Goal: Transaction & Acquisition: Book appointment/travel/reservation

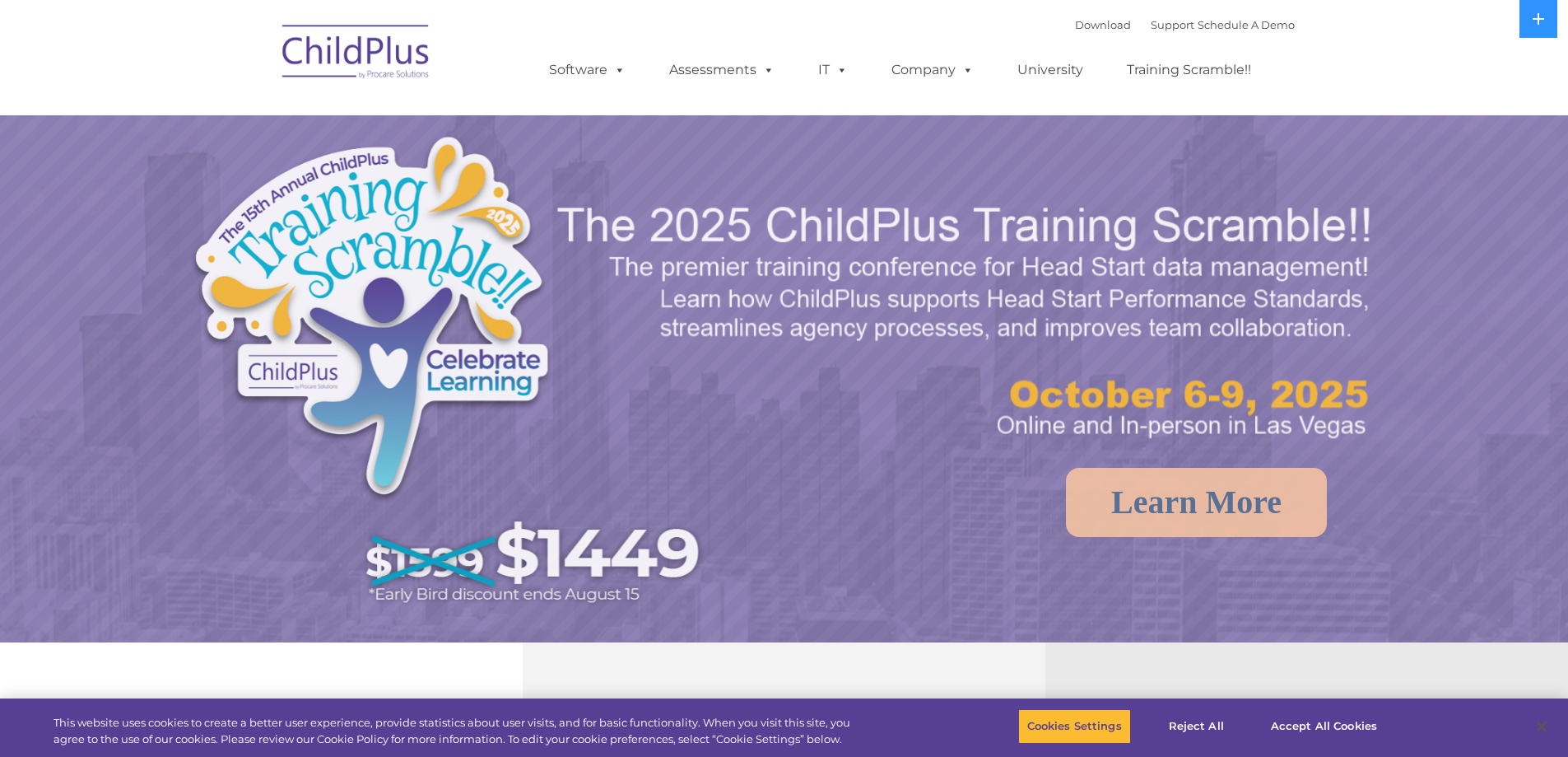
select select "MEDIUM"
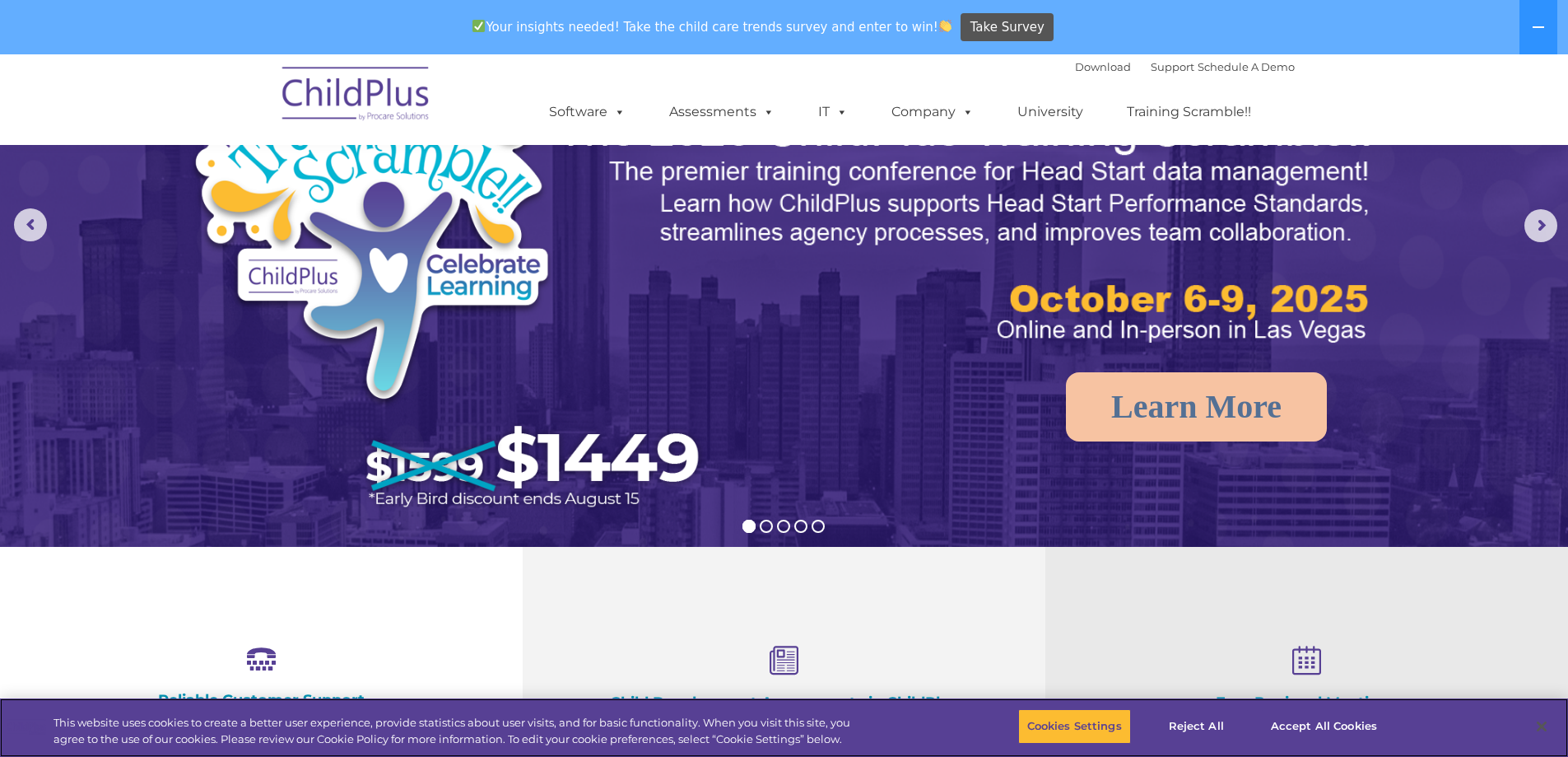
scroll to position [165, 0]
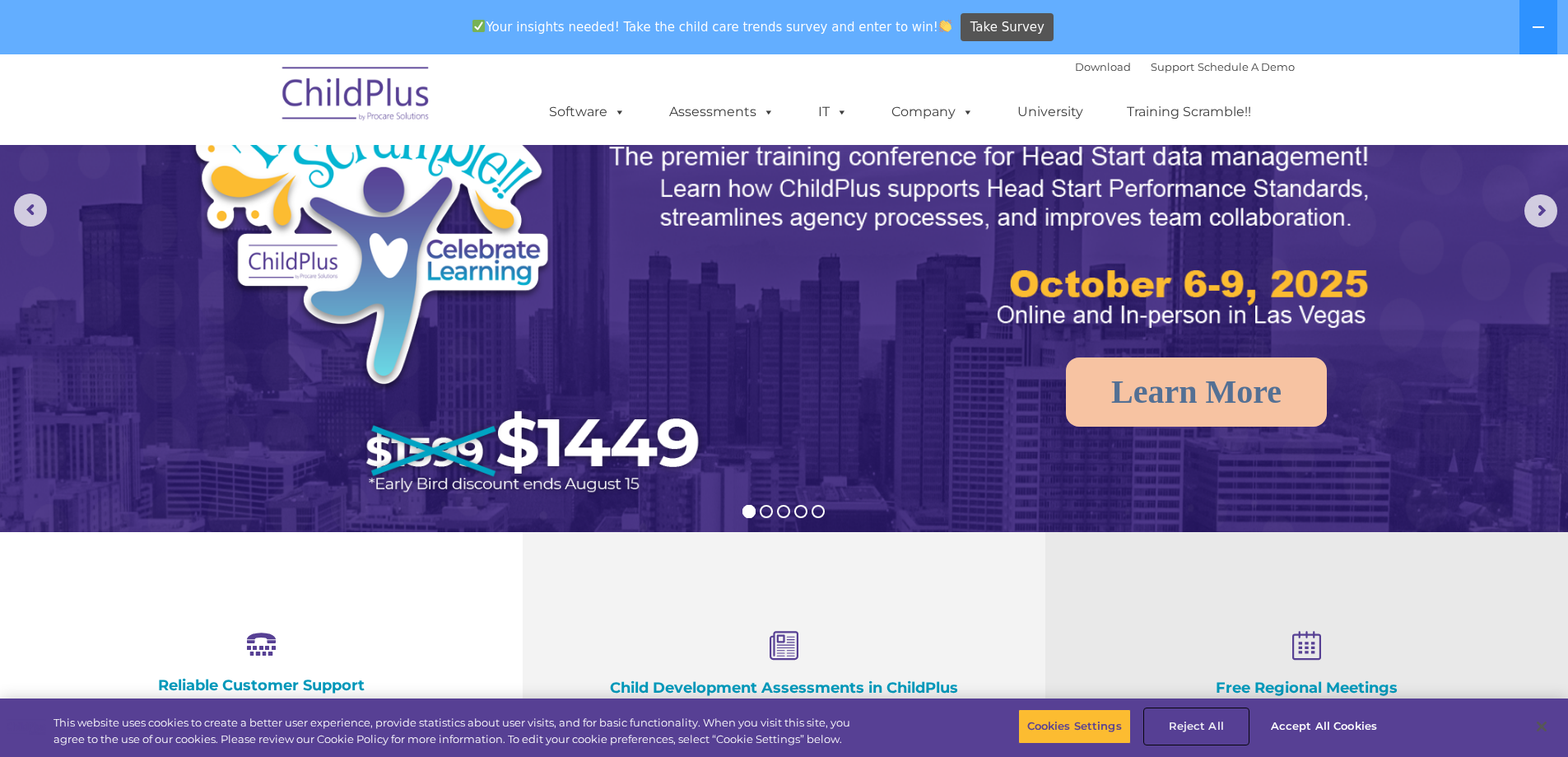
click at [1209, 732] on button "Reject All" at bounding box center [1196, 726] width 103 height 35
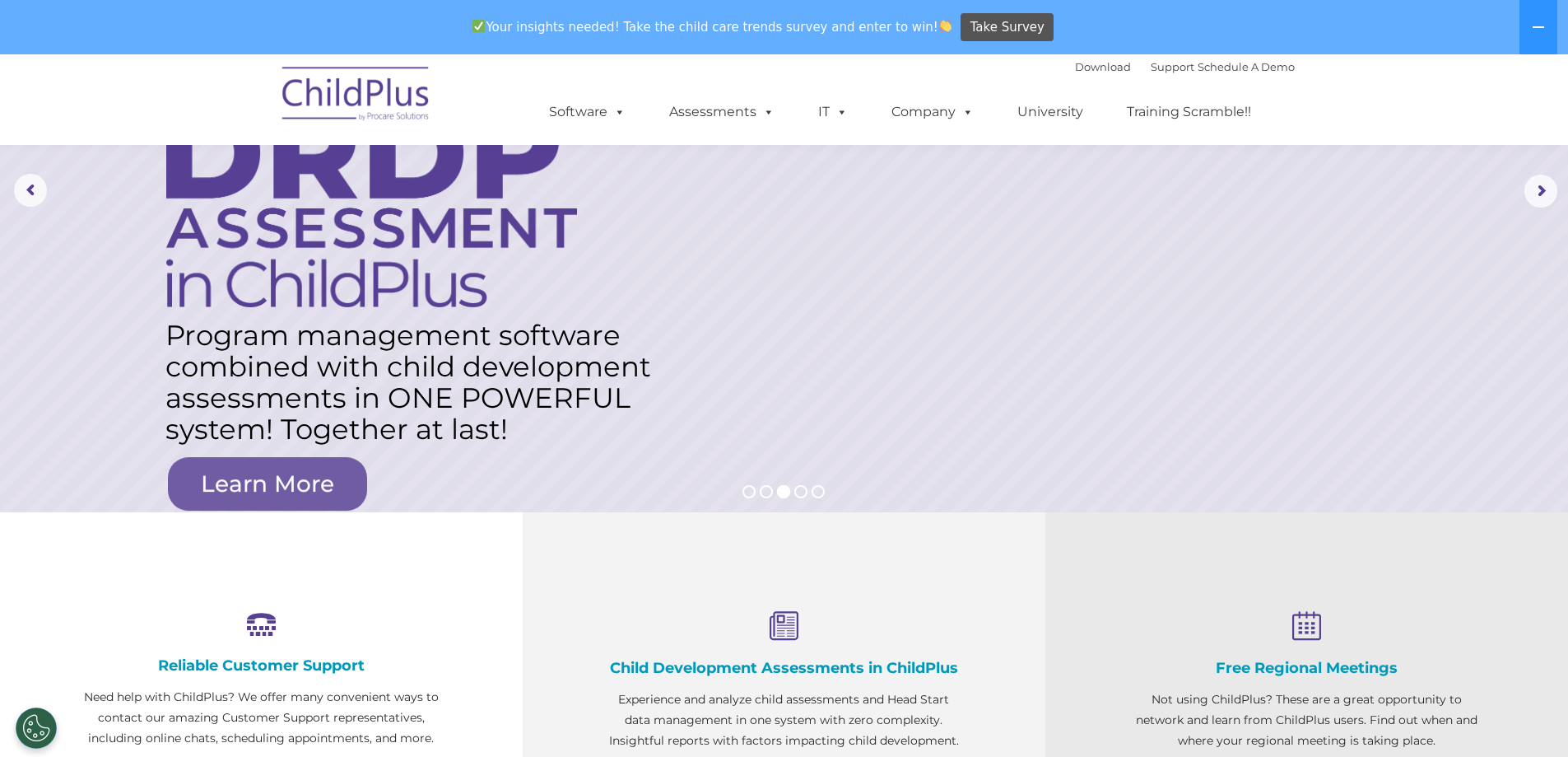
scroll to position [0, 0]
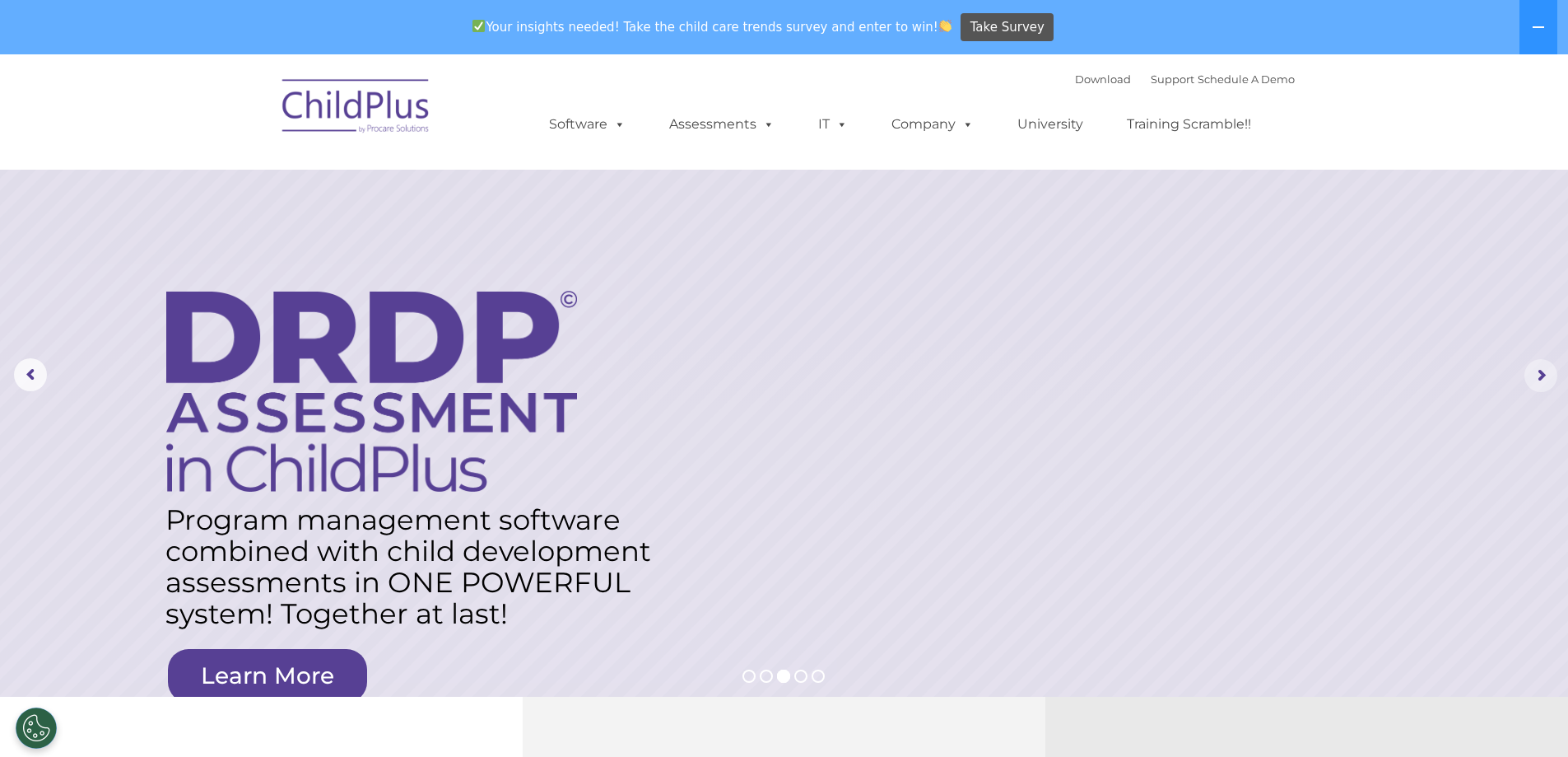
click at [1538, 391] on rs-arrow at bounding box center [1540, 375] width 33 height 33
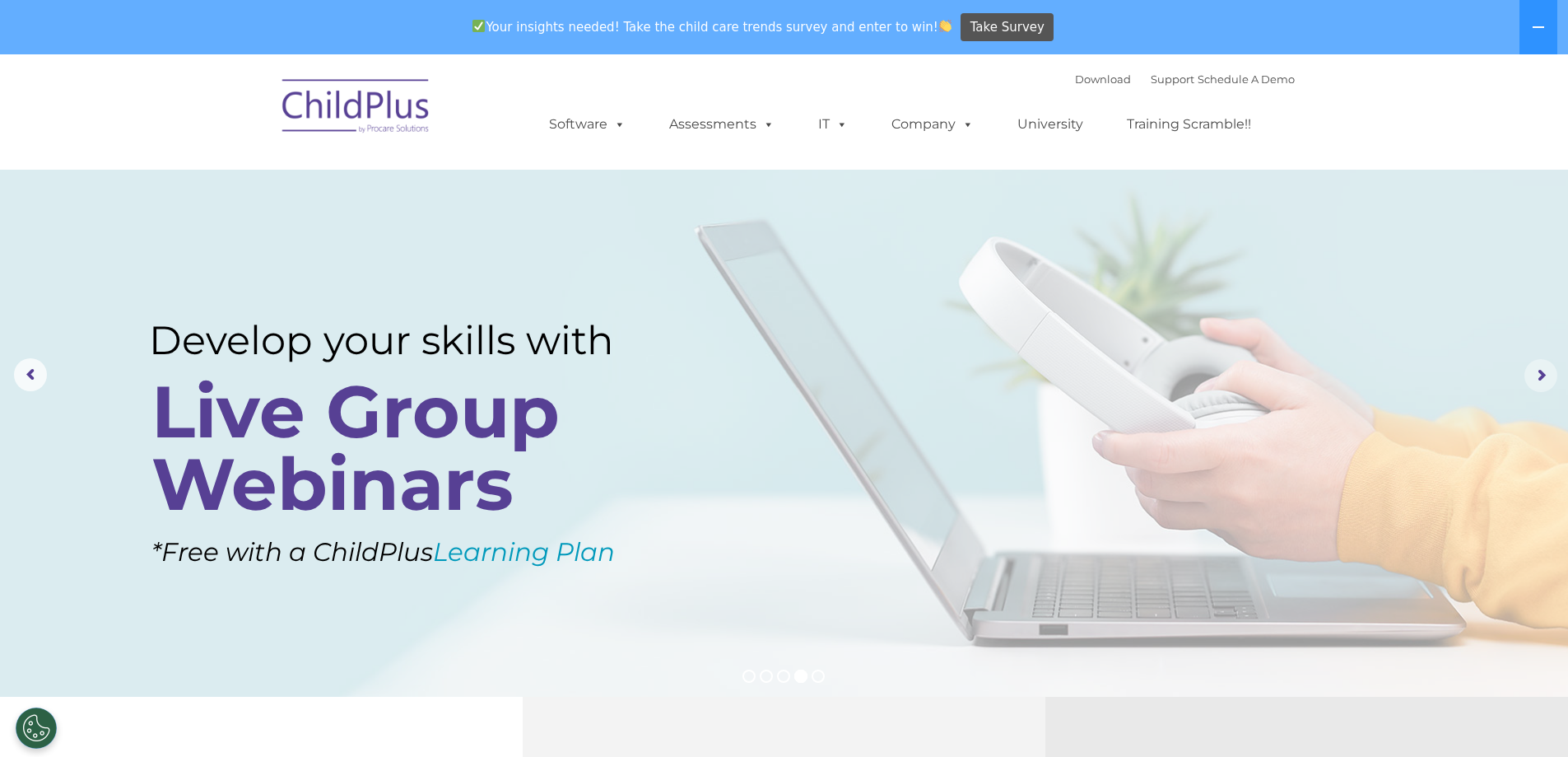
click at [1540, 380] on rs-arrow at bounding box center [1540, 375] width 33 height 33
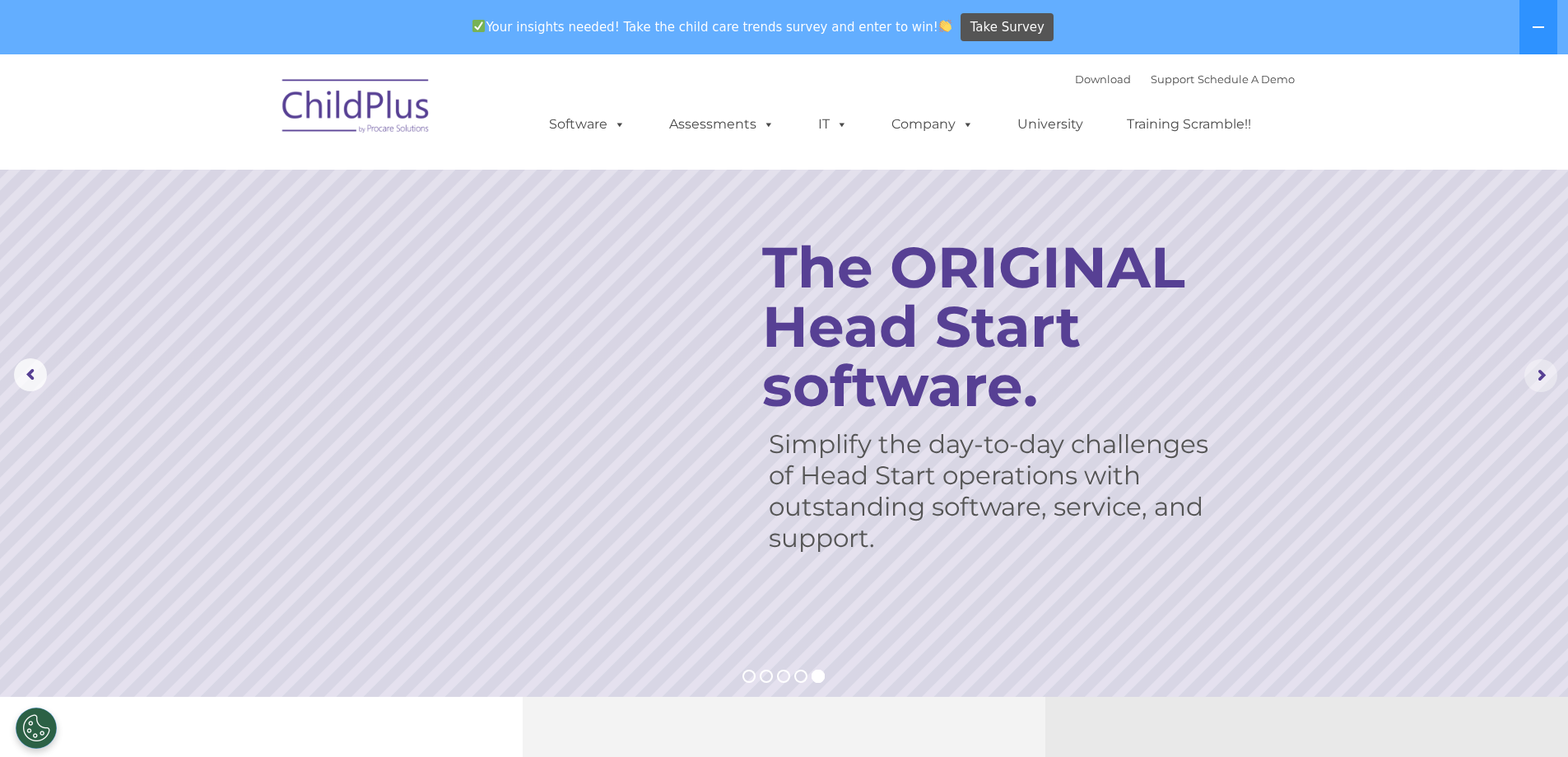
click at [1540, 380] on rs-arrow at bounding box center [1540, 375] width 33 height 33
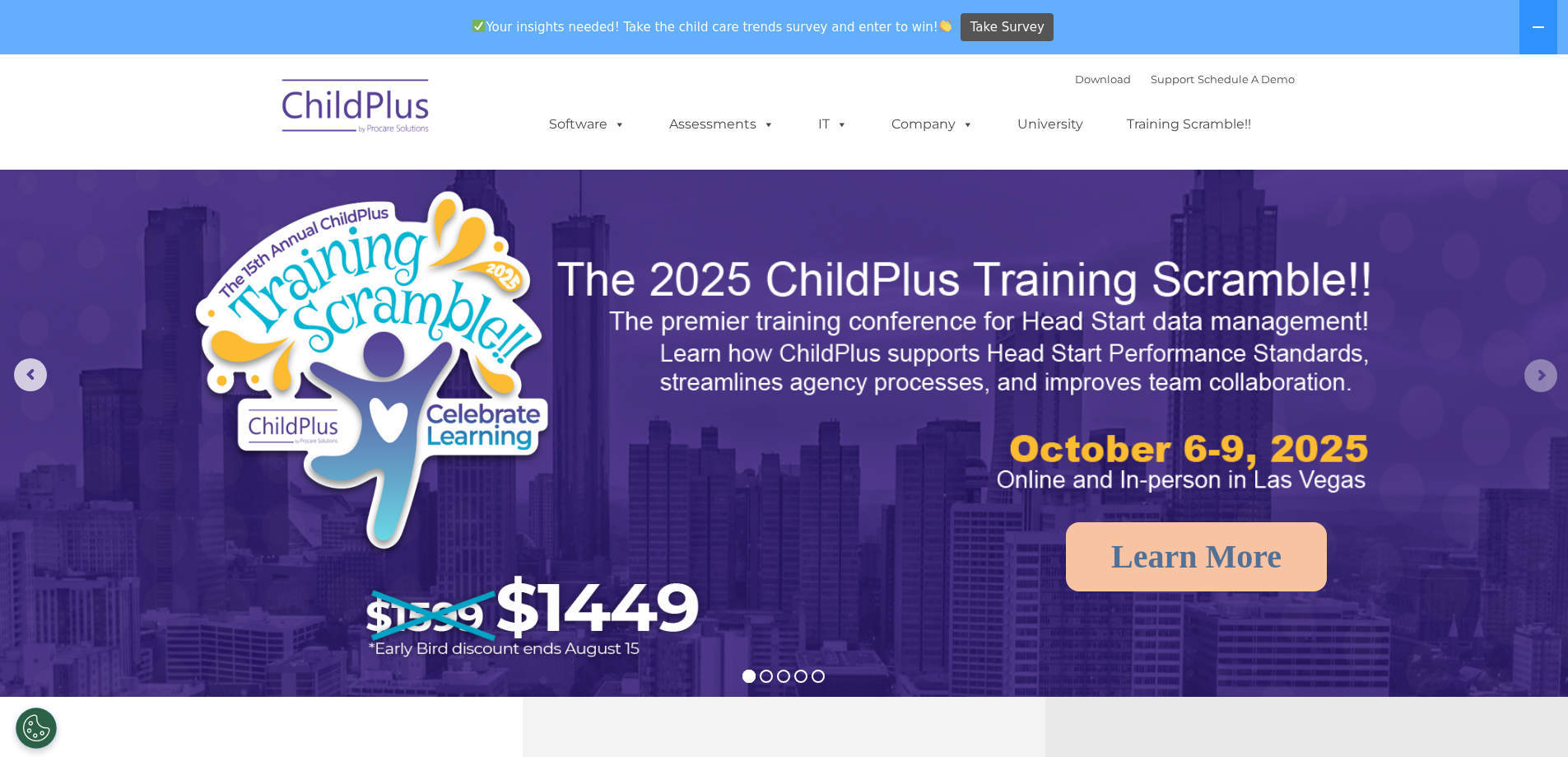
click at [1540, 380] on rs-arrow at bounding box center [1540, 375] width 33 height 33
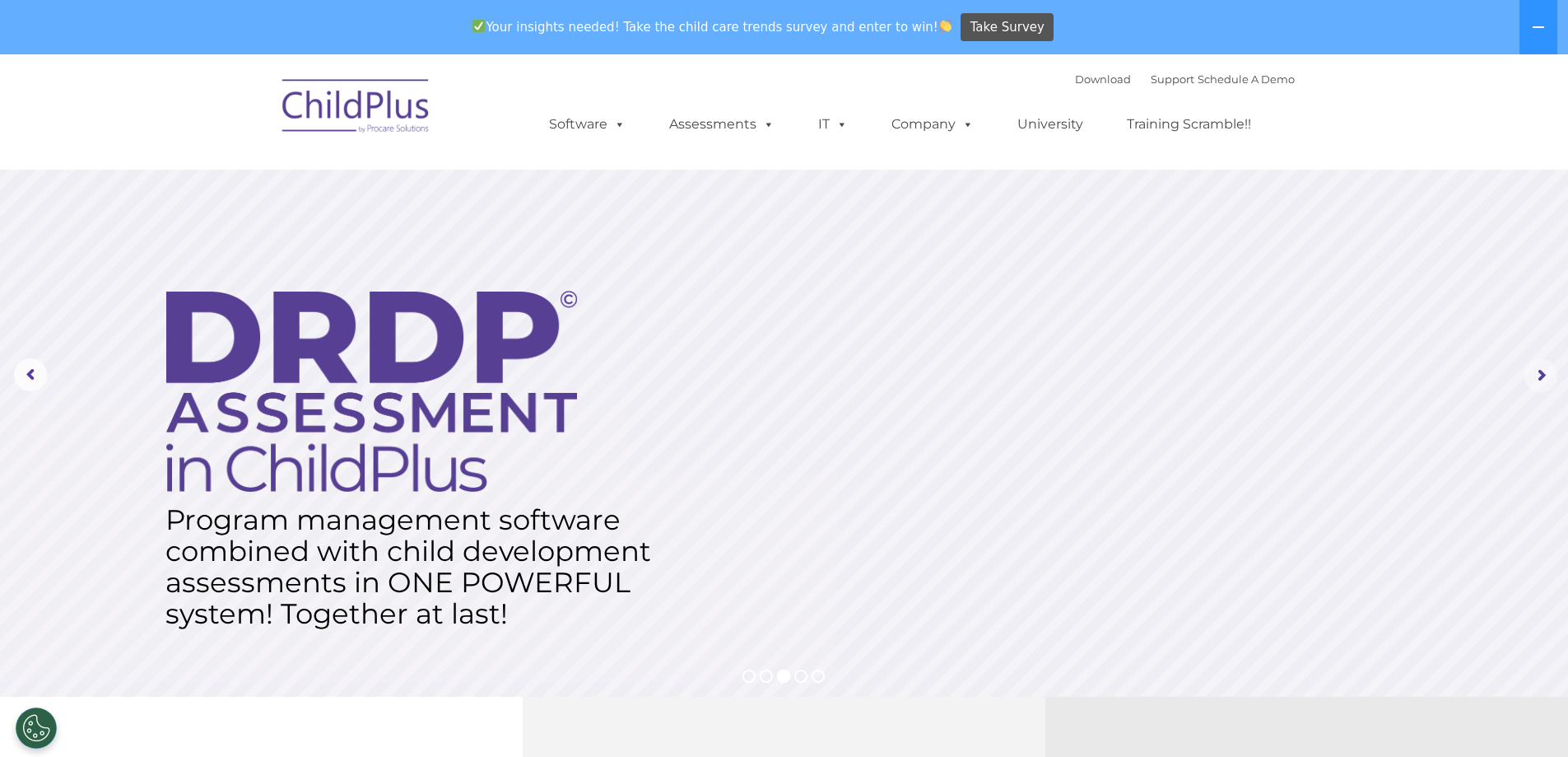
click at [1539, 376] on rs-arrow at bounding box center [1540, 375] width 33 height 33
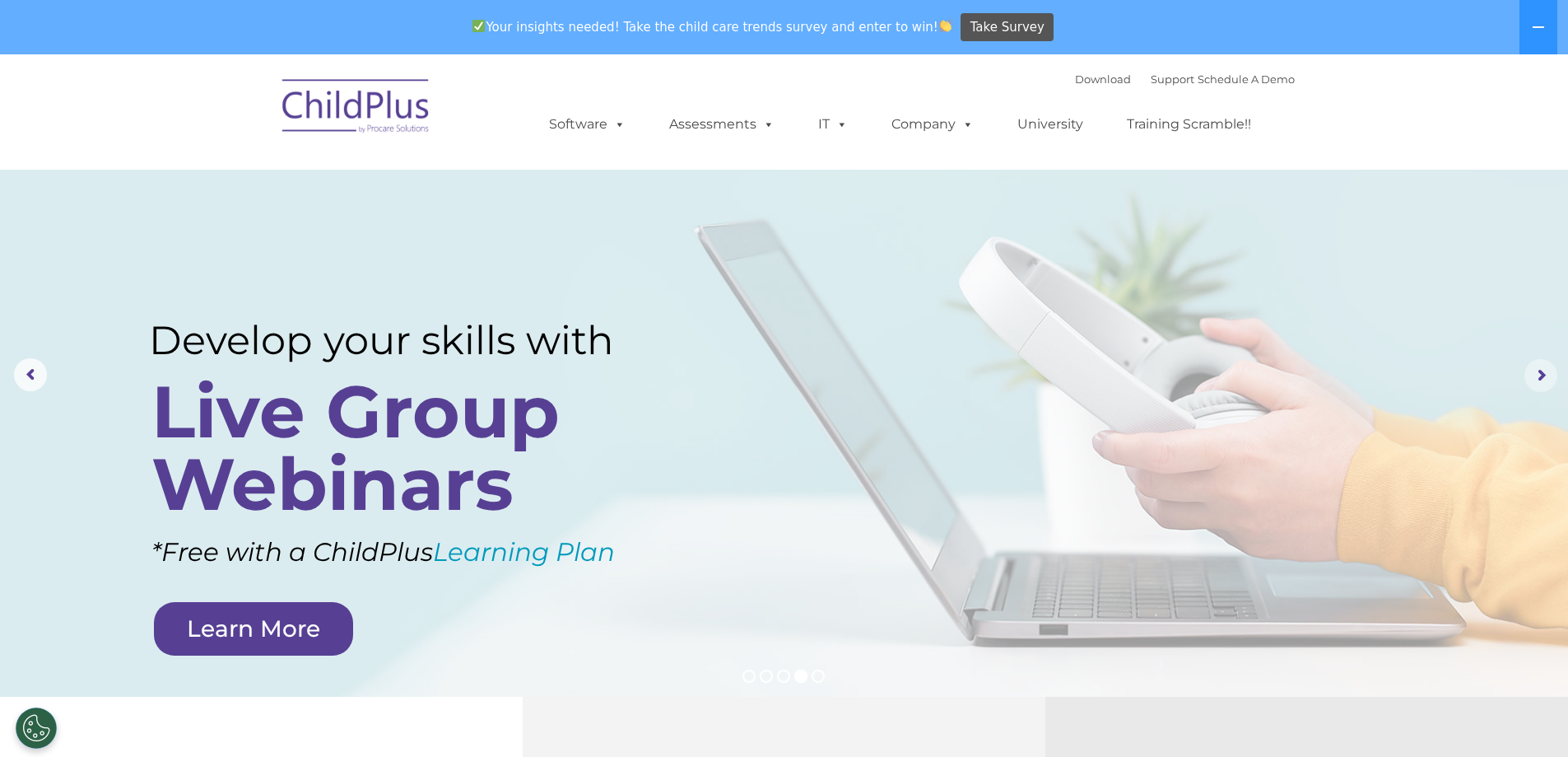
click at [1539, 376] on rs-arrow at bounding box center [1540, 375] width 33 height 33
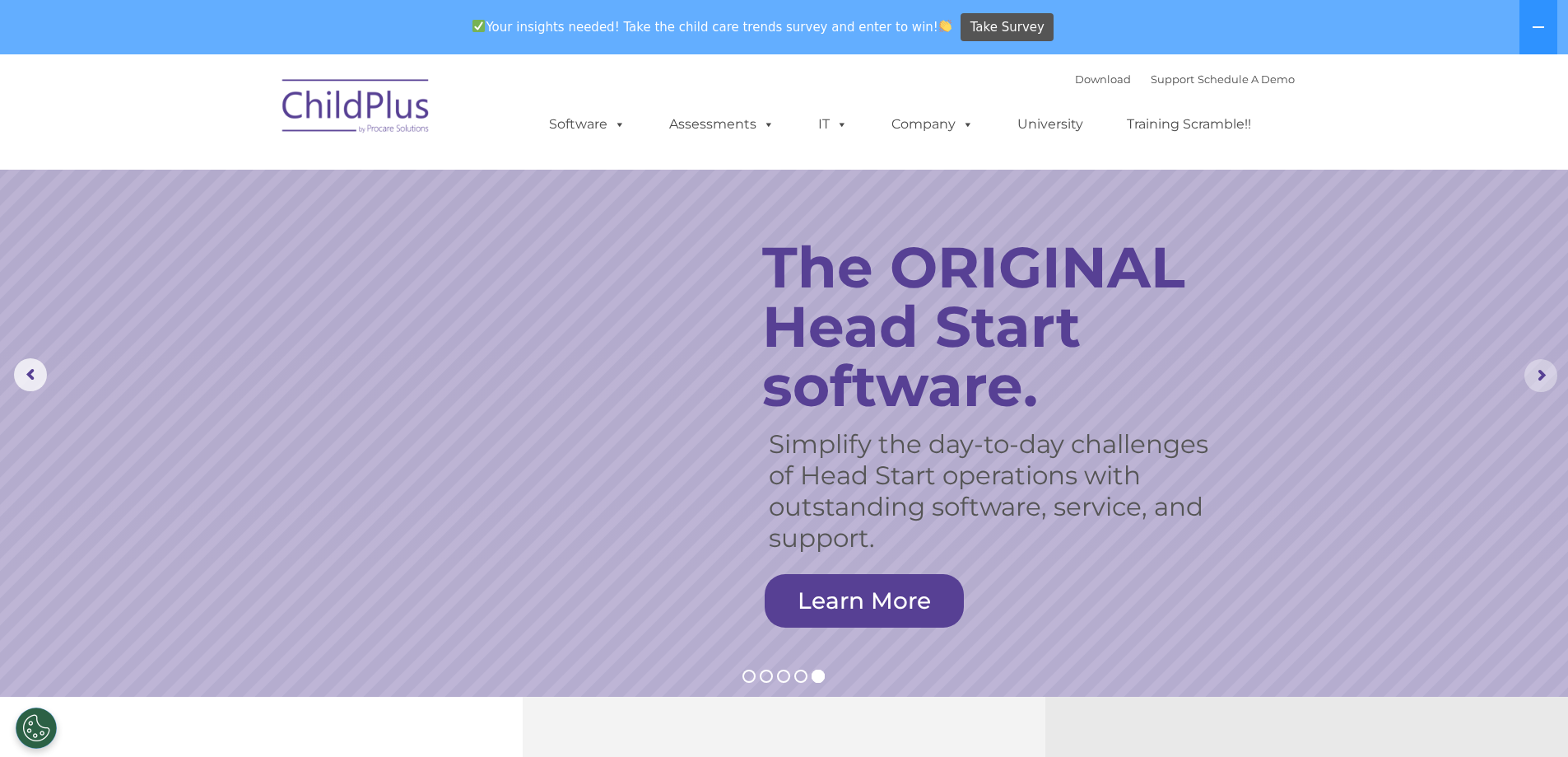
click at [1539, 376] on rs-arrow at bounding box center [1540, 375] width 33 height 33
click at [361, 109] on img at bounding box center [356, 109] width 164 height 83
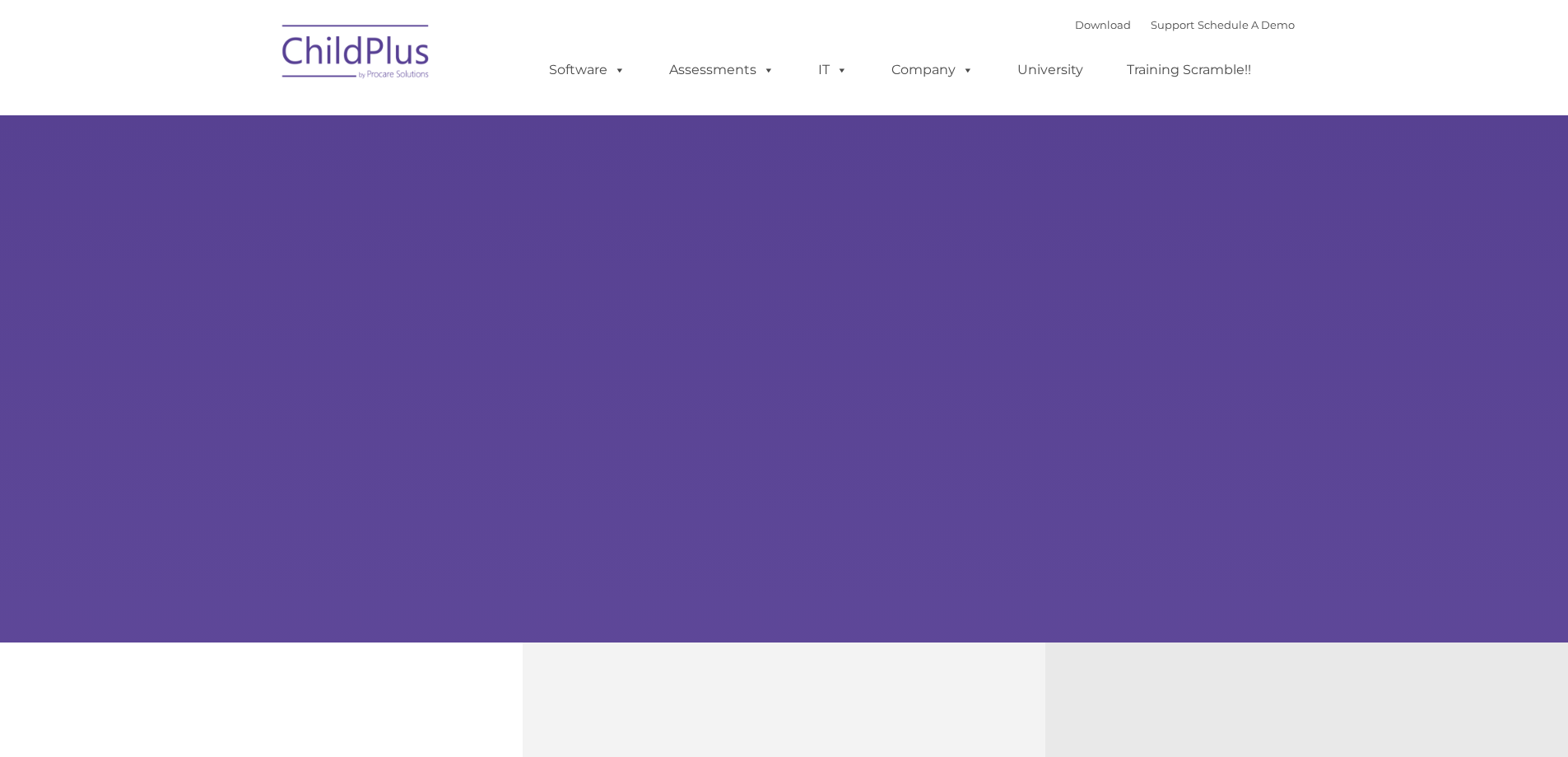
select select "MEDIUM"
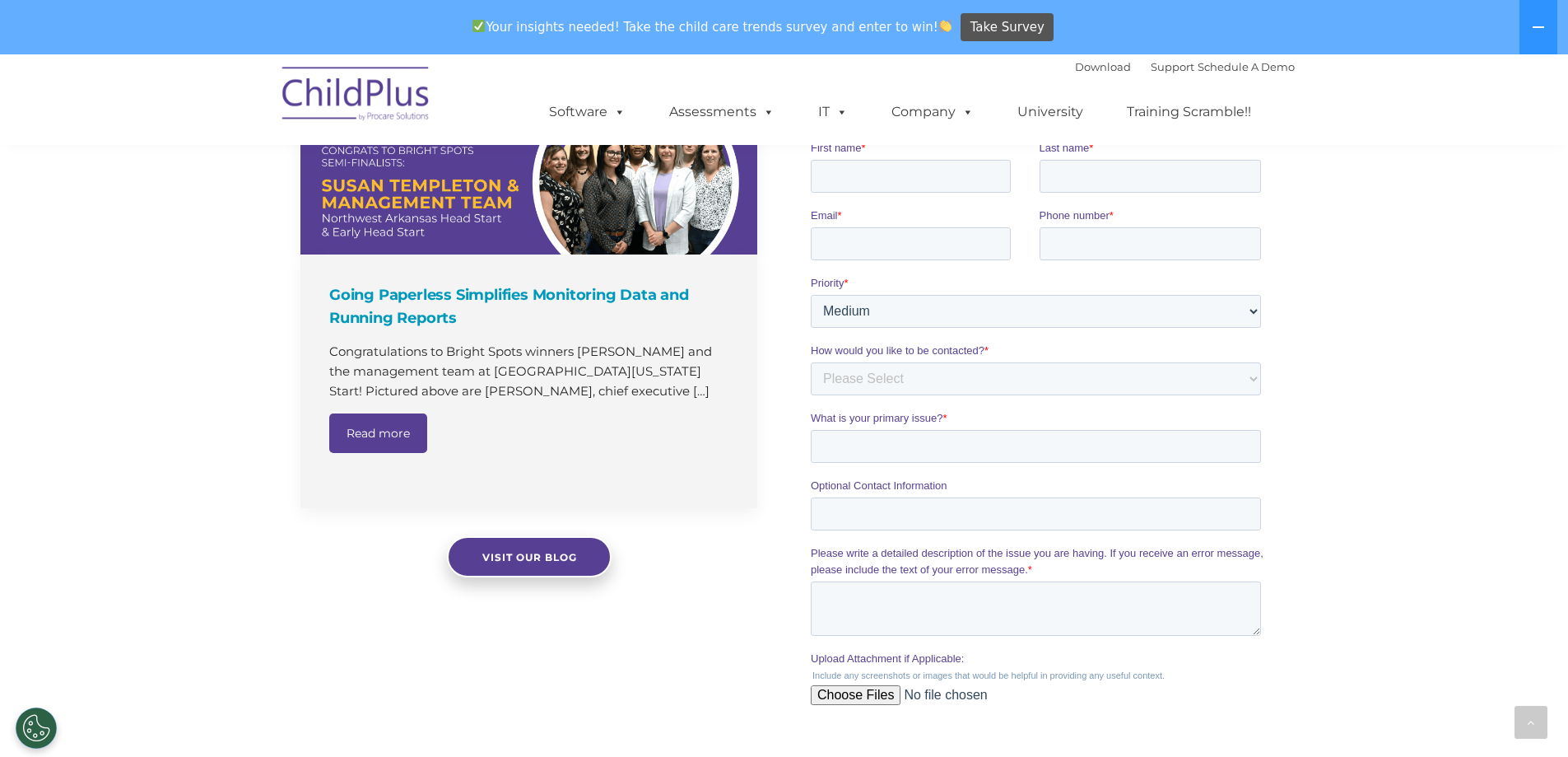
scroll to position [1091, 0]
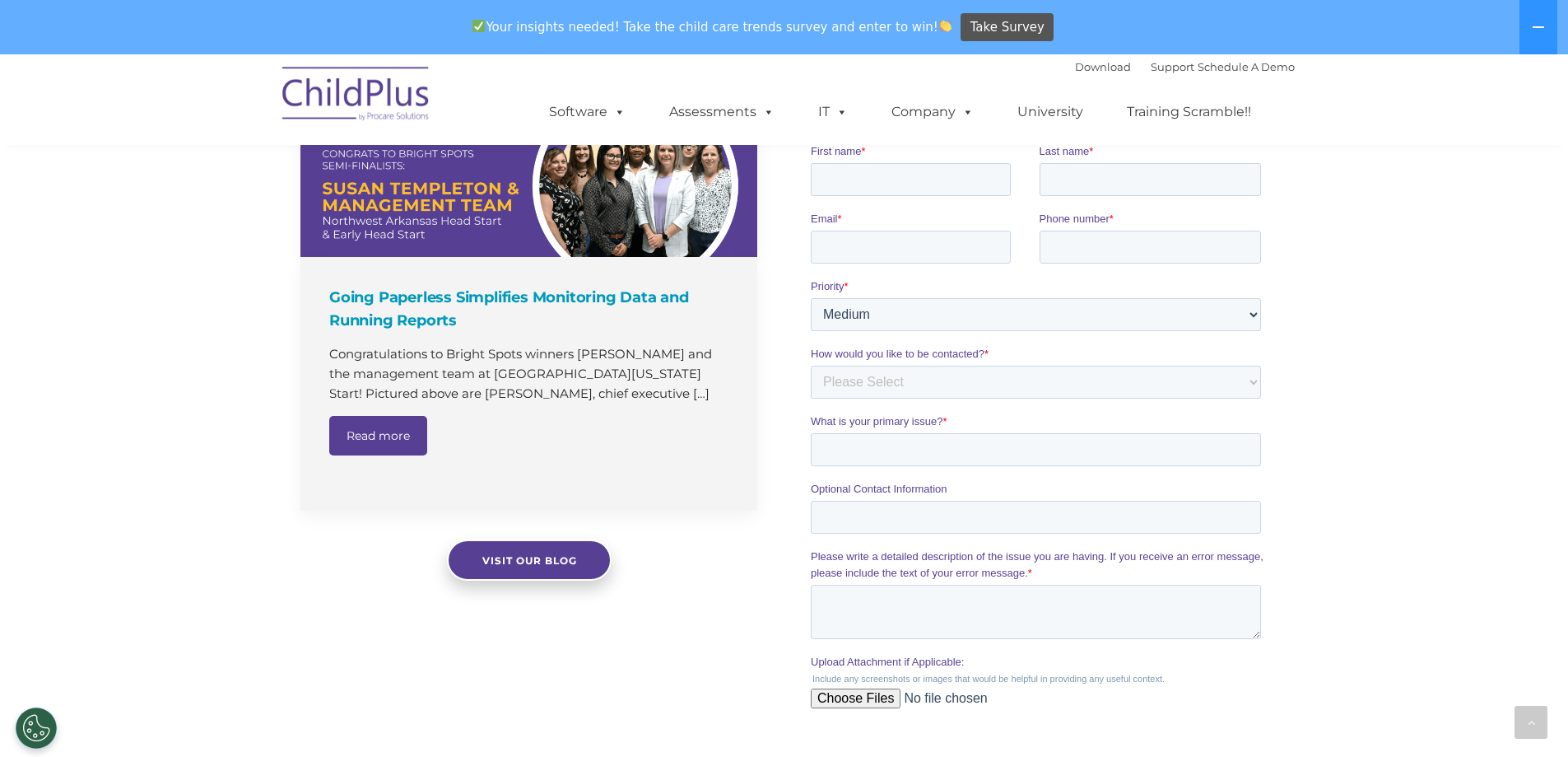
click at [1390, 360] on div "The Latest News Going Paperless Simplifies Monitoring Data and Running Reports …" at bounding box center [784, 436] width 1568 height 838
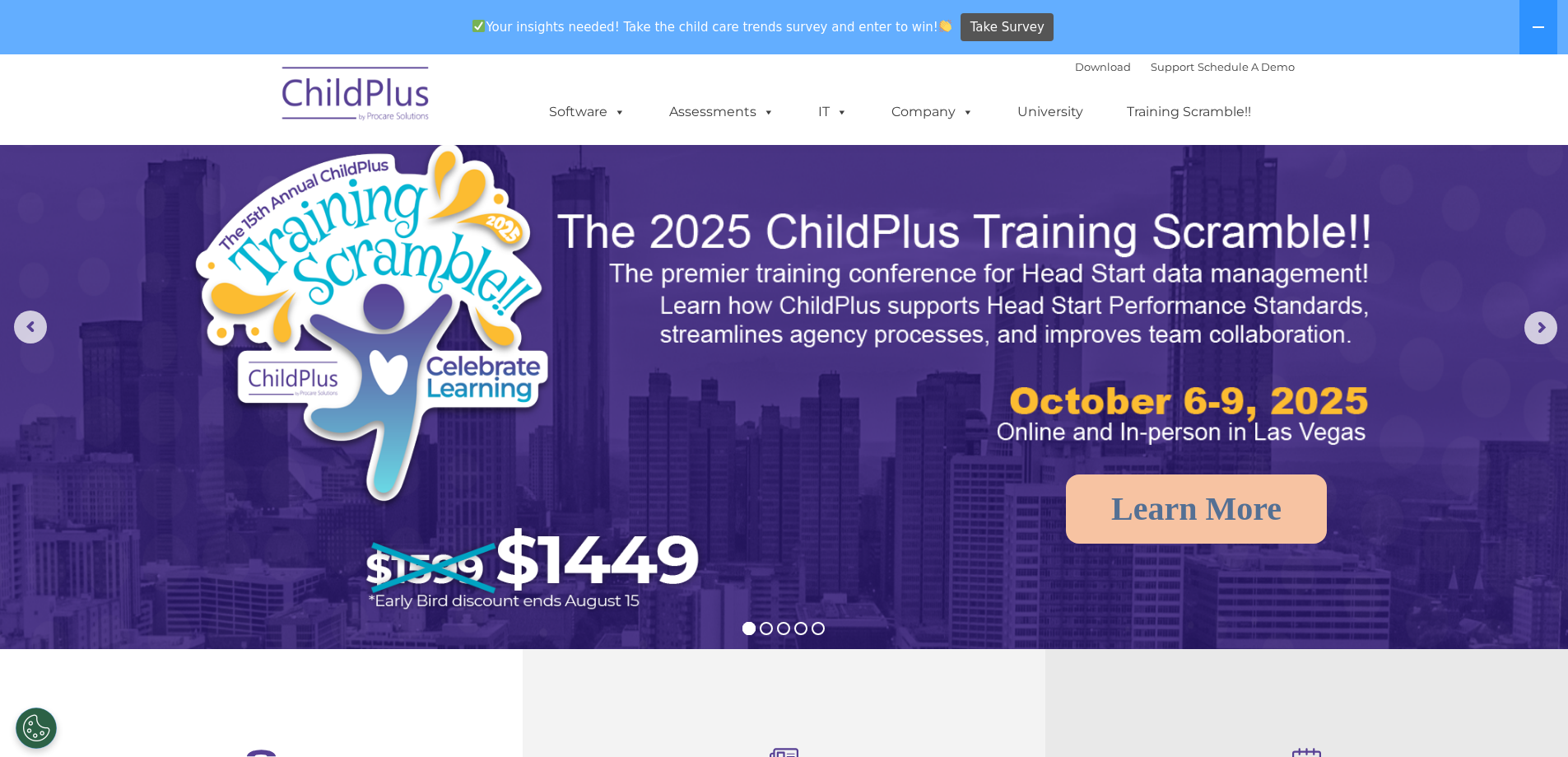
scroll to position [0, 0]
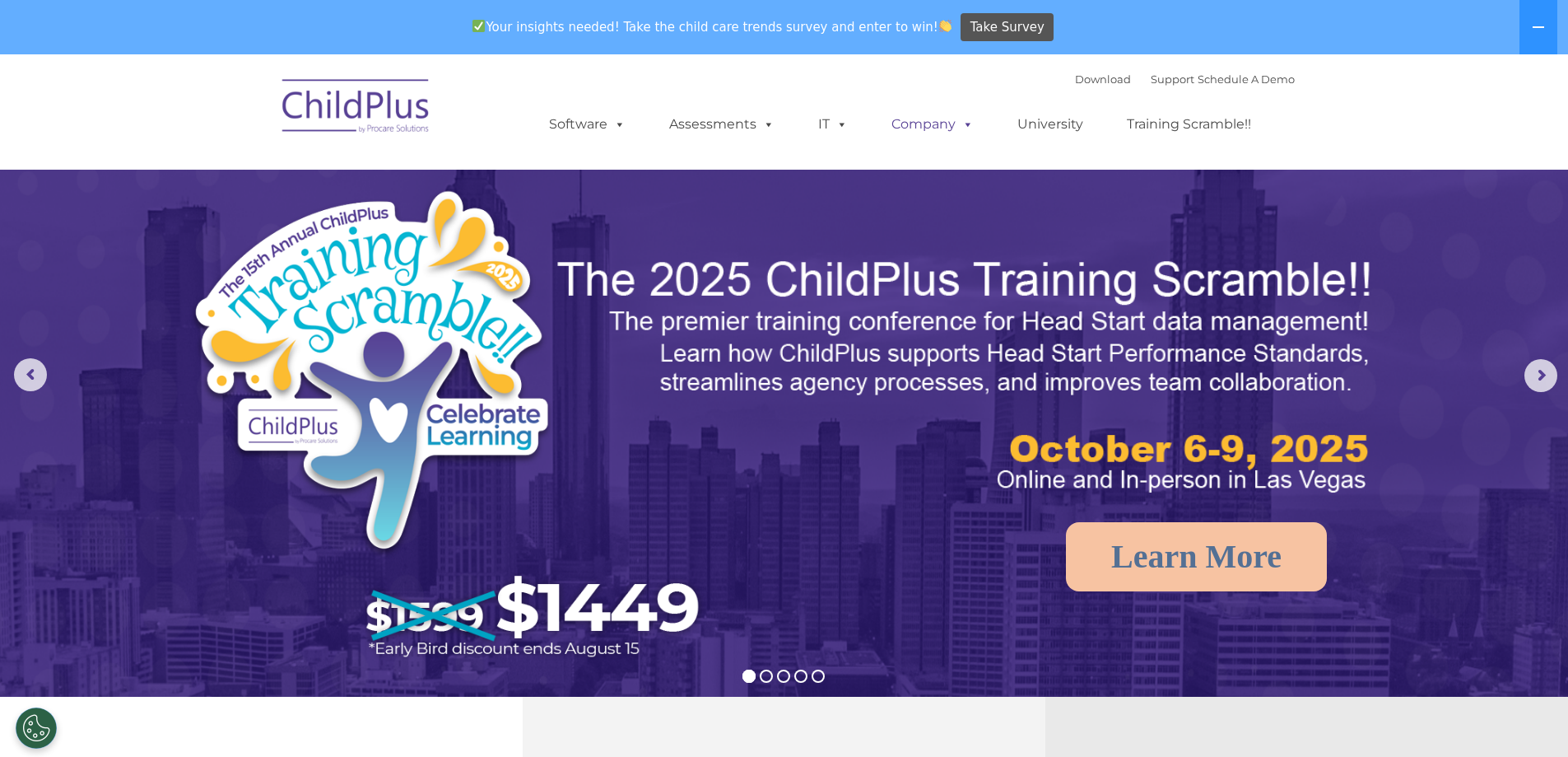
click at [928, 128] on link "Company" at bounding box center [933, 124] width 116 height 33
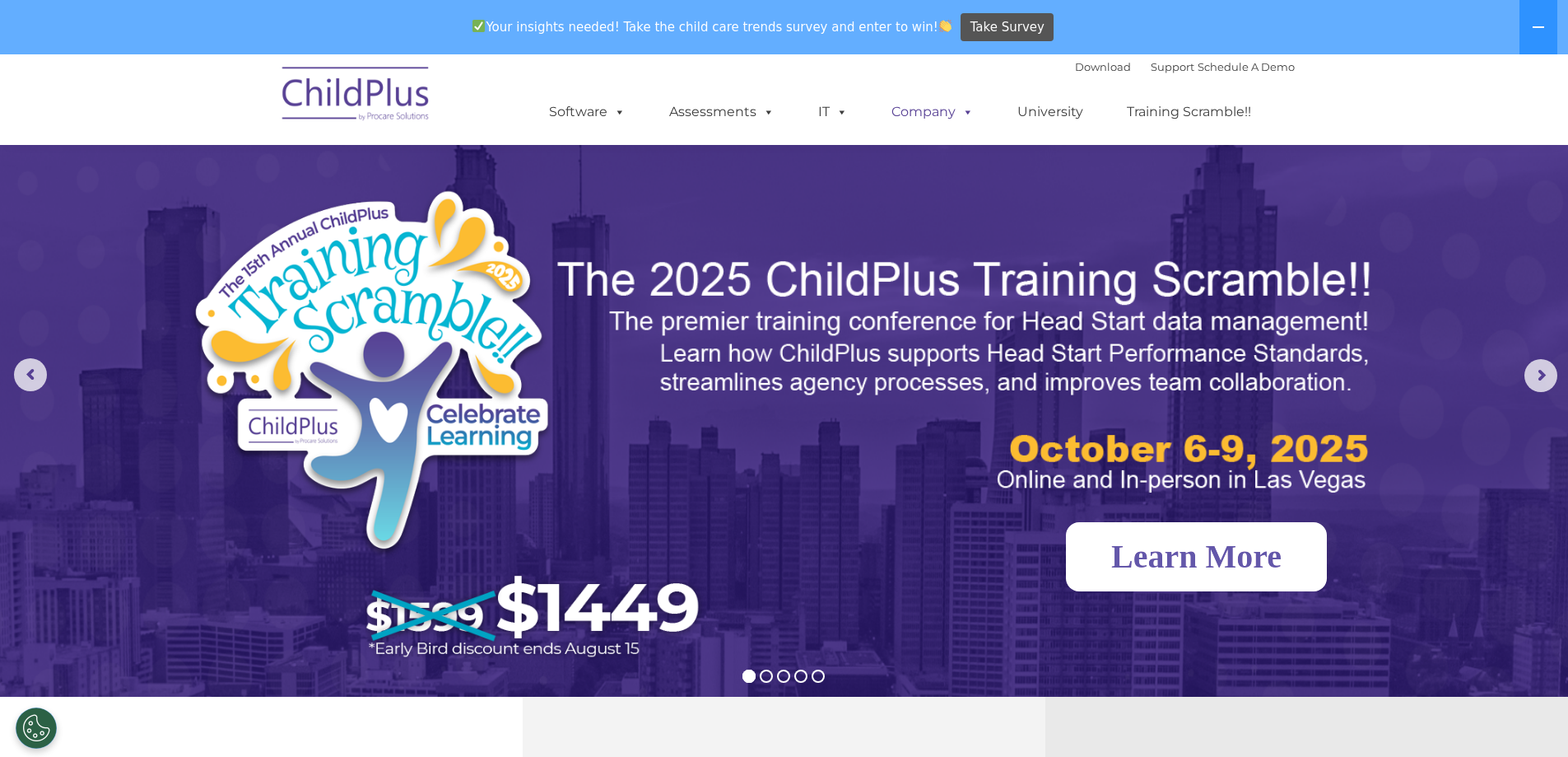
drag, startPoint x: 1004, startPoint y: 292, endPoint x: 914, endPoint y: 99, distance: 213.0
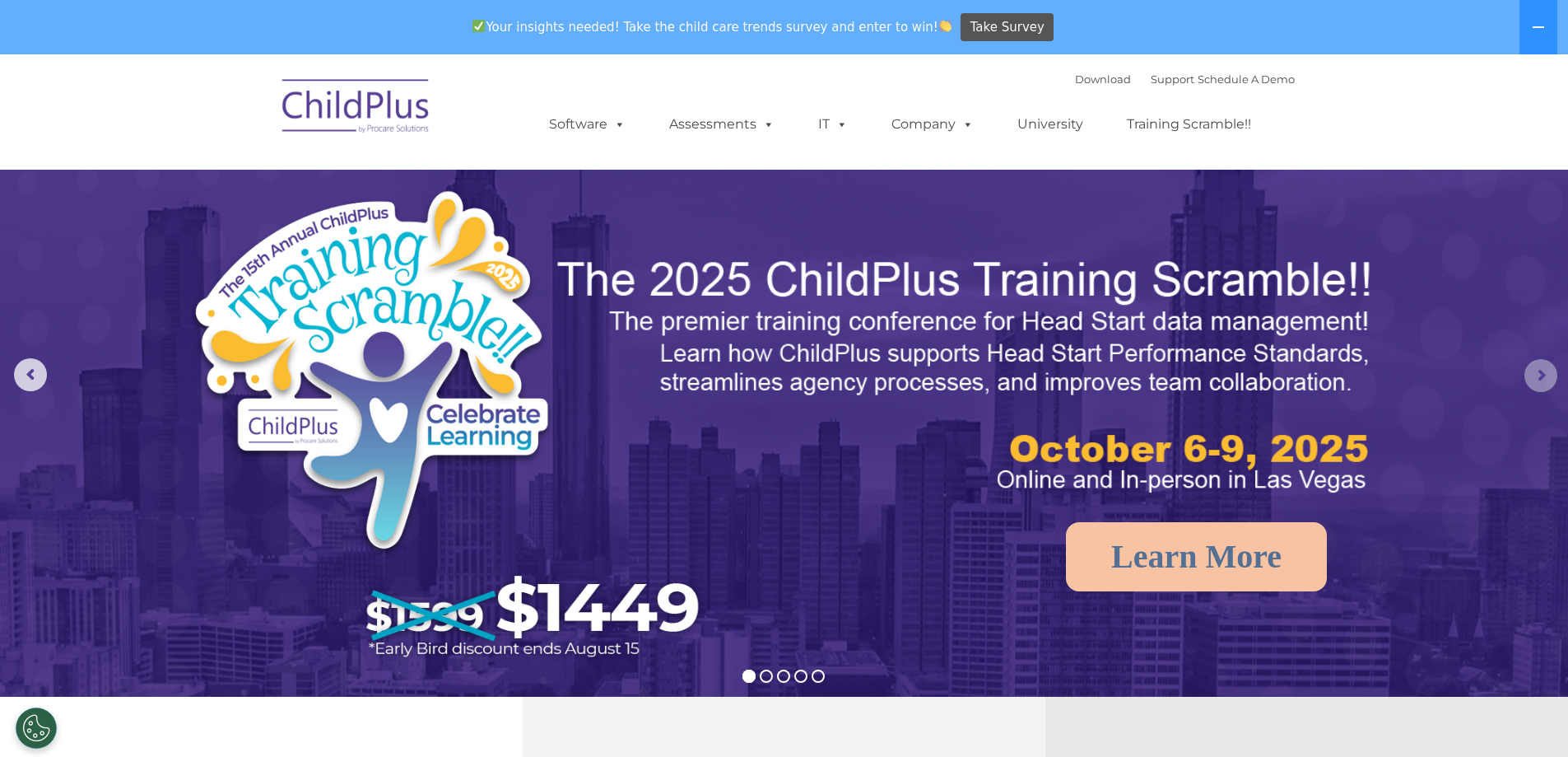
click at [1538, 379] on rs-arrow at bounding box center [1540, 375] width 33 height 33
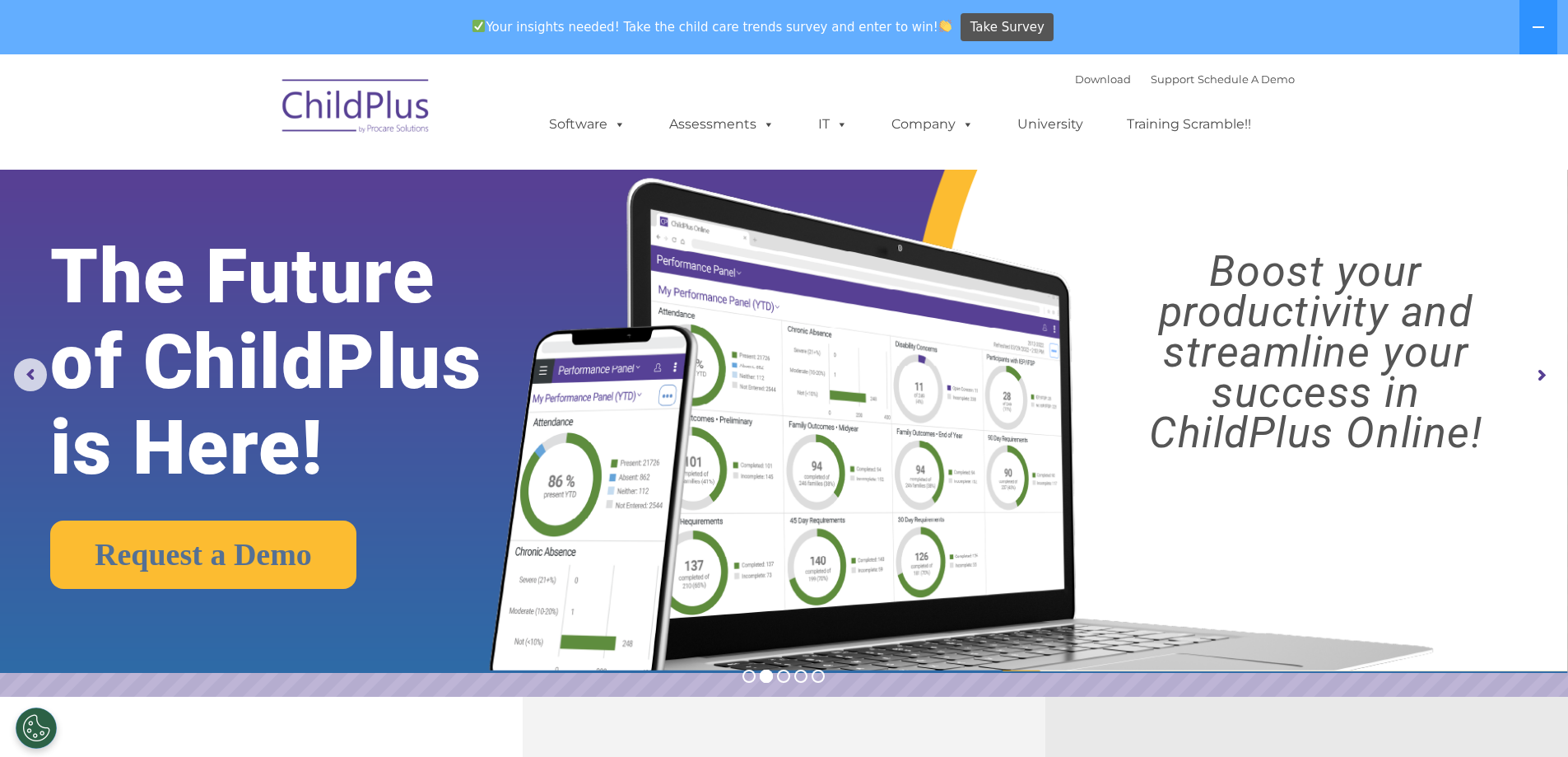
click at [1538, 379] on rs-arrow at bounding box center [1540, 375] width 33 height 33
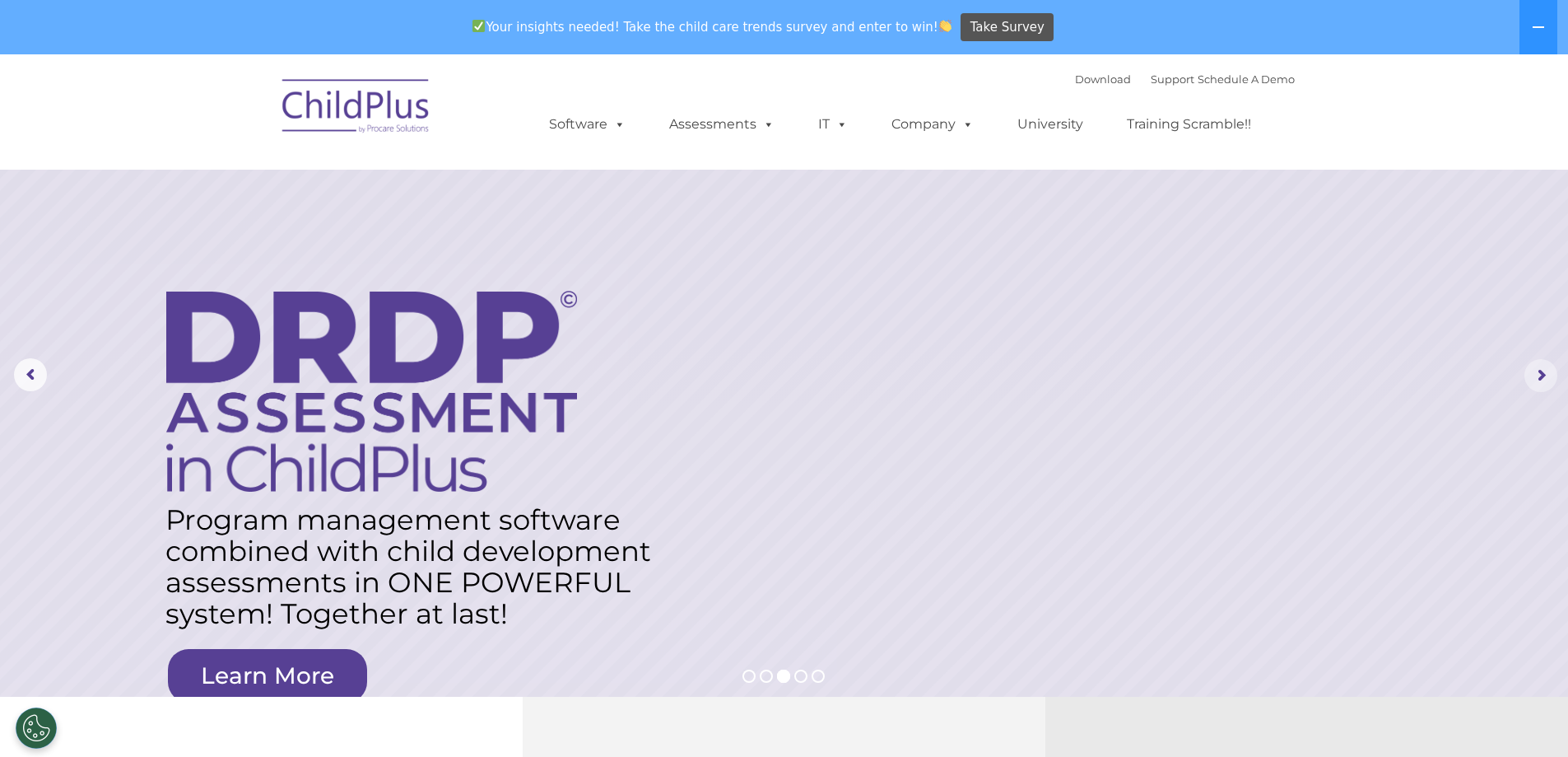
click at [1542, 383] on rs-arrow at bounding box center [1540, 375] width 33 height 33
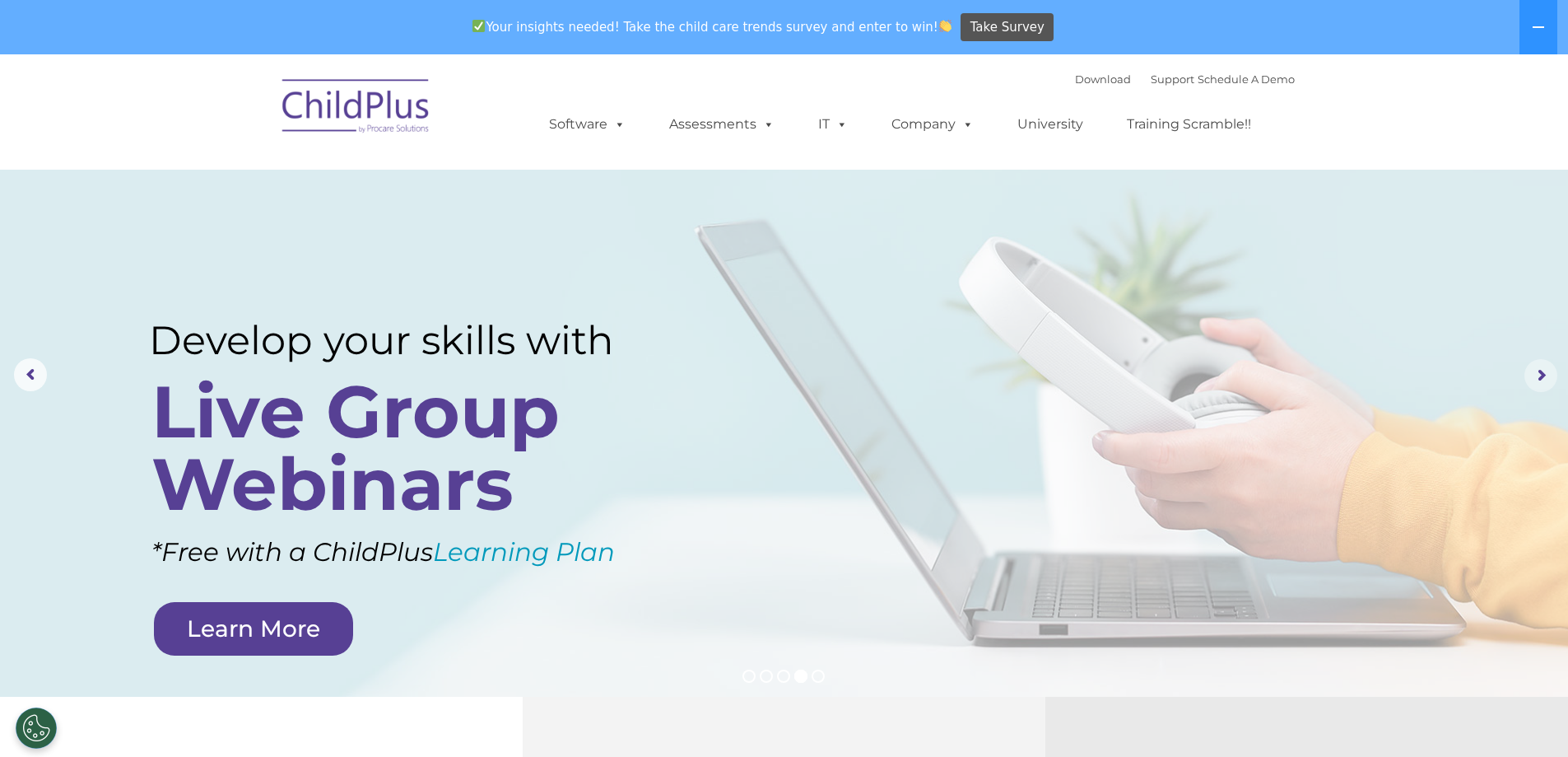
click at [1542, 376] on rs-arrow at bounding box center [1540, 375] width 33 height 33
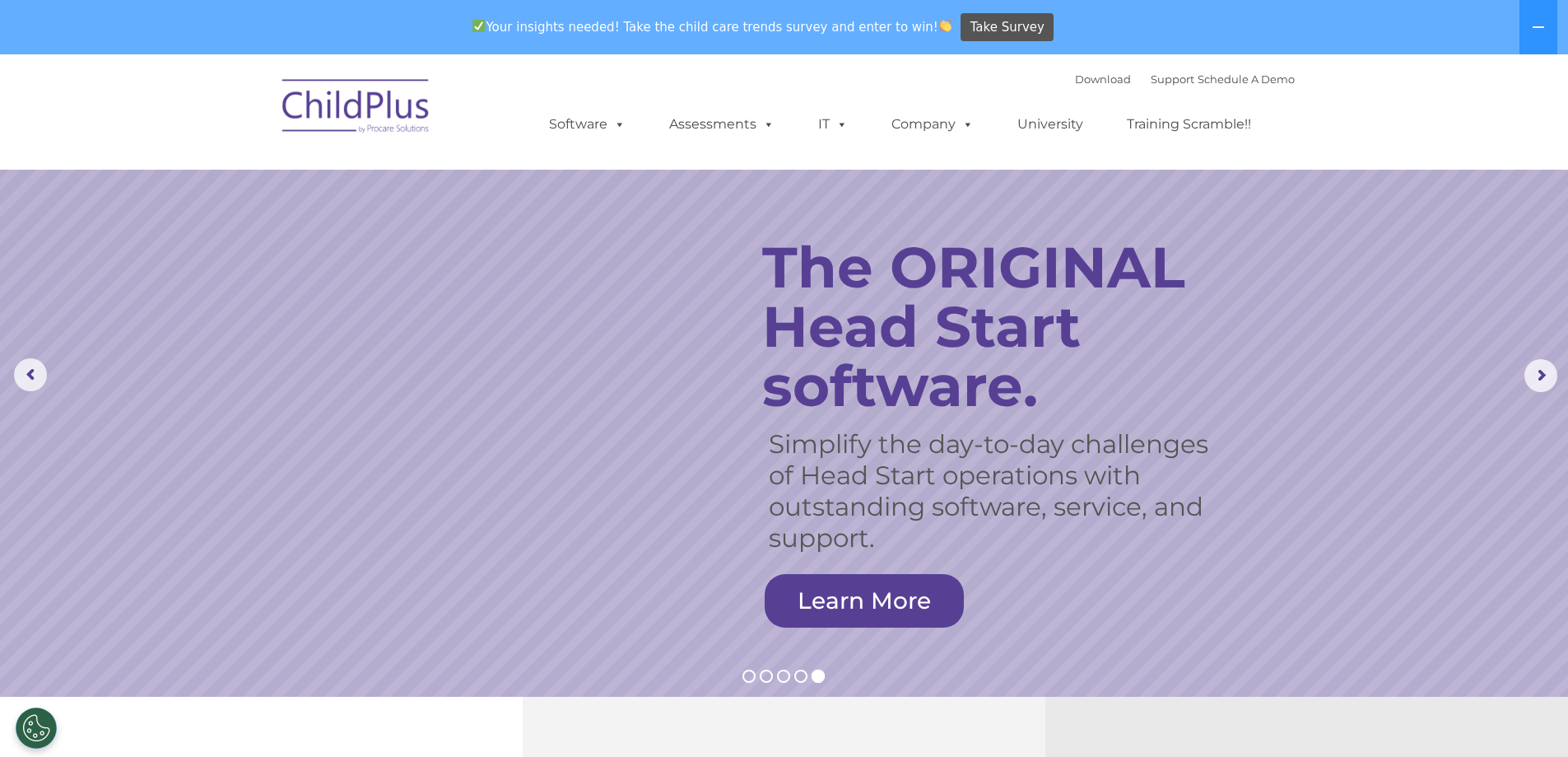
click at [1361, 134] on nav "Download Support | Schedule A Demo  MENU MENU Software ChildPlus: The original…" at bounding box center [784, 113] width 1568 height 116
click at [1443, 154] on nav "Download Support | Schedule A Demo  MENU MENU Software ChildPlus: The original…" at bounding box center [784, 113] width 1568 height 116
click at [1347, 110] on nav "Download Support | Schedule A Demo  MENU MENU Software ChildPlus: The original…" at bounding box center [784, 113] width 1568 height 116
click at [1251, 77] on link "Schedule A Demo" at bounding box center [1245, 79] width 97 height 13
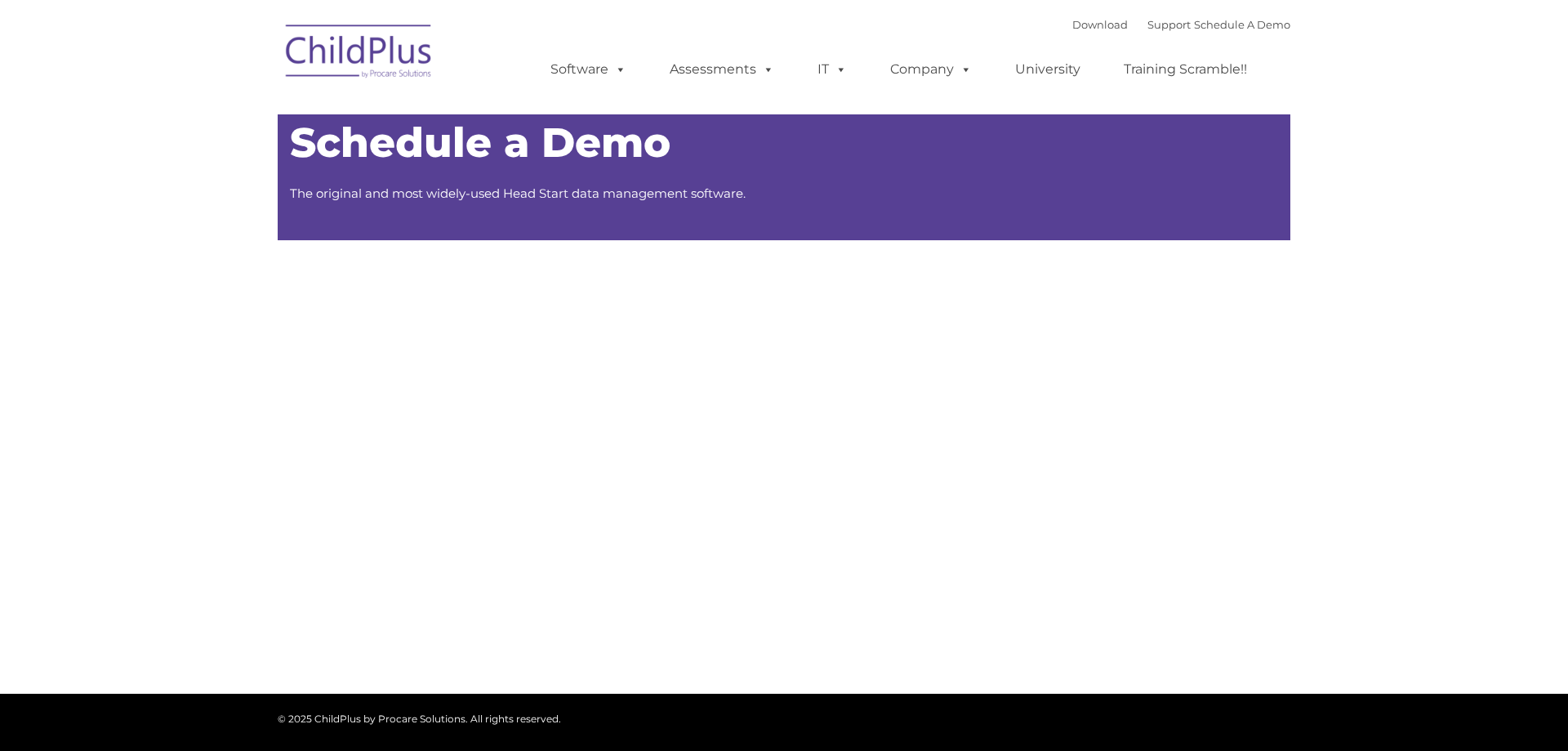
type input ""
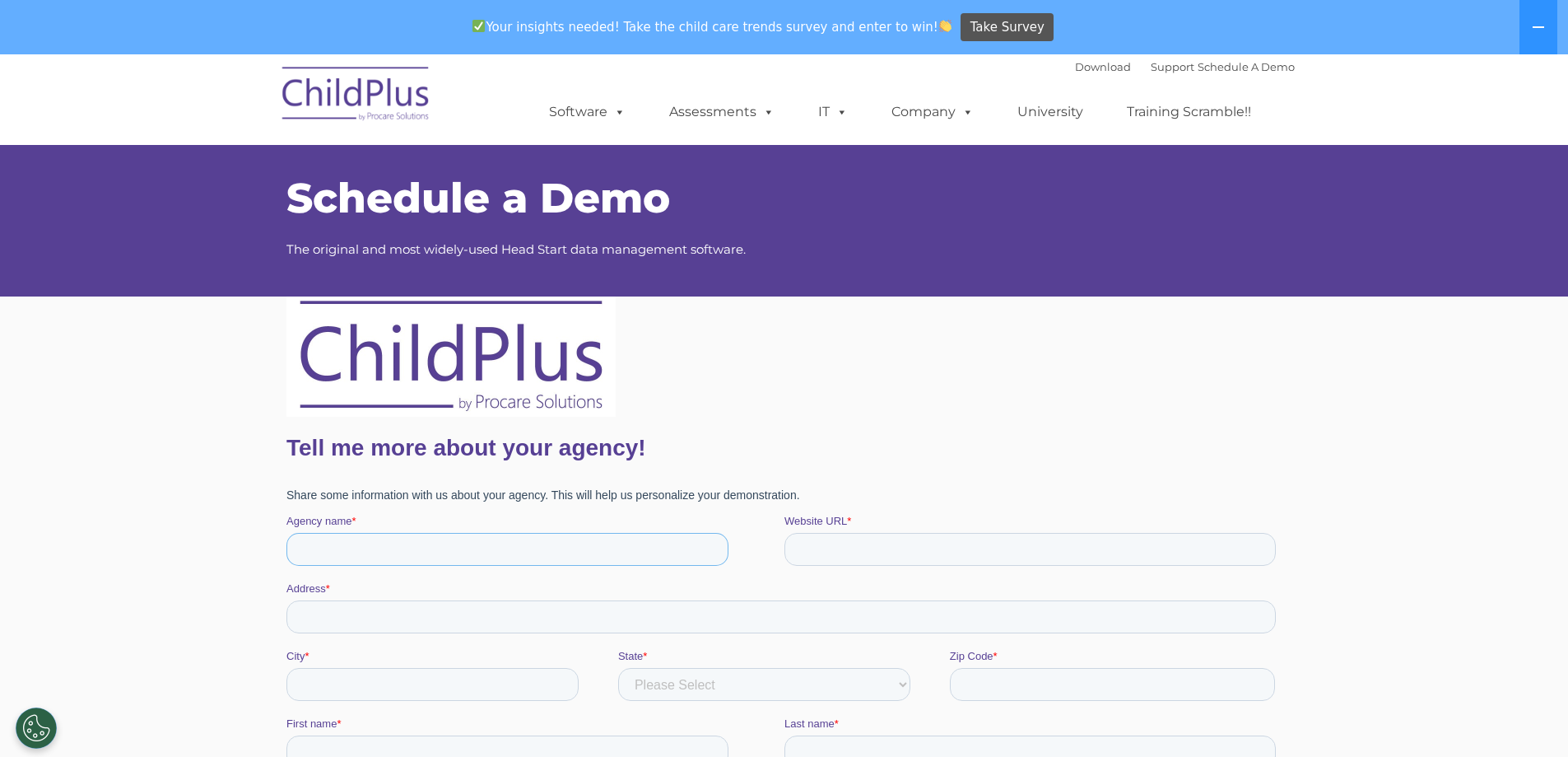
click at [399, 543] on input "Agency name *" at bounding box center [506, 549] width 442 height 33
type input "BakerRipley"
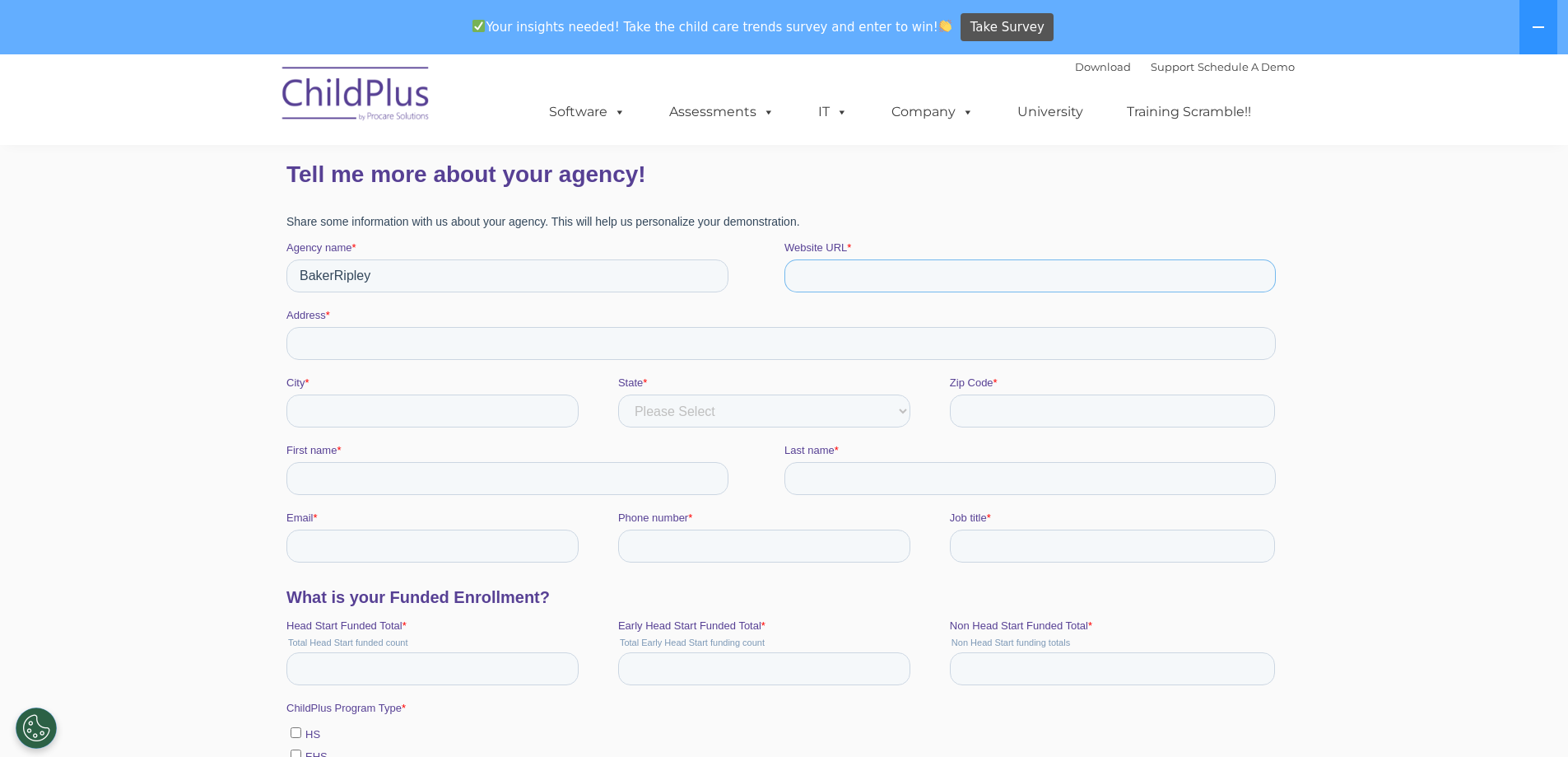
scroll to position [247, 0]
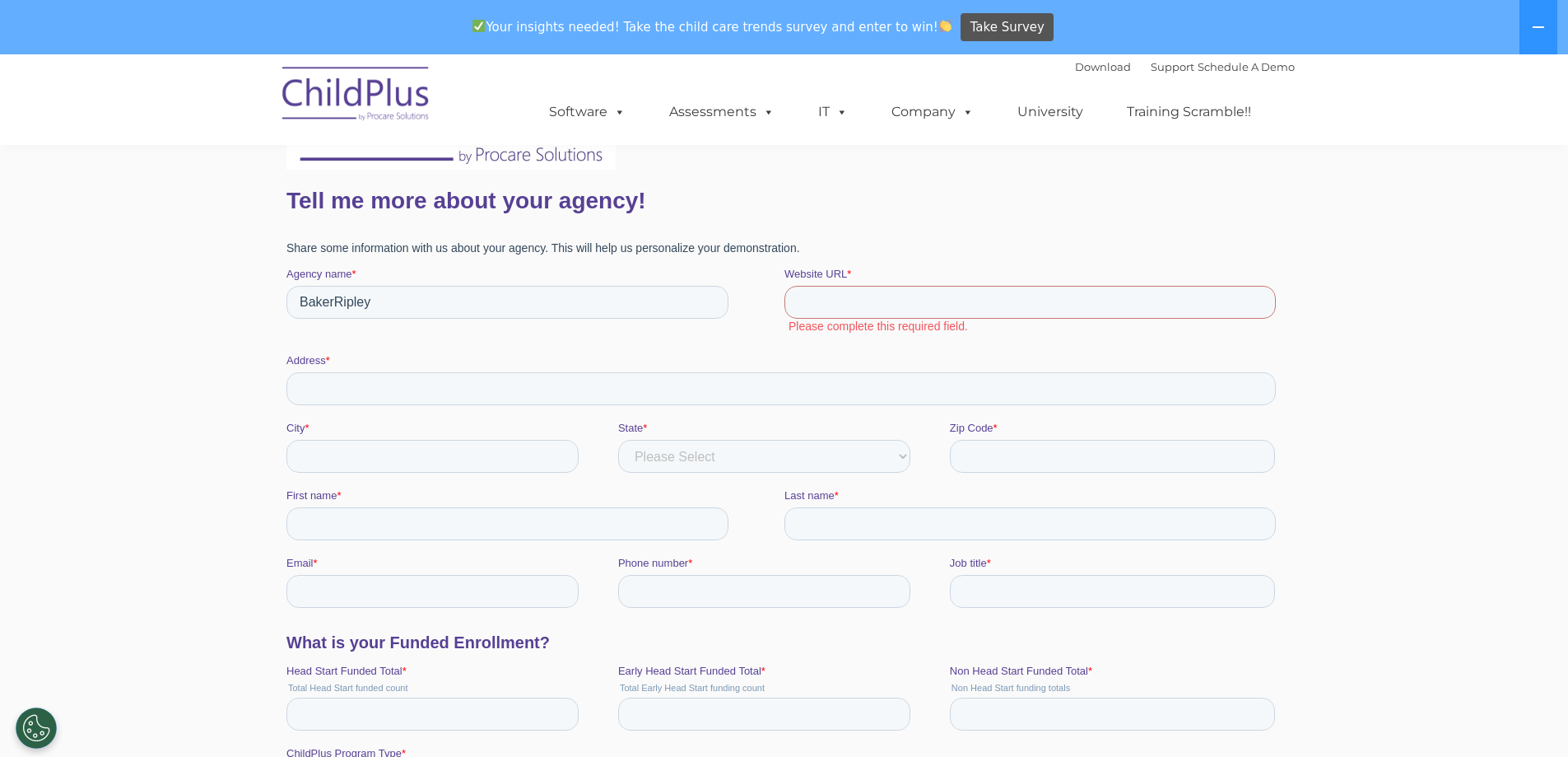
drag, startPoint x: 322, startPoint y: 250, endPoint x: 967, endPoint y: 248, distance: 645.0
click at [911, 244] on p "Share some information with us about your agency. This will help us personalize…" at bounding box center [784, 247] width 996 height 13
click at [969, 248] on p "Share some information with us about your agency. This will help us personalize…" at bounding box center [784, 247] width 996 height 13
click at [995, 300] on input "Website URL *" at bounding box center [1029, 302] width 491 height 33
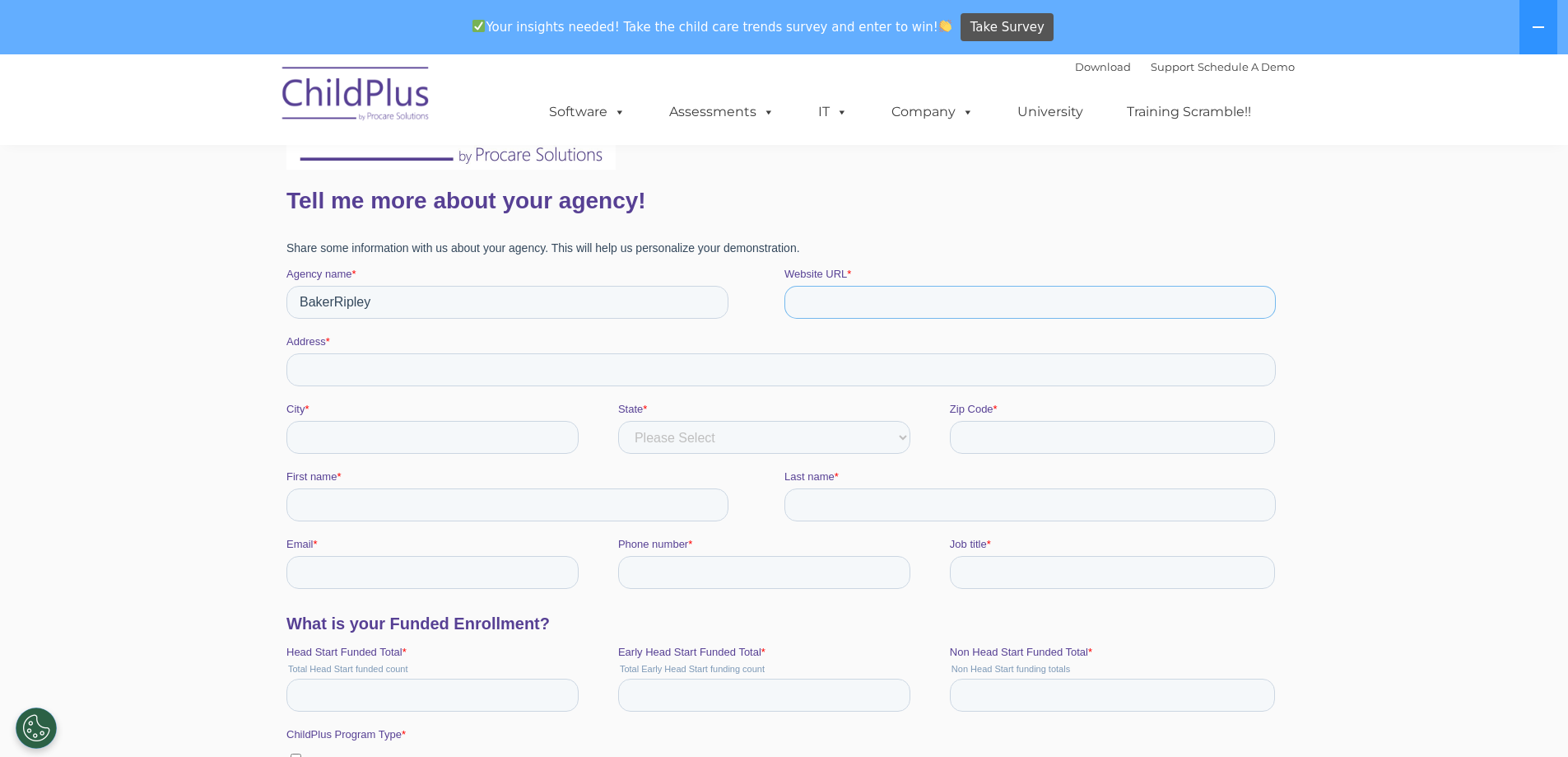
paste input "https://bakerripley.org/"
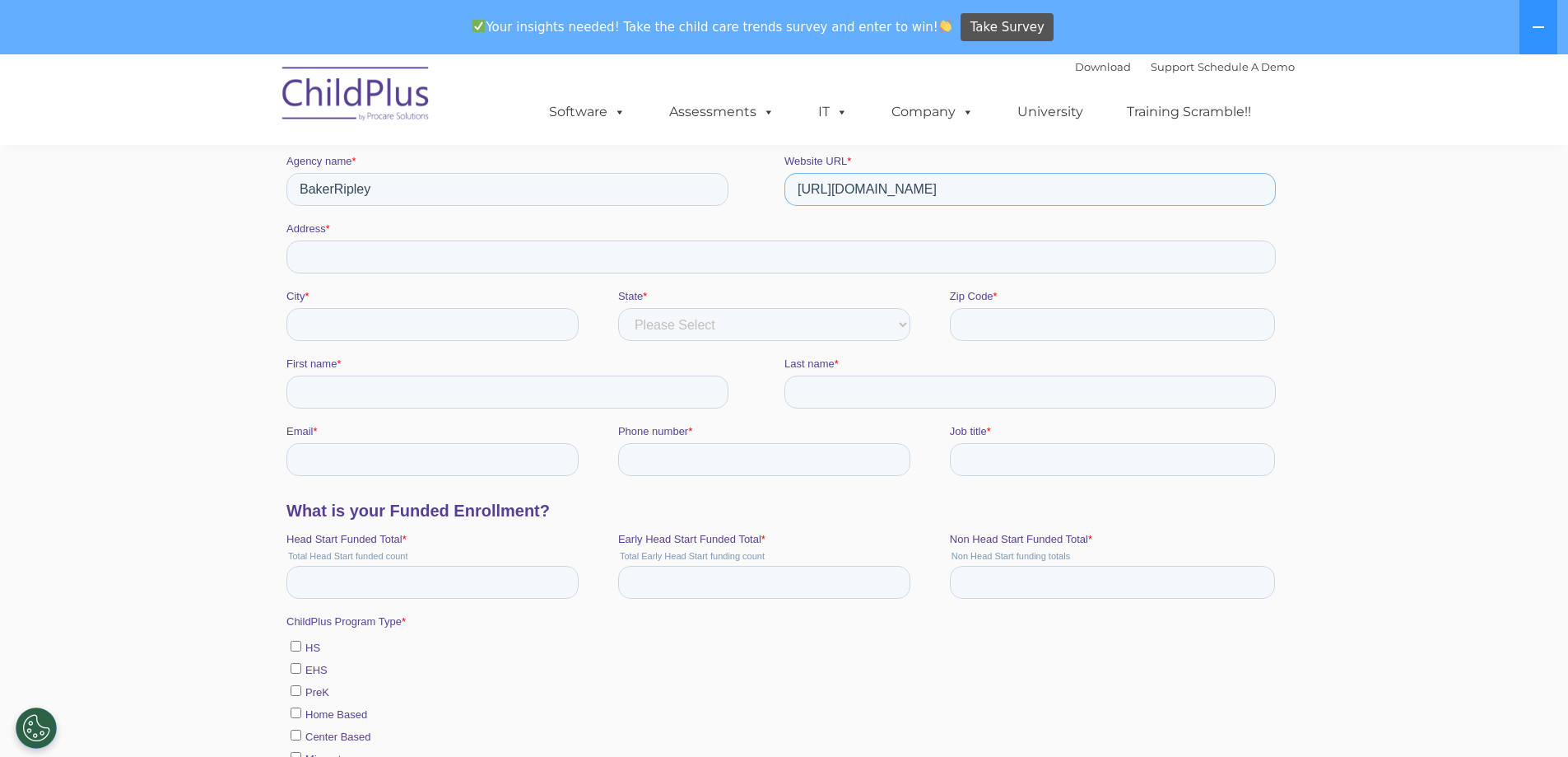
scroll to position [329, 0]
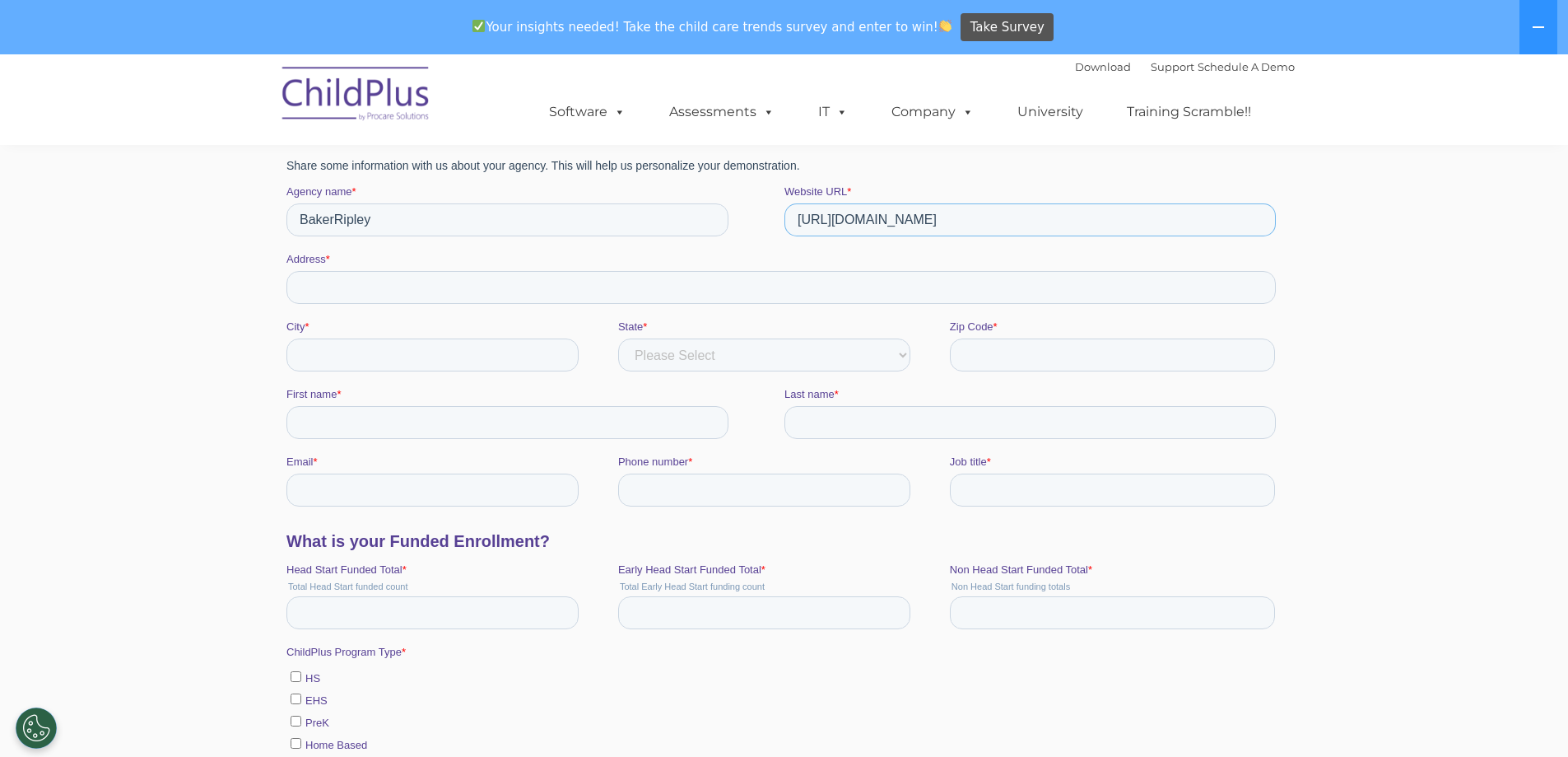
type input "https://bakerripley.org/"
drag, startPoint x: 685, startPoint y: 290, endPoint x: 693, endPoint y: 276, distance: 16.1
click at [685, 290] on input "Address *" at bounding box center [781, 287] width 990 height 33
type input "6"
type input "3838 Aberdeen Way"
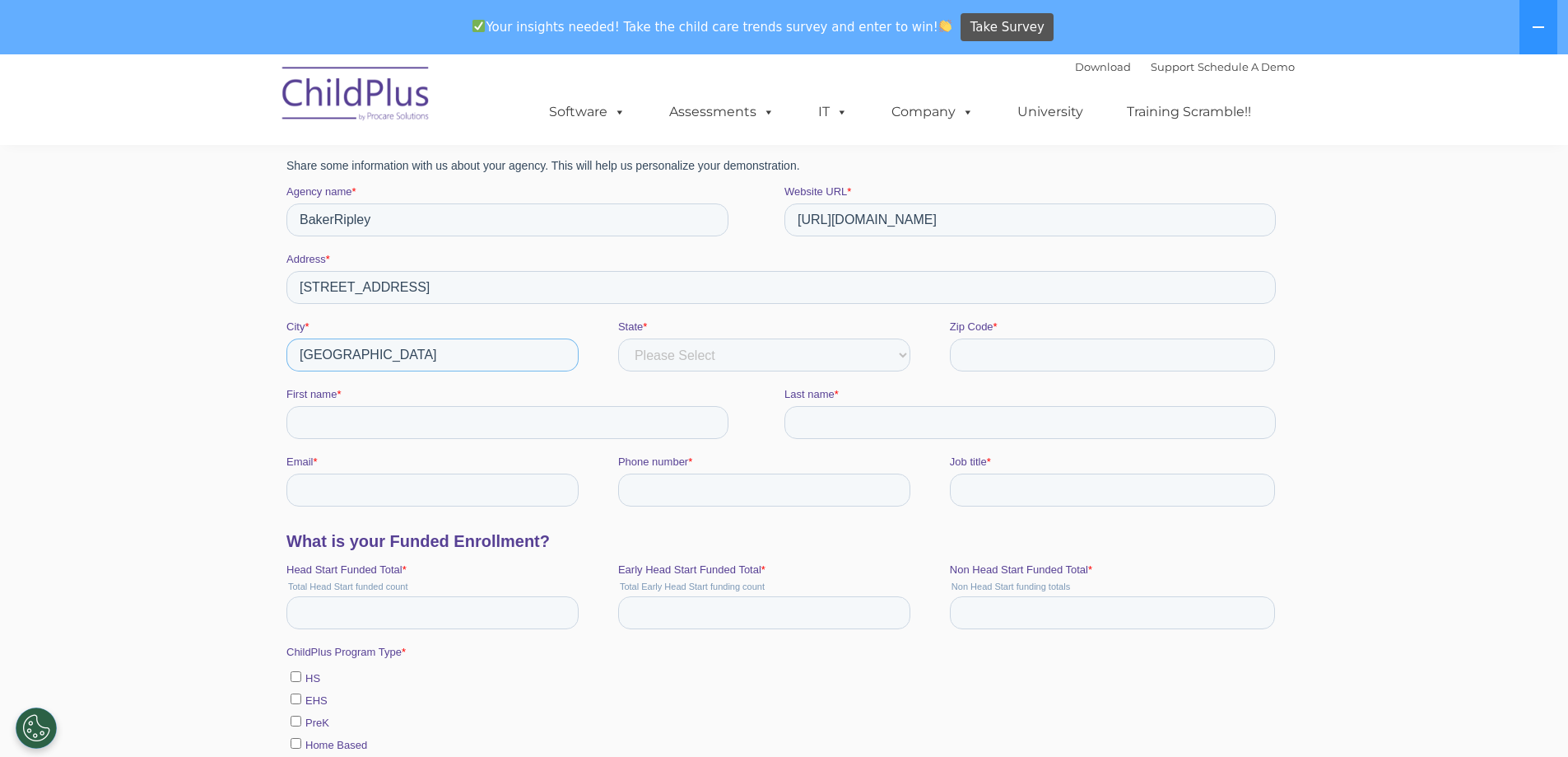
type input "Houston"
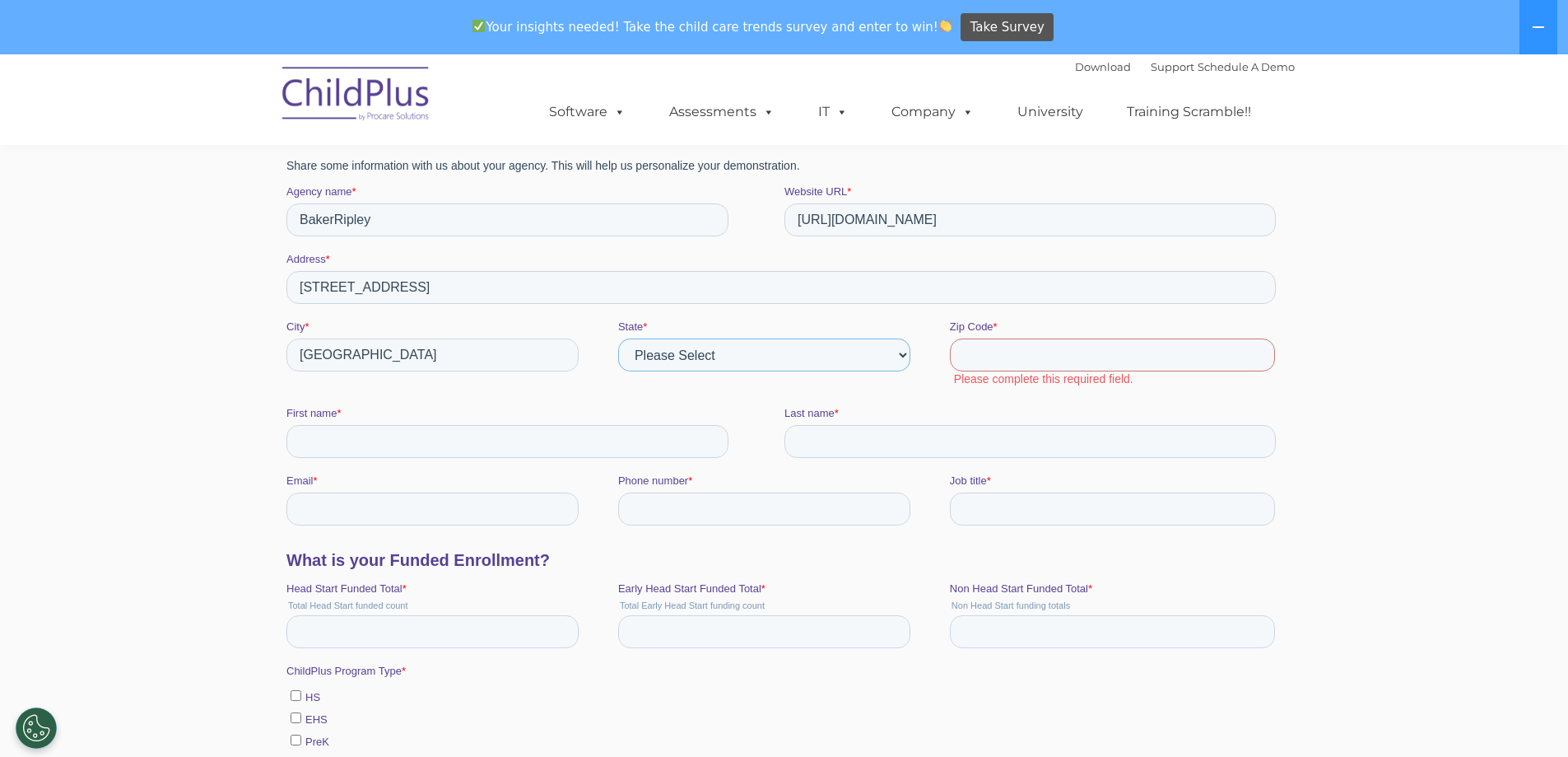
select select "Texas"
type input "77025"
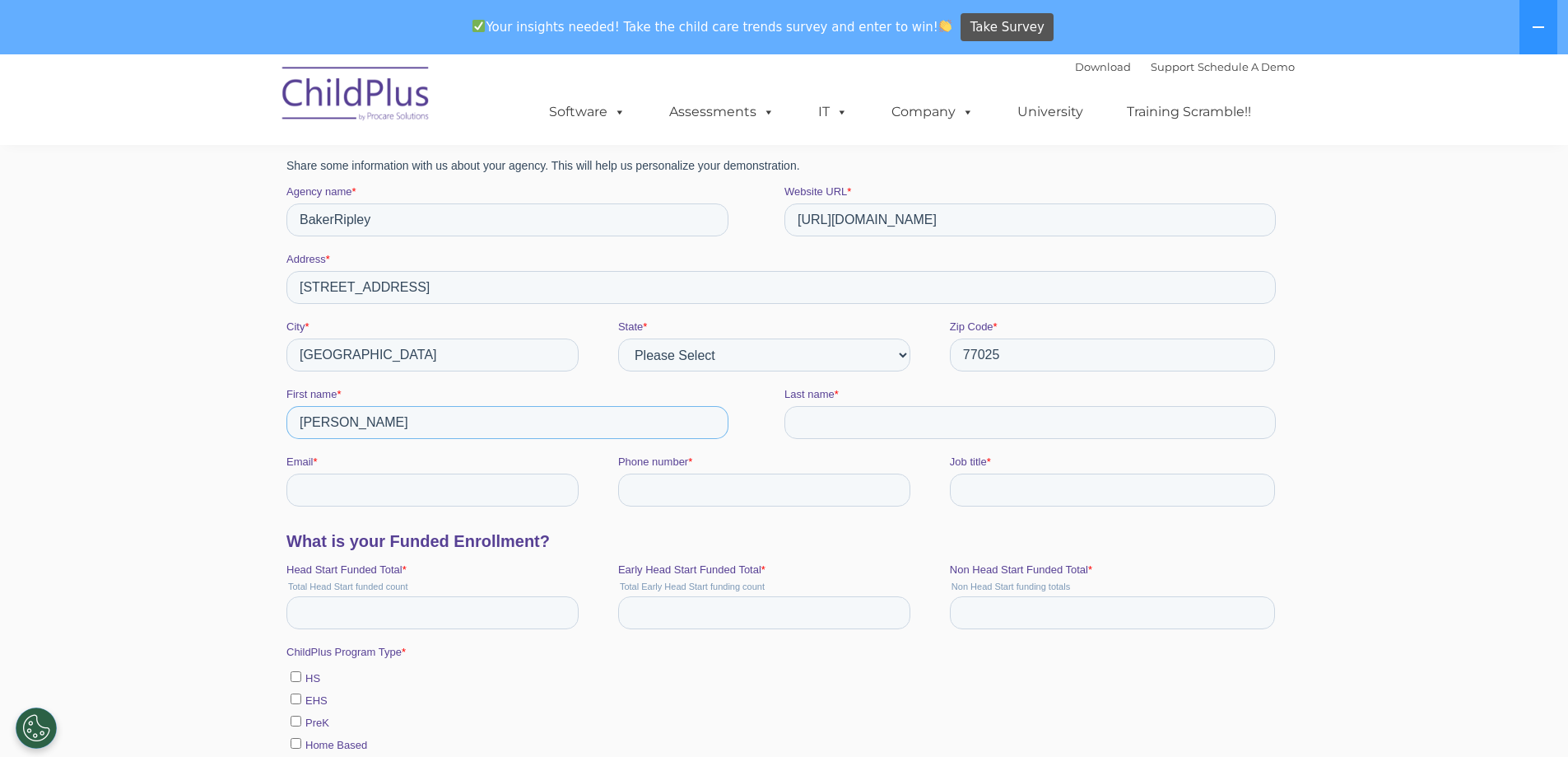
type input "Justin"
type input "Wang"
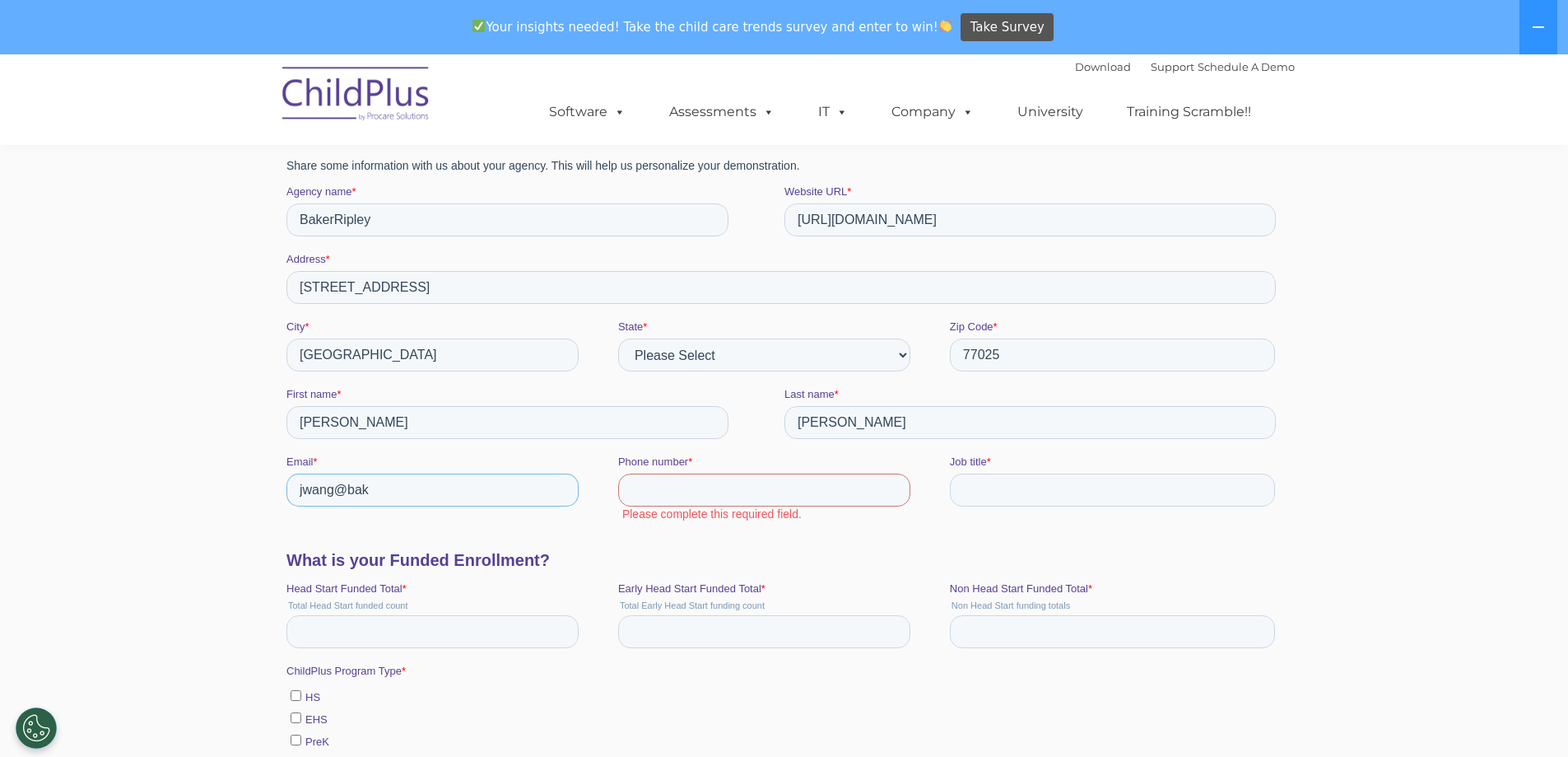
type input "jwang@bakerripley.org"
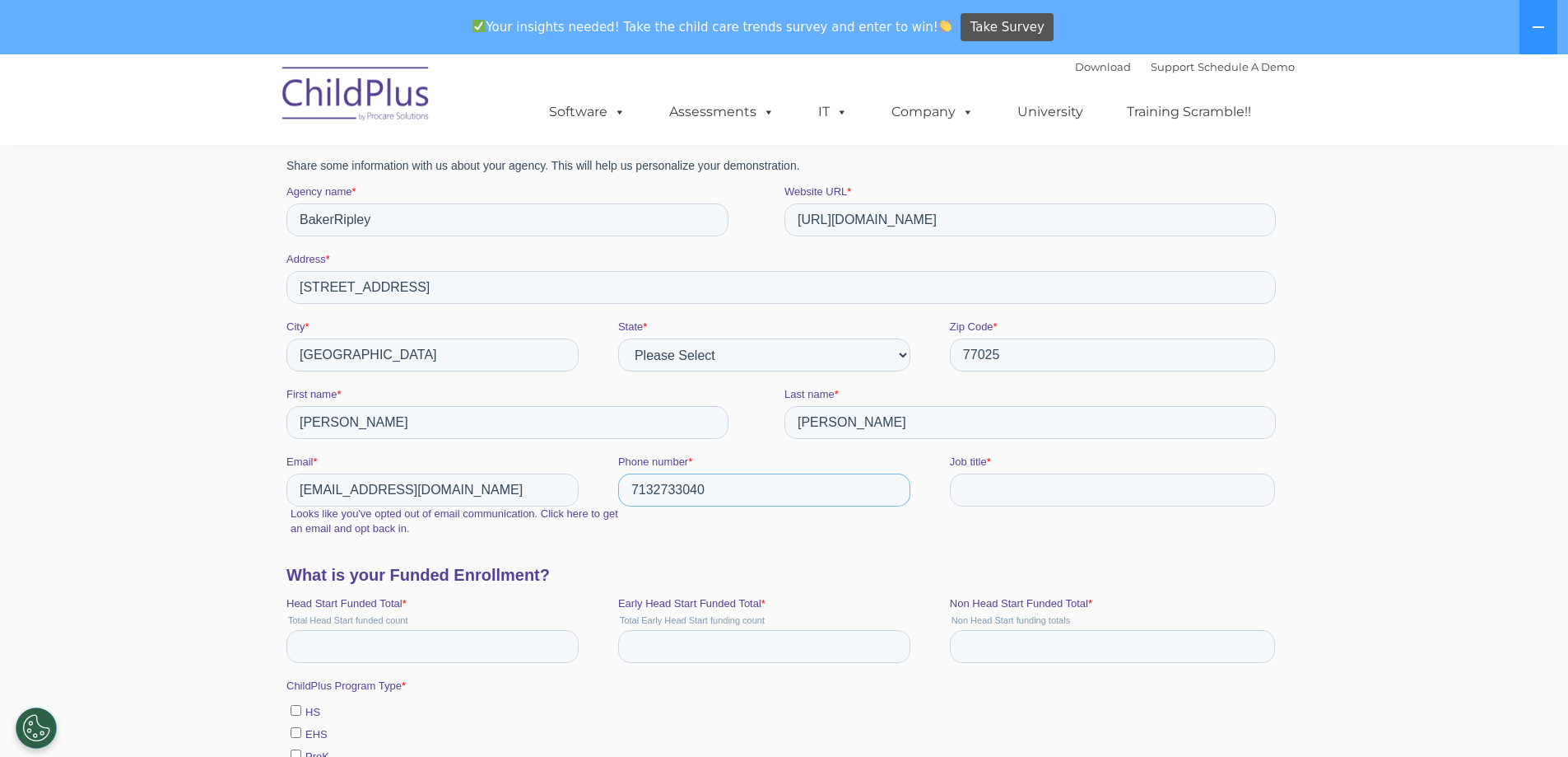
type input "7132733040"
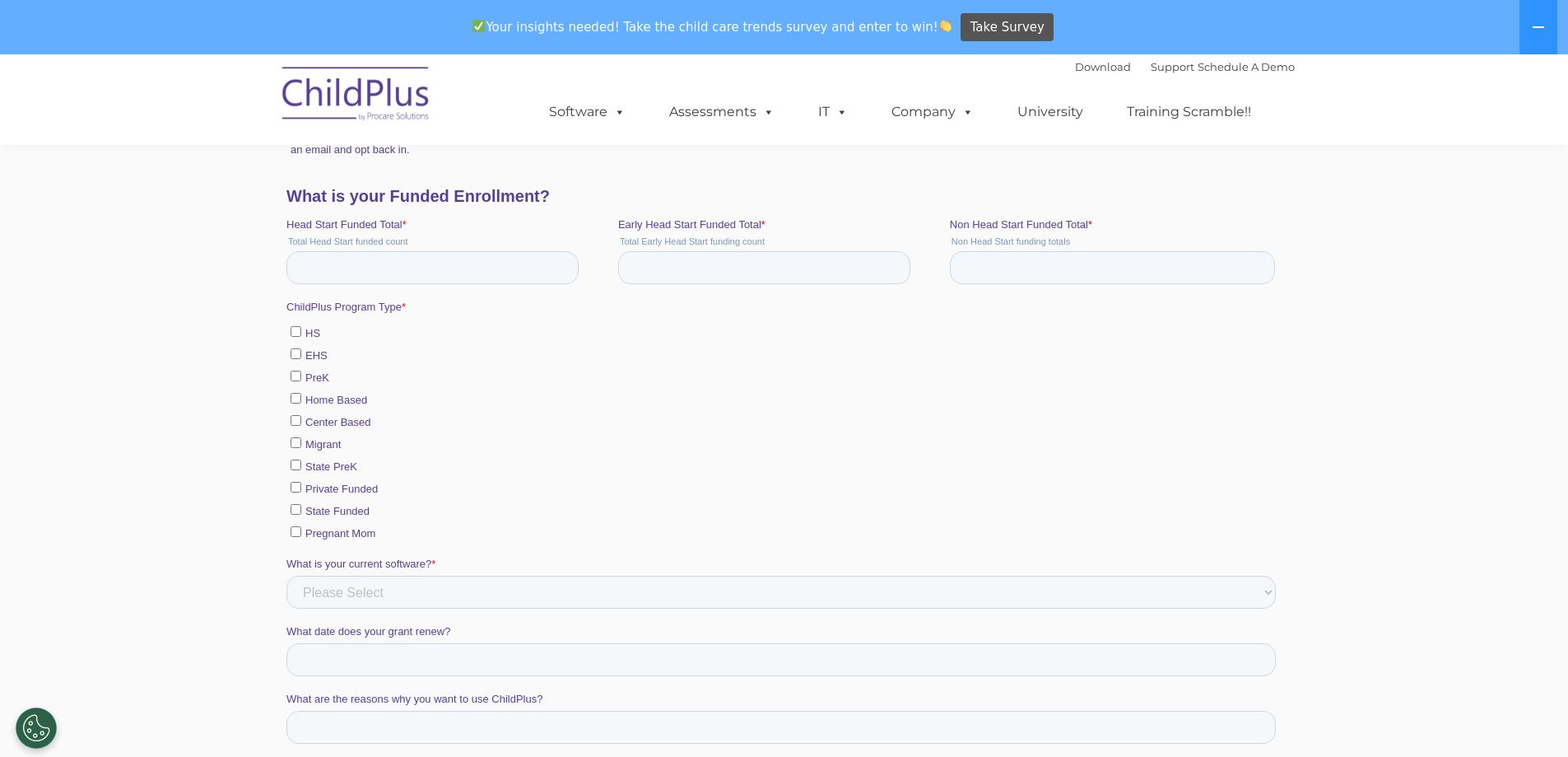
scroll to position [677, 0]
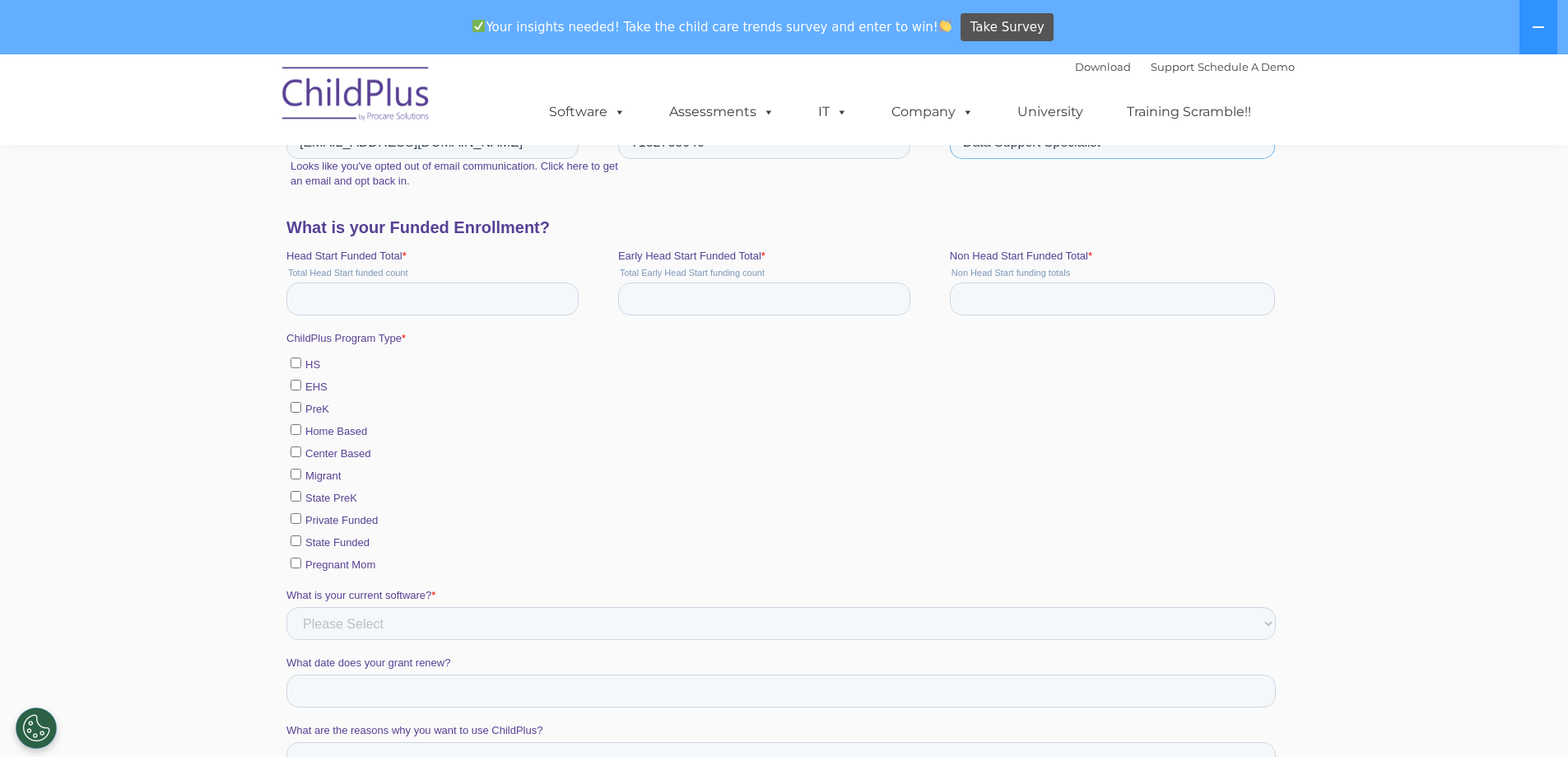
type input "Data Support Specialist"
click at [305, 361] on span "HS" at bounding box center [312, 364] width 15 height 12
click at [300, 361] on input "HS" at bounding box center [295, 362] width 11 height 11
checkbox input "true"
click at [297, 385] on input "EHS" at bounding box center [295, 385] width 11 height 11
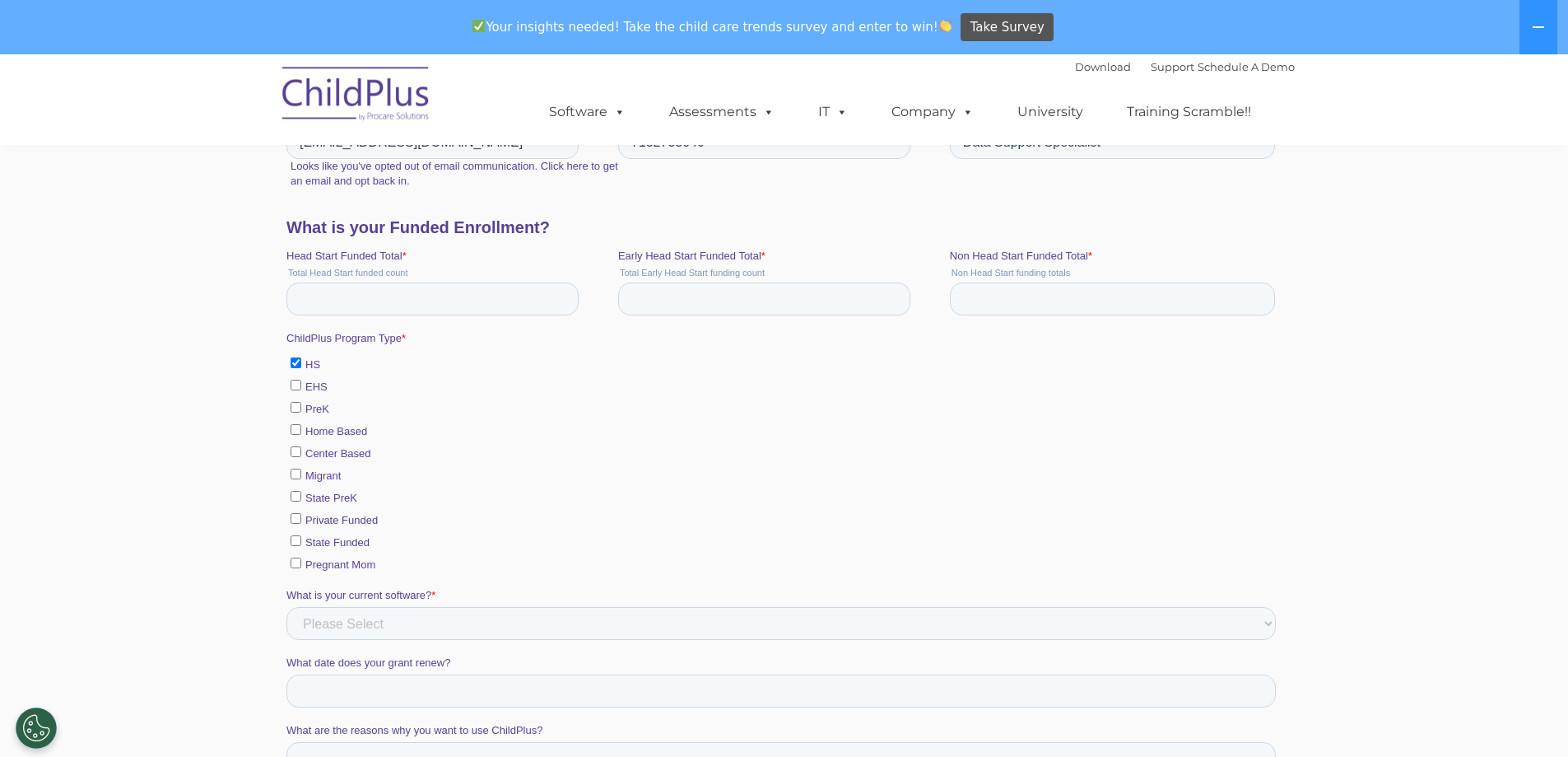
checkbox input "true"
click at [430, 306] on input "Head Start Funded Total *" at bounding box center [432, 298] width 292 height 33
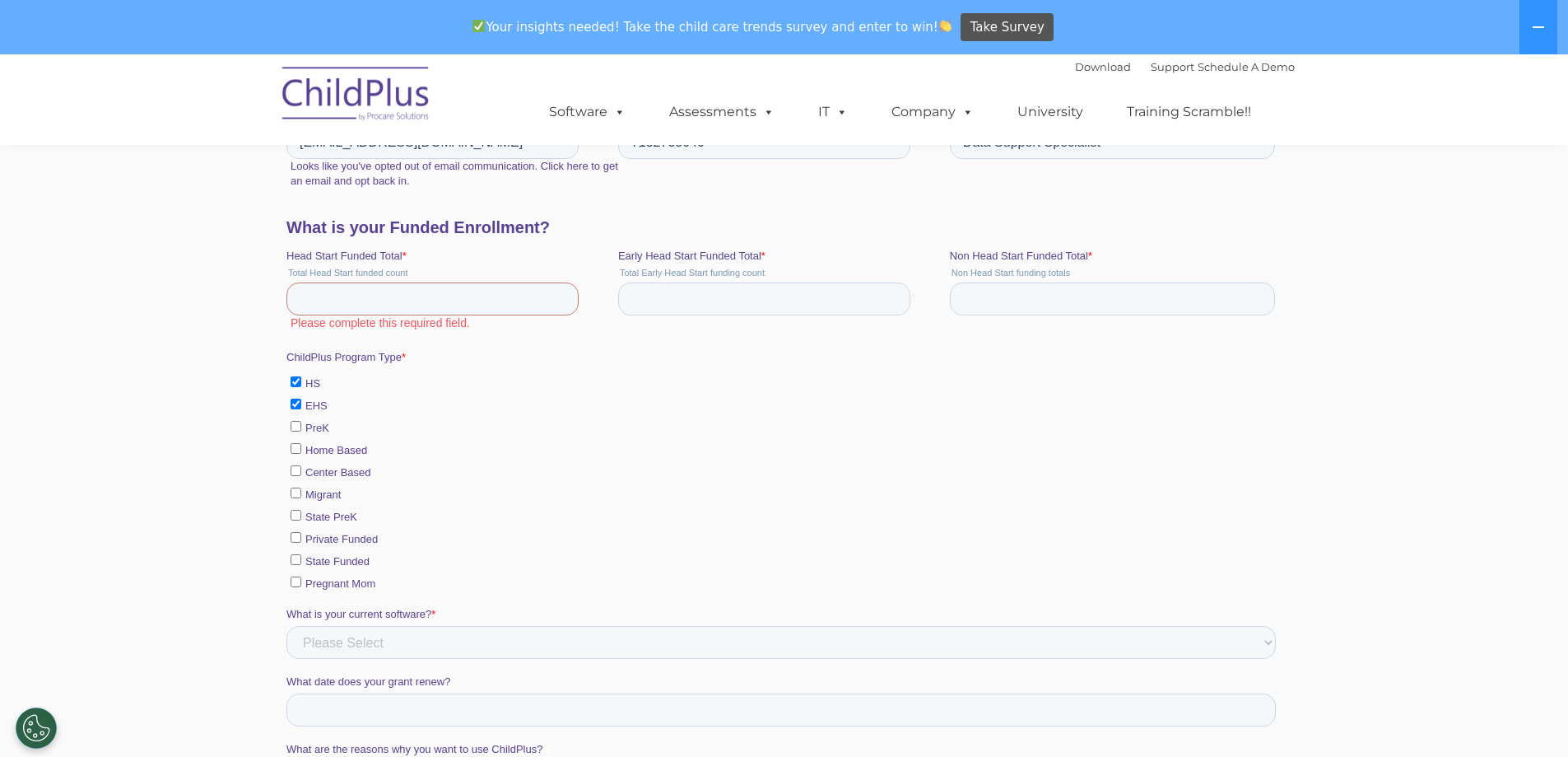
click at [406, 273] on legend "Total Head Start funded count" at bounding box center [452, 272] width 332 height 10
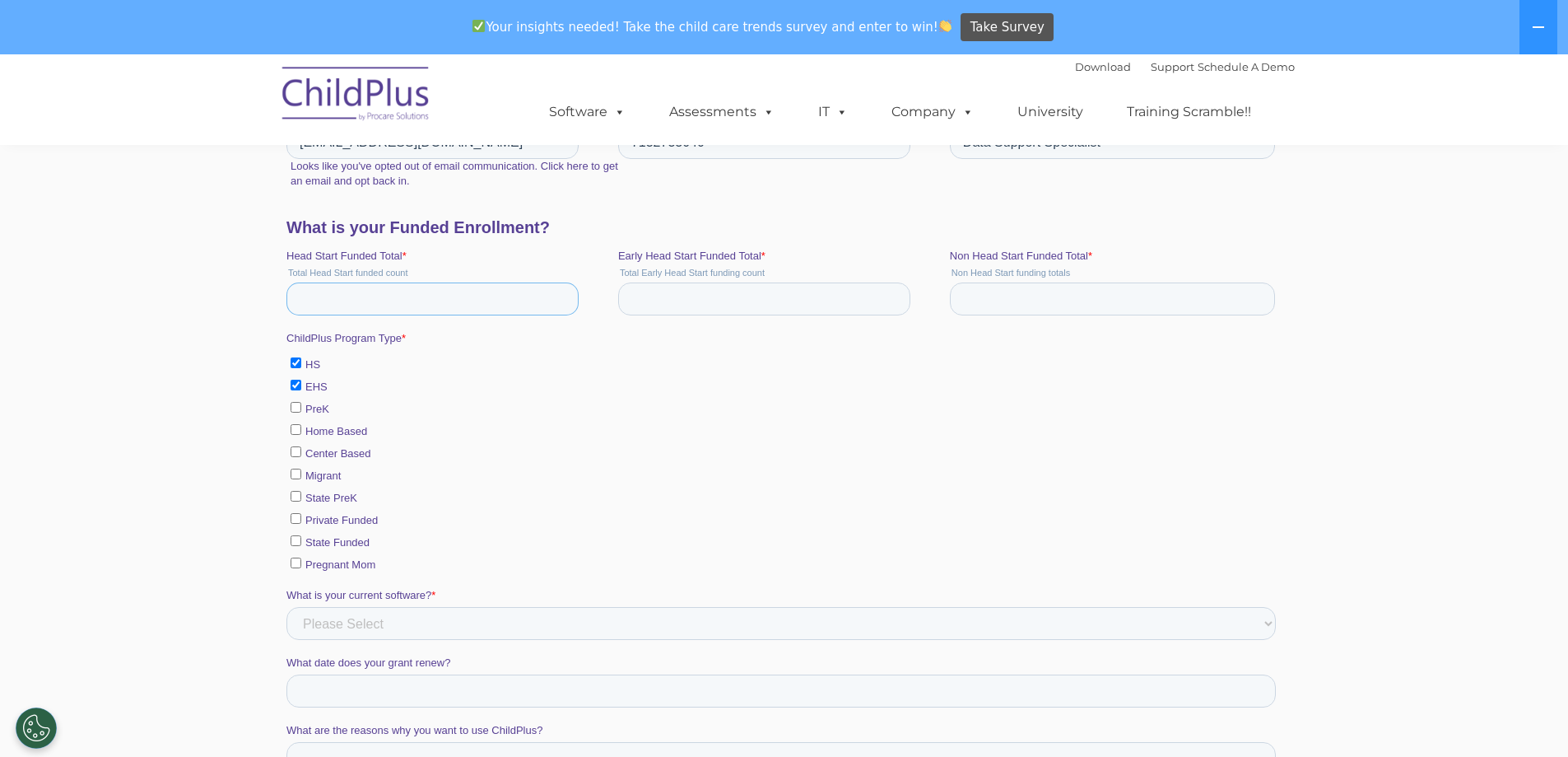
click at [409, 290] on input "Head Start Funded Total *" at bounding box center [432, 298] width 292 height 33
type input "2285"
click at [702, 307] on input "Early Head Start Funded Total *" at bounding box center [763, 298] width 292 height 33
type input "412"
click at [437, 619] on select "Please Select Alliance Apricot Brightwheel CAP60 CAPTAIN ChildPlus COPA Easy Tr…" at bounding box center [781, 623] width 990 height 33
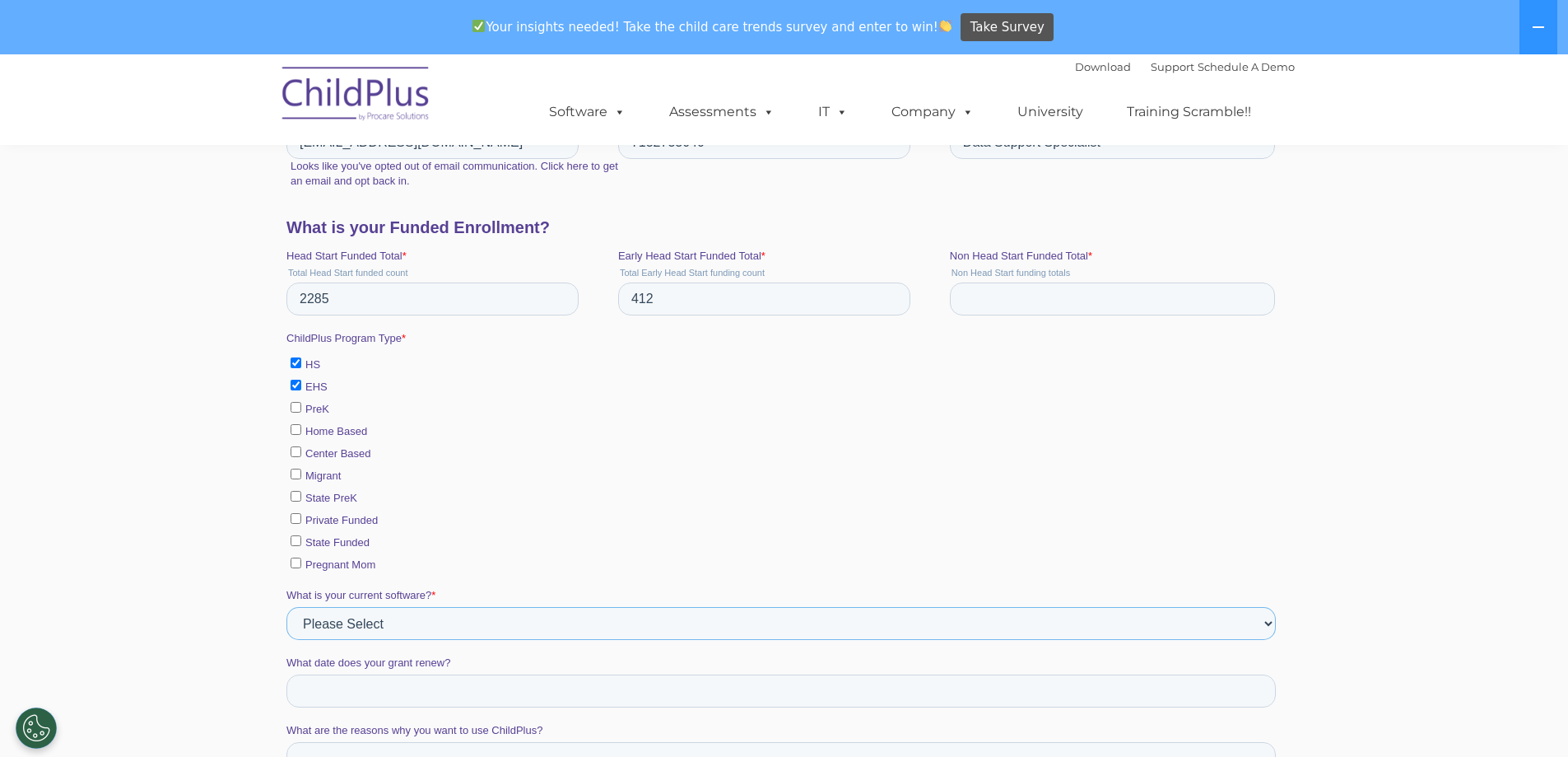
select select "myHeadStart"
click at [286, 640] on select "Please Select Alliance Apricot Brightwheel CAP60 CAPTAIN ChildPlus COPA Easy Tr…" at bounding box center [781, 623] width 990 height 33
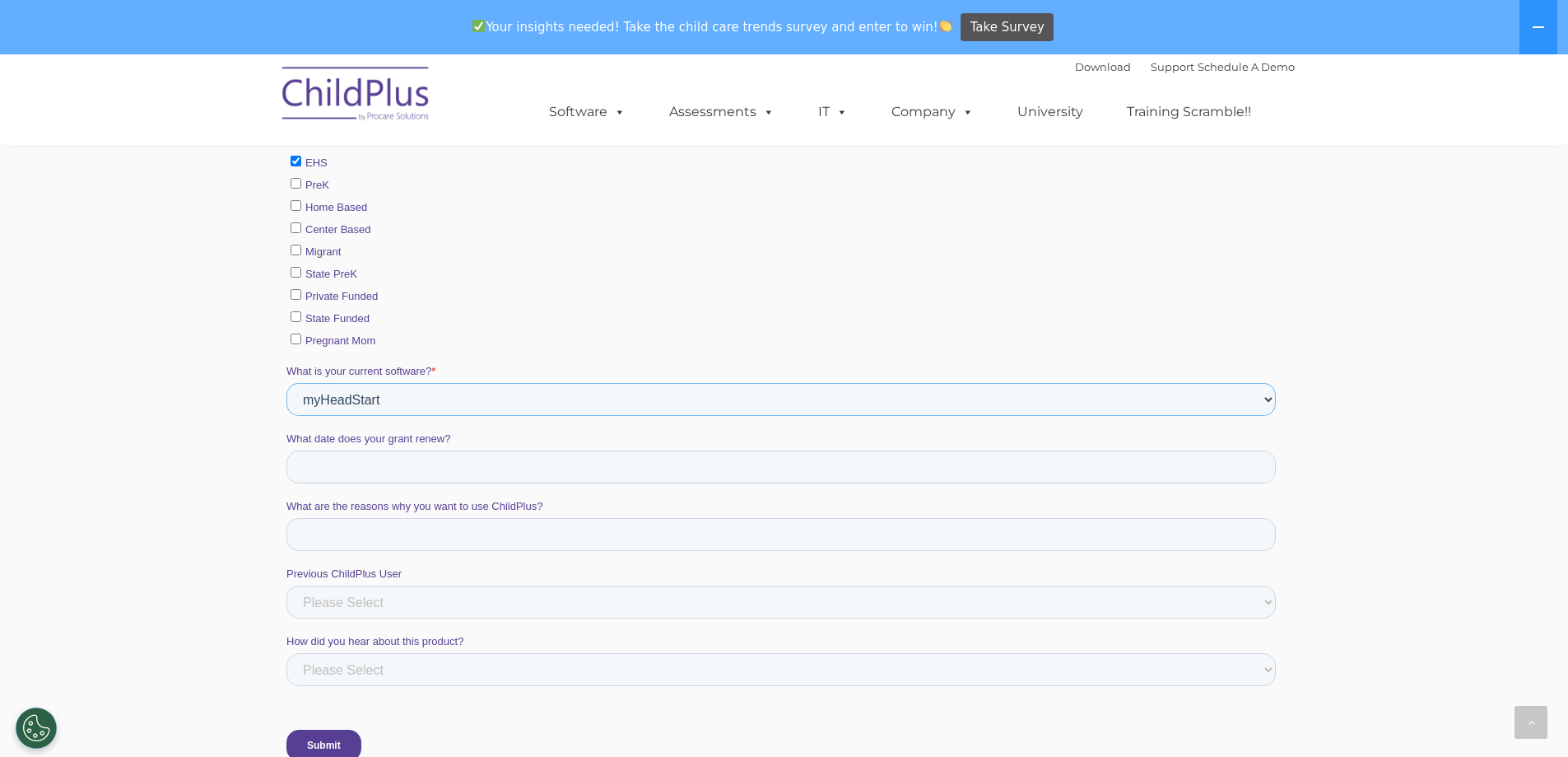
scroll to position [925, 0]
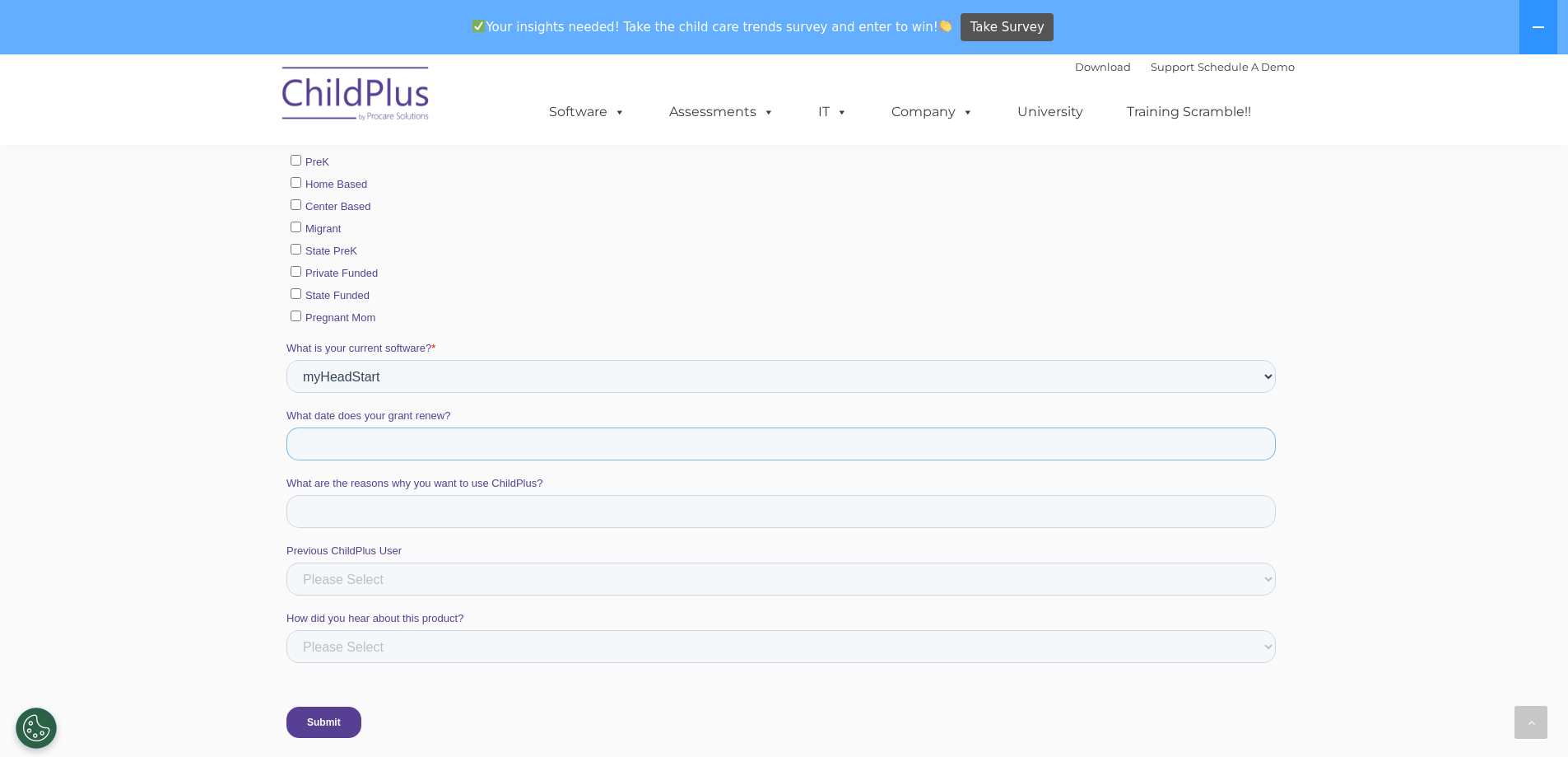
click at [498, 438] on input "What date does your grant renew?" at bounding box center [781, 444] width 990 height 33
type div "2025-09-17"
type input "09/17/2025"
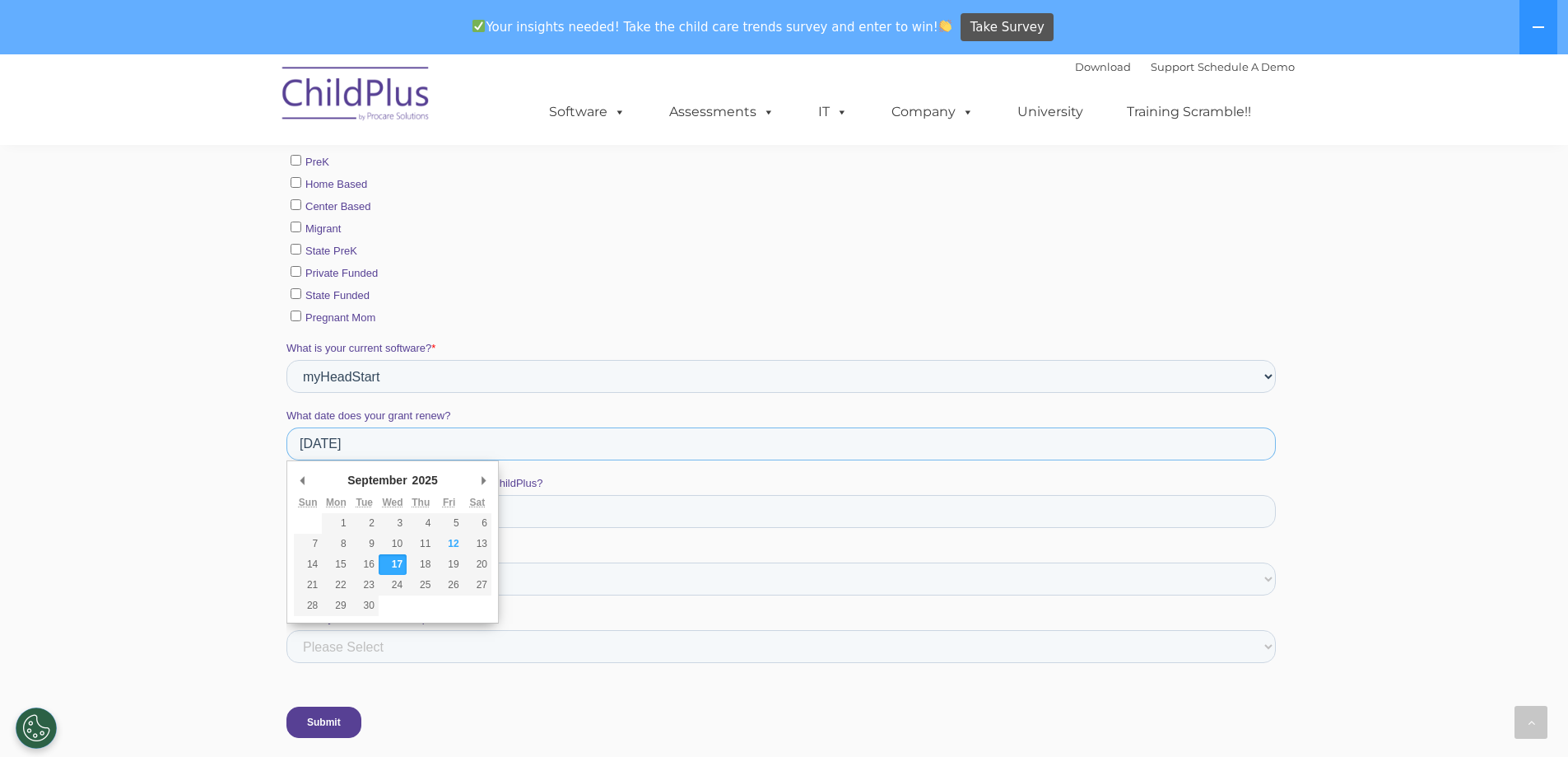
drag, startPoint x: 402, startPoint y: 433, endPoint x: -1, endPoint y: 450, distance: 403.4
click at [286, 450] on html "Tell me more about your agency! Share some information with us about your agenc…" at bounding box center [784, 70] width 996 height 1394
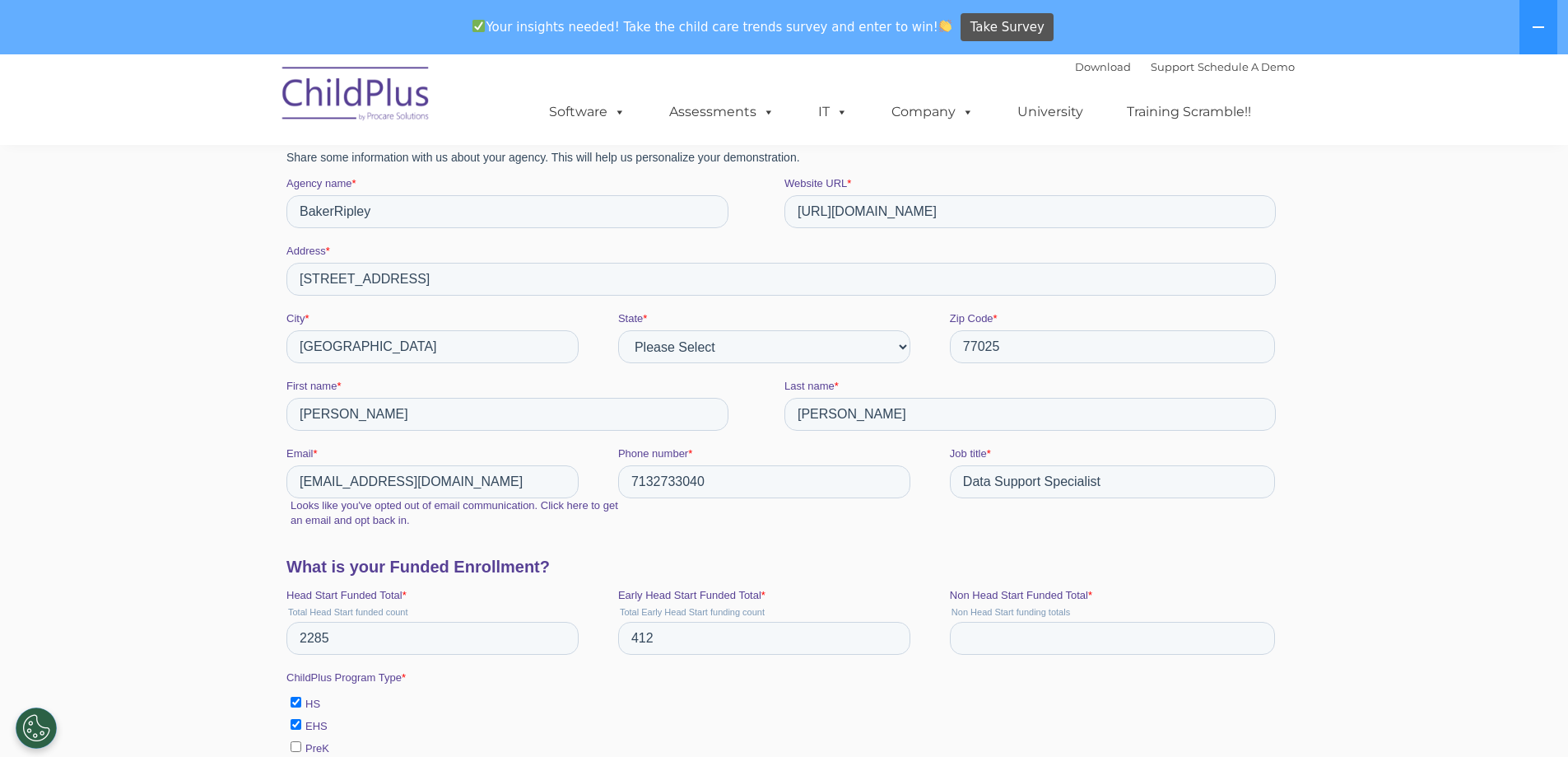
scroll to position [182, 0]
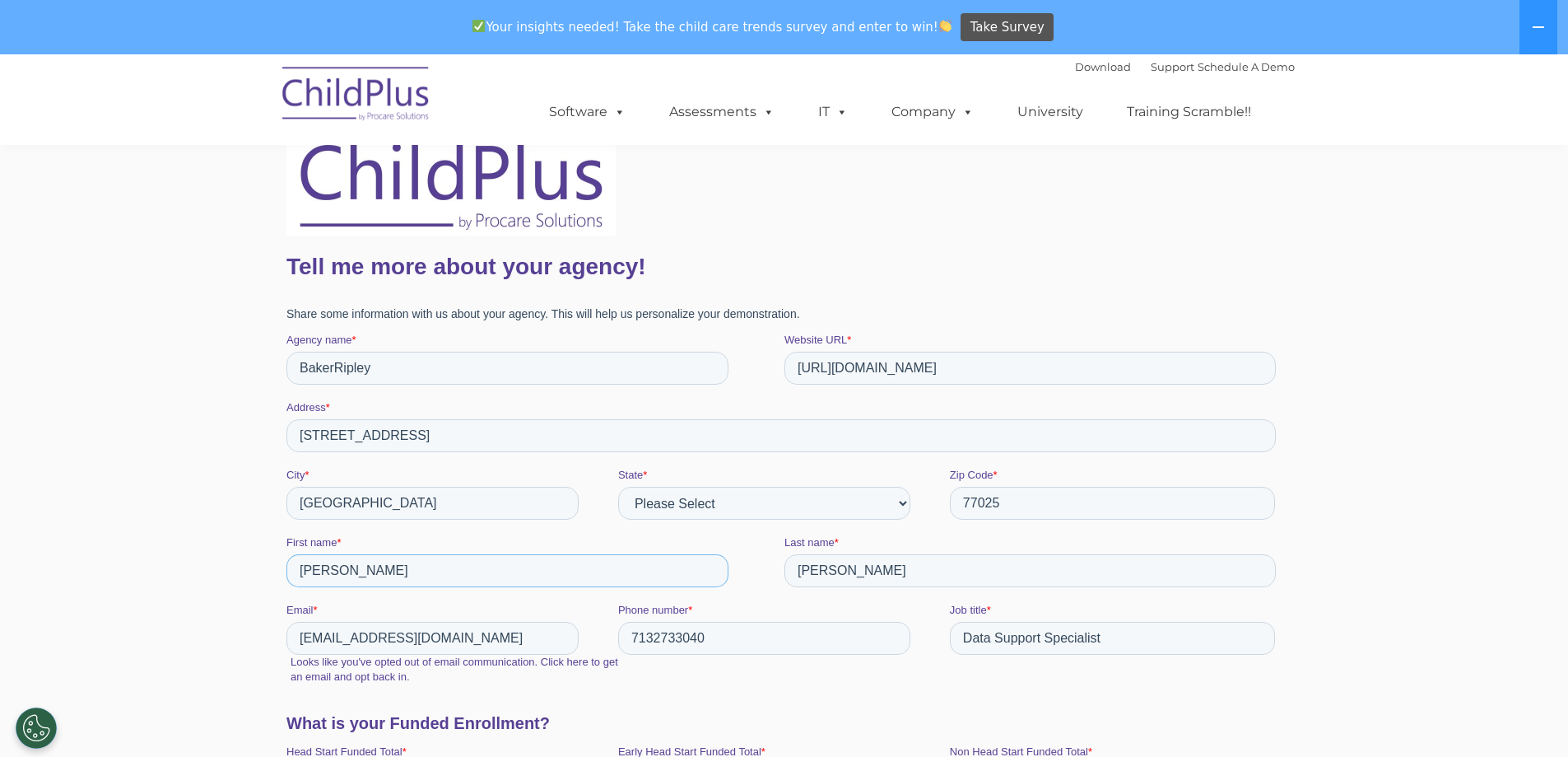
drag, startPoint x: 390, startPoint y: 572, endPoint x: -295, endPoint y: 571, distance: 685.0
type input "Guadalupe"
type input "Orozco"
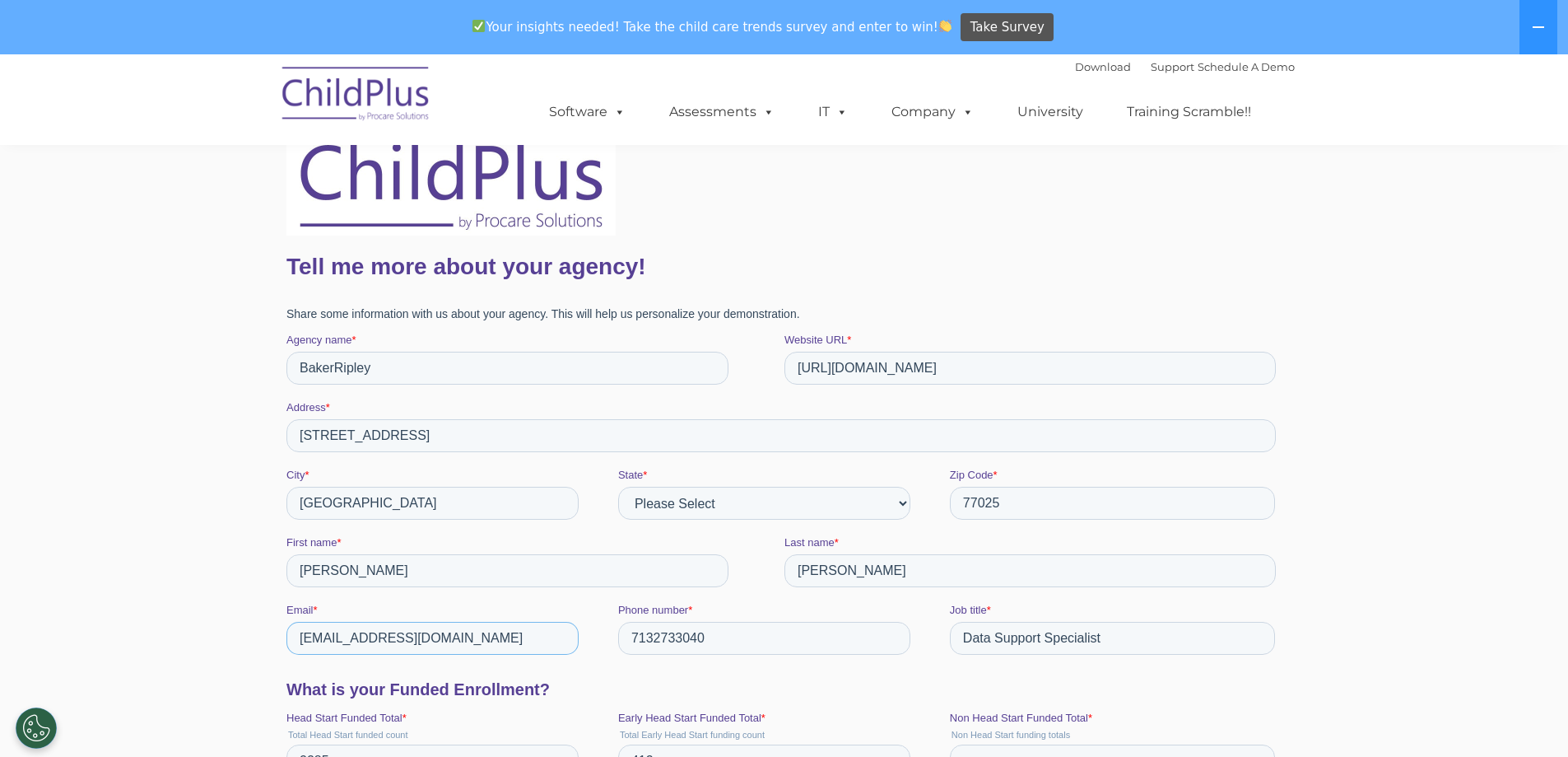
type input "gorozco@bakeripley.org"
type input "7132733032"
click at [140, 548] on section "Schedule a Demo The original and most widely-used Head Start data management so…" at bounding box center [784, 723] width 1568 height 1700
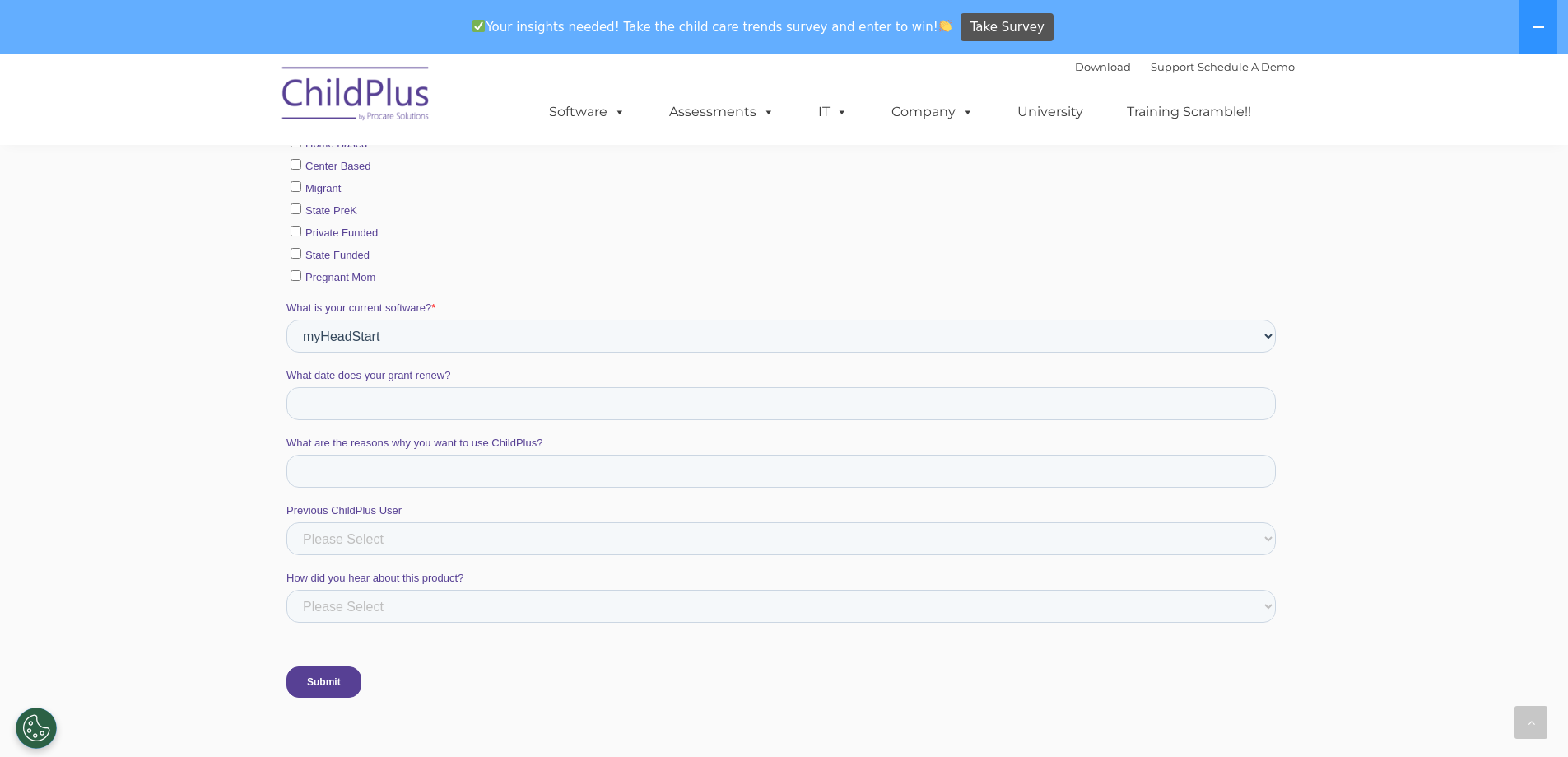
scroll to position [849, 0]
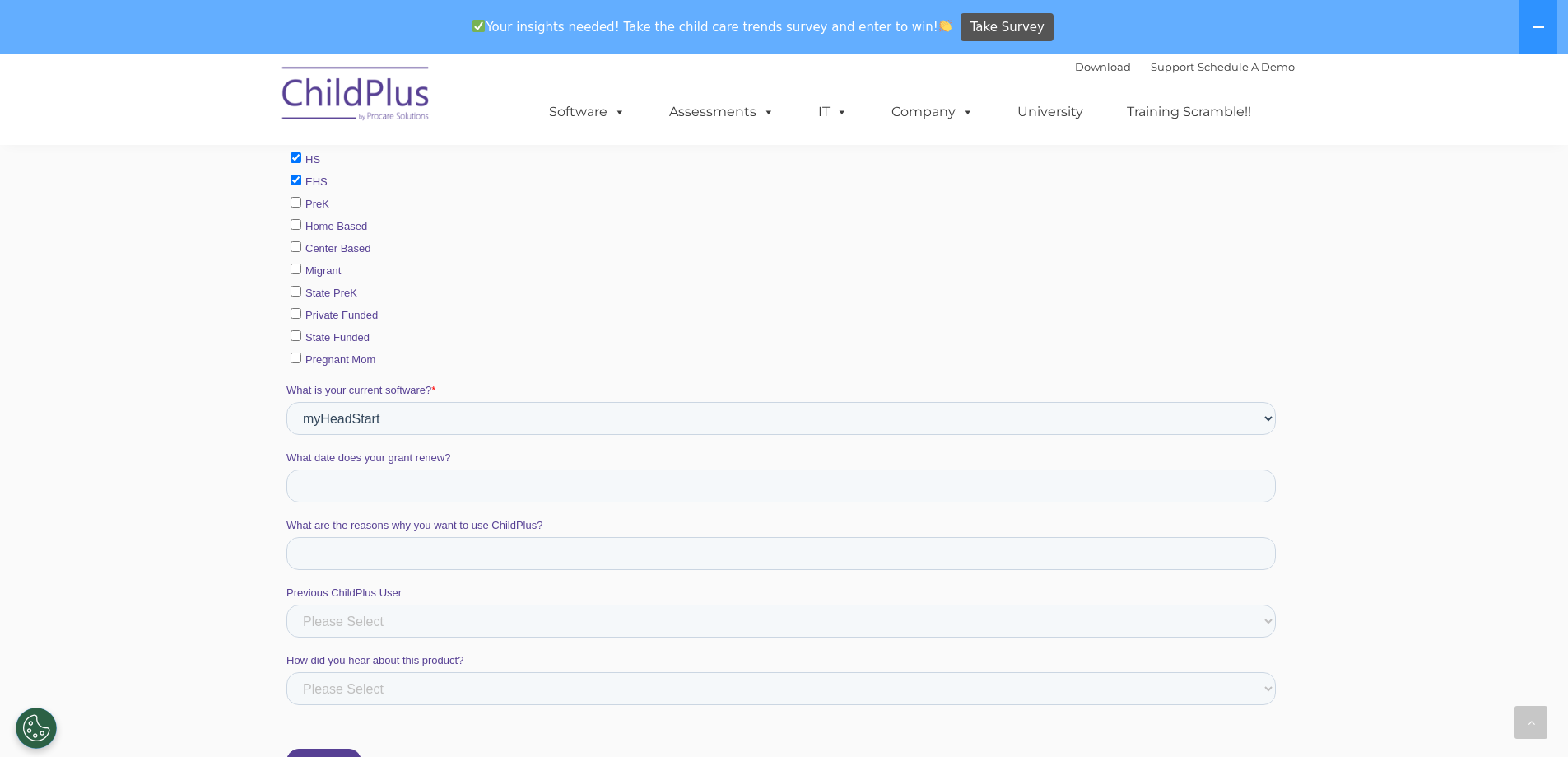
click at [338, 361] on span "Pregnant Mom" at bounding box center [340, 359] width 70 height 12
click at [300, 361] on input "Pregnant Mom" at bounding box center [295, 357] width 11 height 11
checkbox input "true"
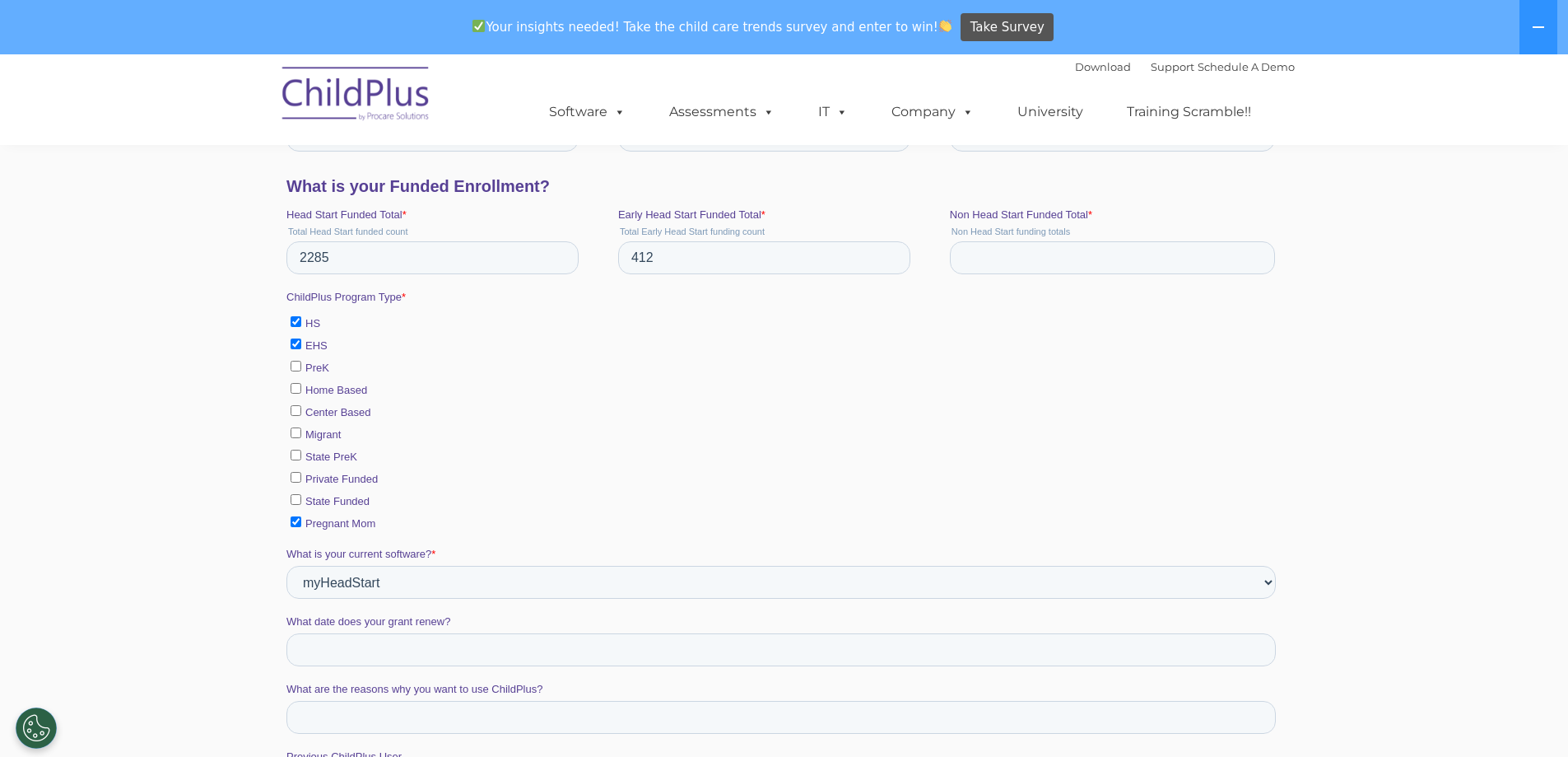
scroll to position [683, 0]
click at [332, 390] on span "Home Based" at bounding box center [336, 391] width 62 height 12
click at [300, 390] on input "Home Based" at bounding box center [295, 389] width 11 height 11
checkbox input "true"
click at [340, 414] on span "Center Based" at bounding box center [338, 413] width 66 height 12
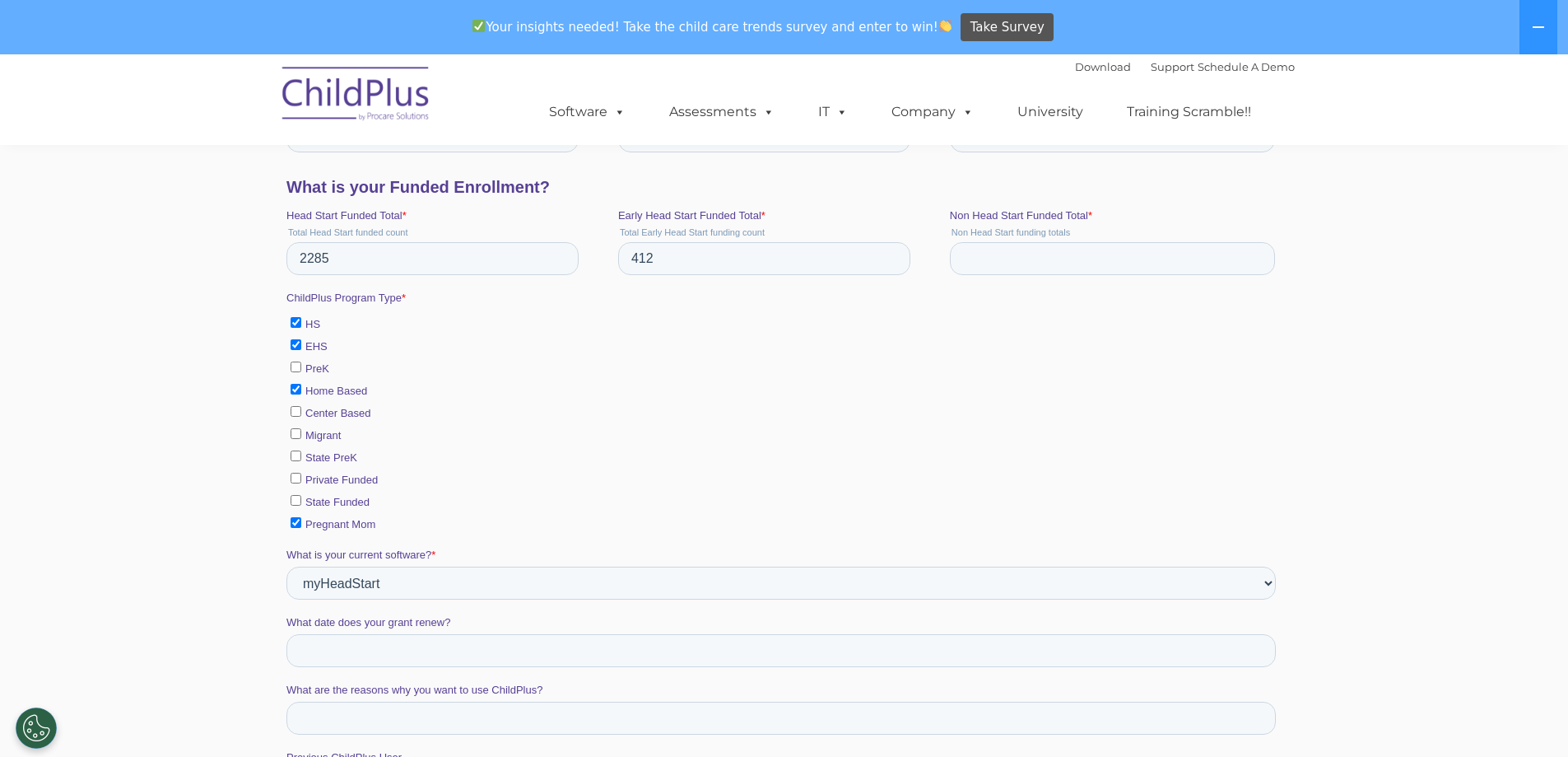
click at [300, 414] on input "Center Based" at bounding box center [295, 411] width 11 height 11
checkbox input "true"
click at [172, 565] on section "Schedule a Demo The original and most widely-used Head Start data management so…" at bounding box center [784, 220] width 1568 height 1700
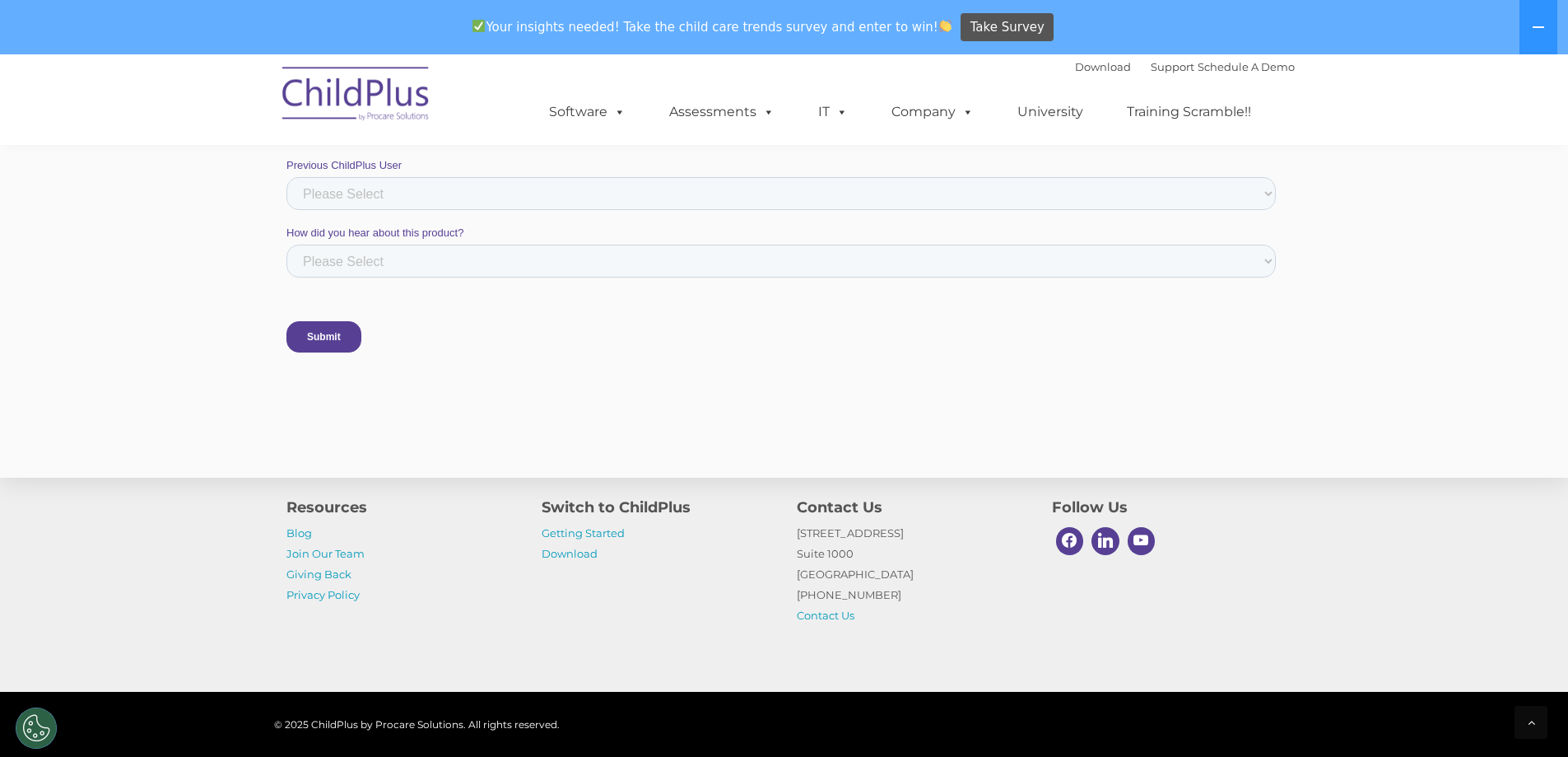
scroll to position [1348, 0]
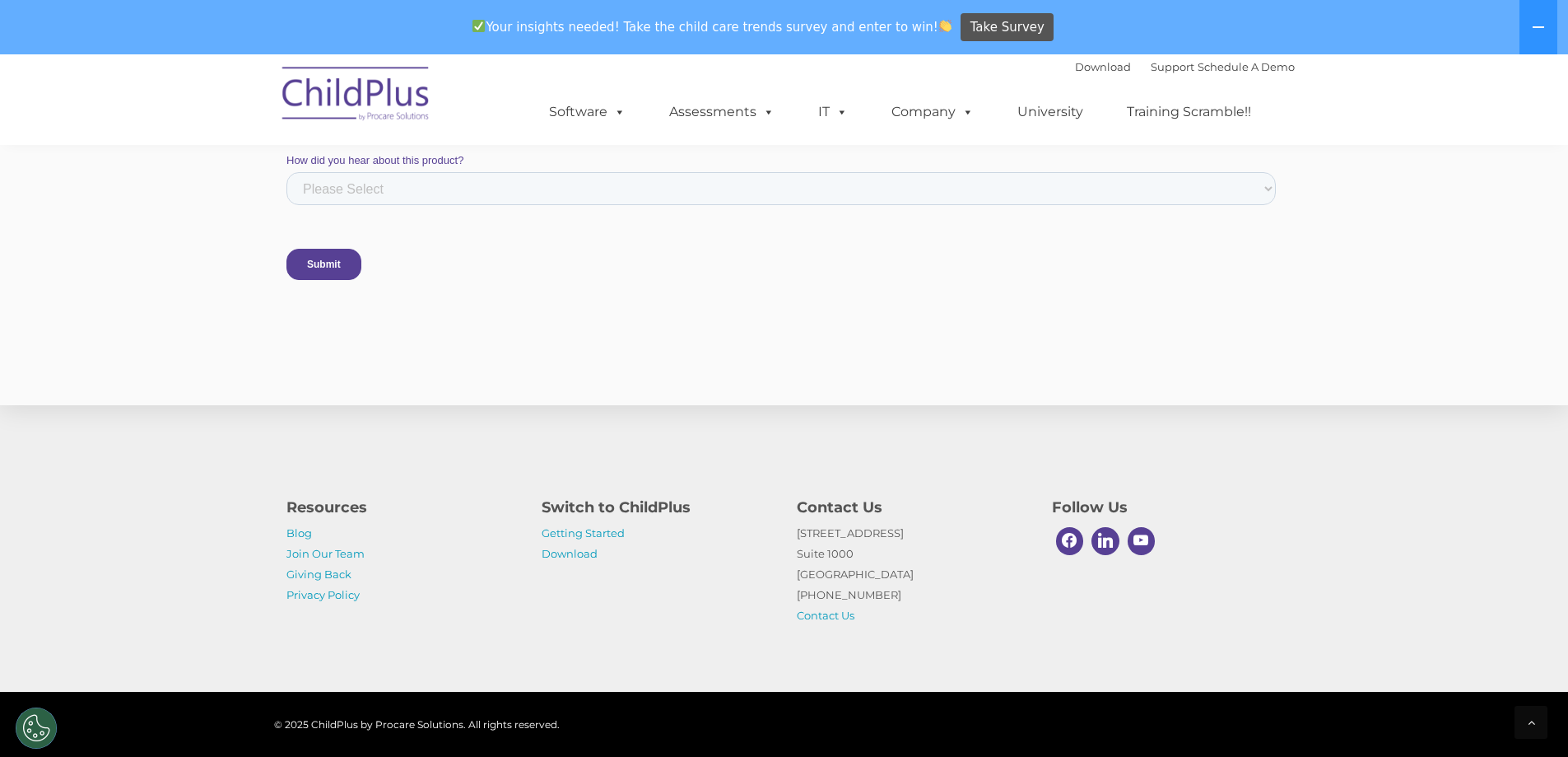
click at [329, 272] on input "Submit" at bounding box center [323, 263] width 75 height 31
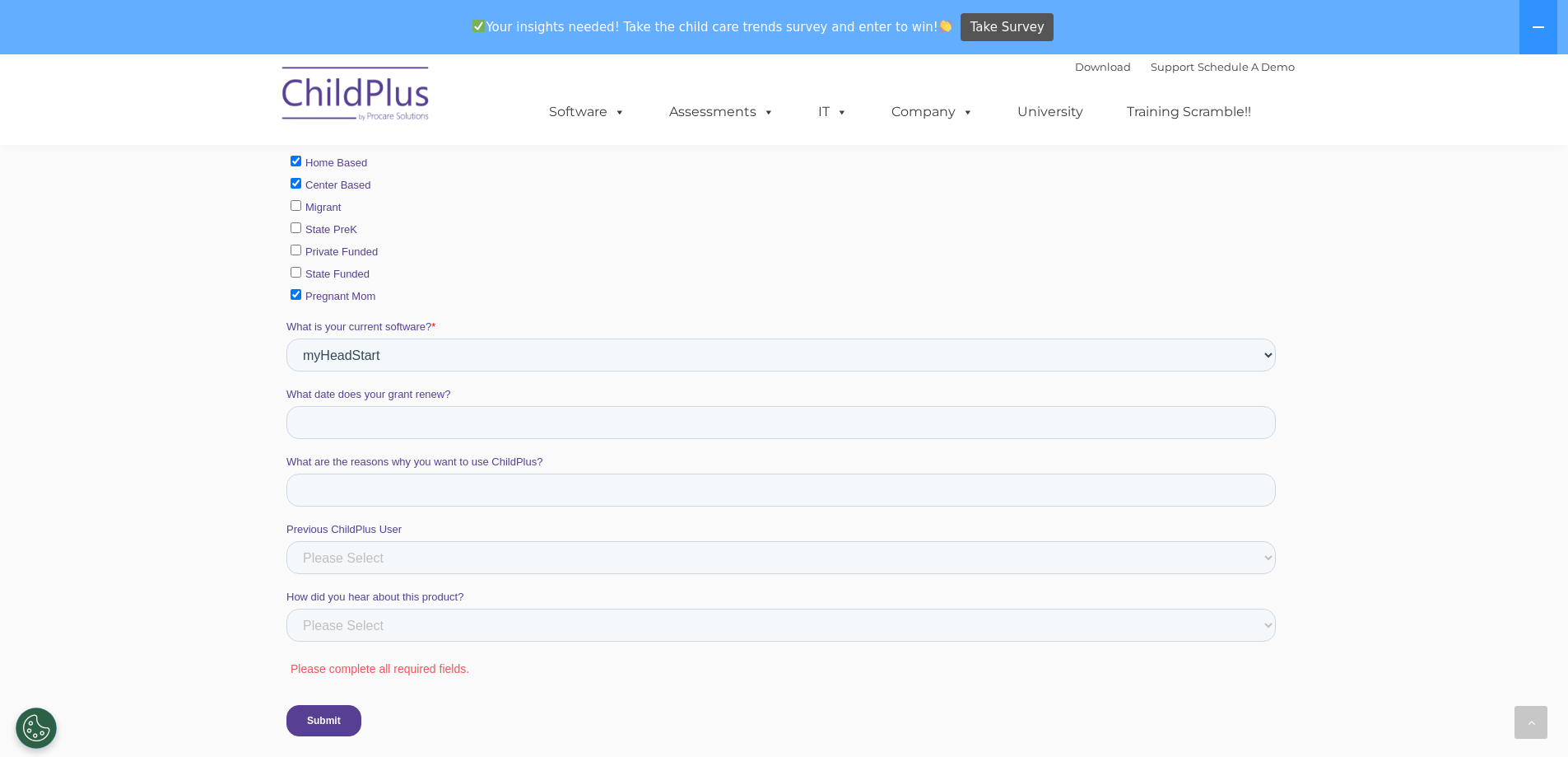
scroll to position [683, 0]
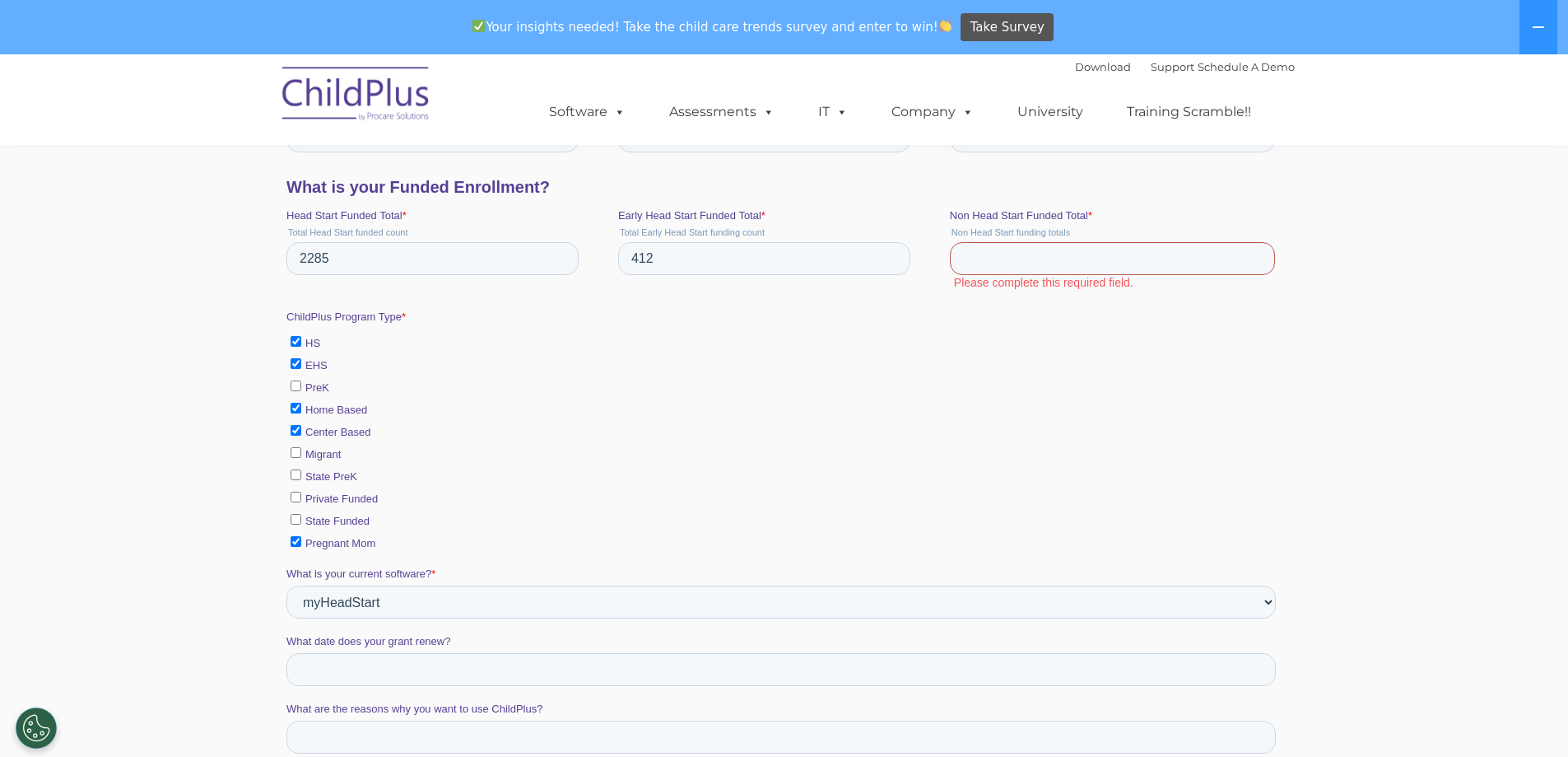
drag, startPoint x: 1031, startPoint y: 248, endPoint x: 1243, endPoint y: 319, distance: 223.6
click at [1035, 248] on input "Non Head Start Funded Total *" at bounding box center [1111, 258] width 325 height 33
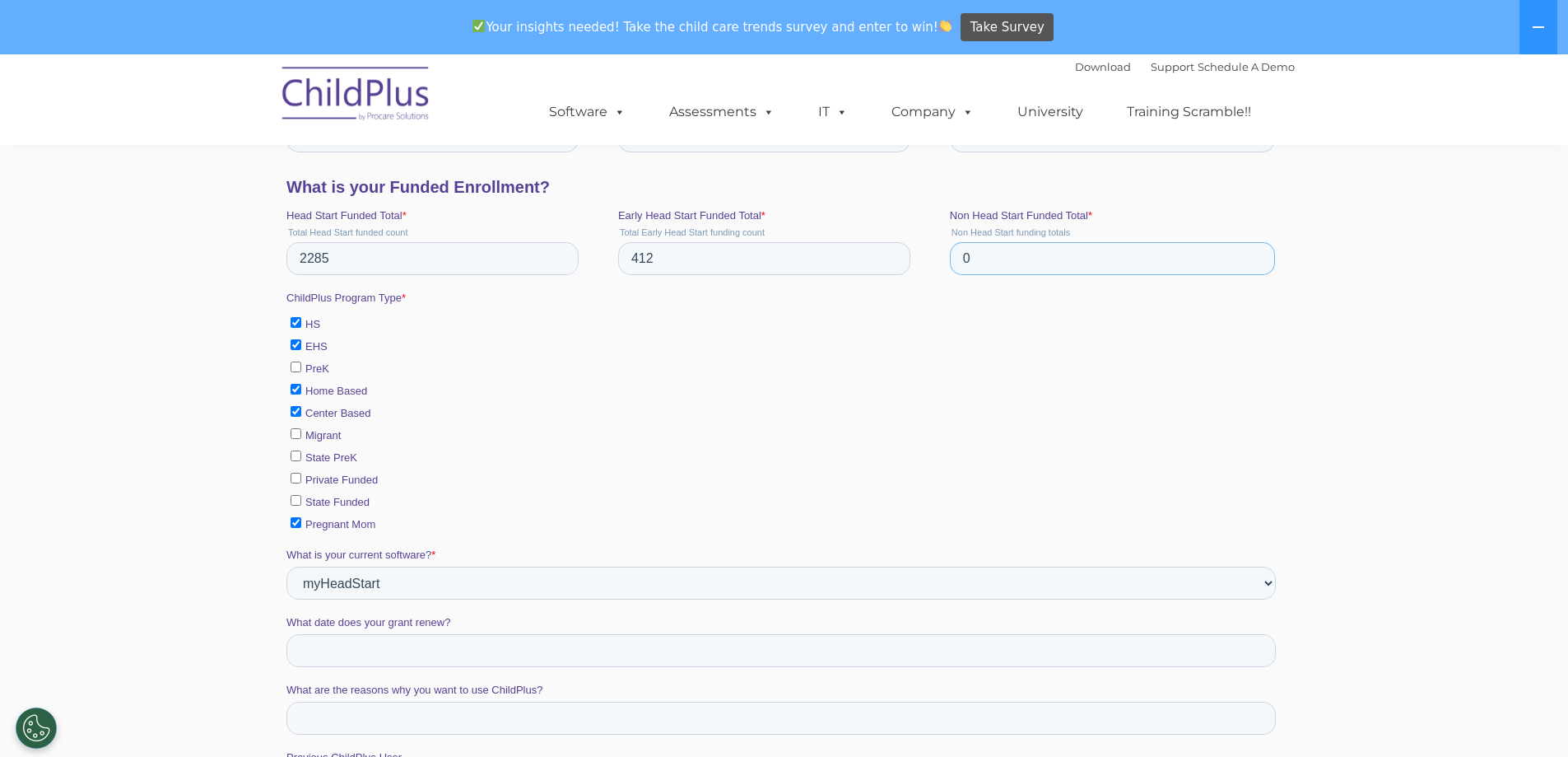
type input "0"
click at [1507, 669] on section "Schedule a Demo The original and most widely-used Head Start data management so…" at bounding box center [784, 220] width 1568 height 1700
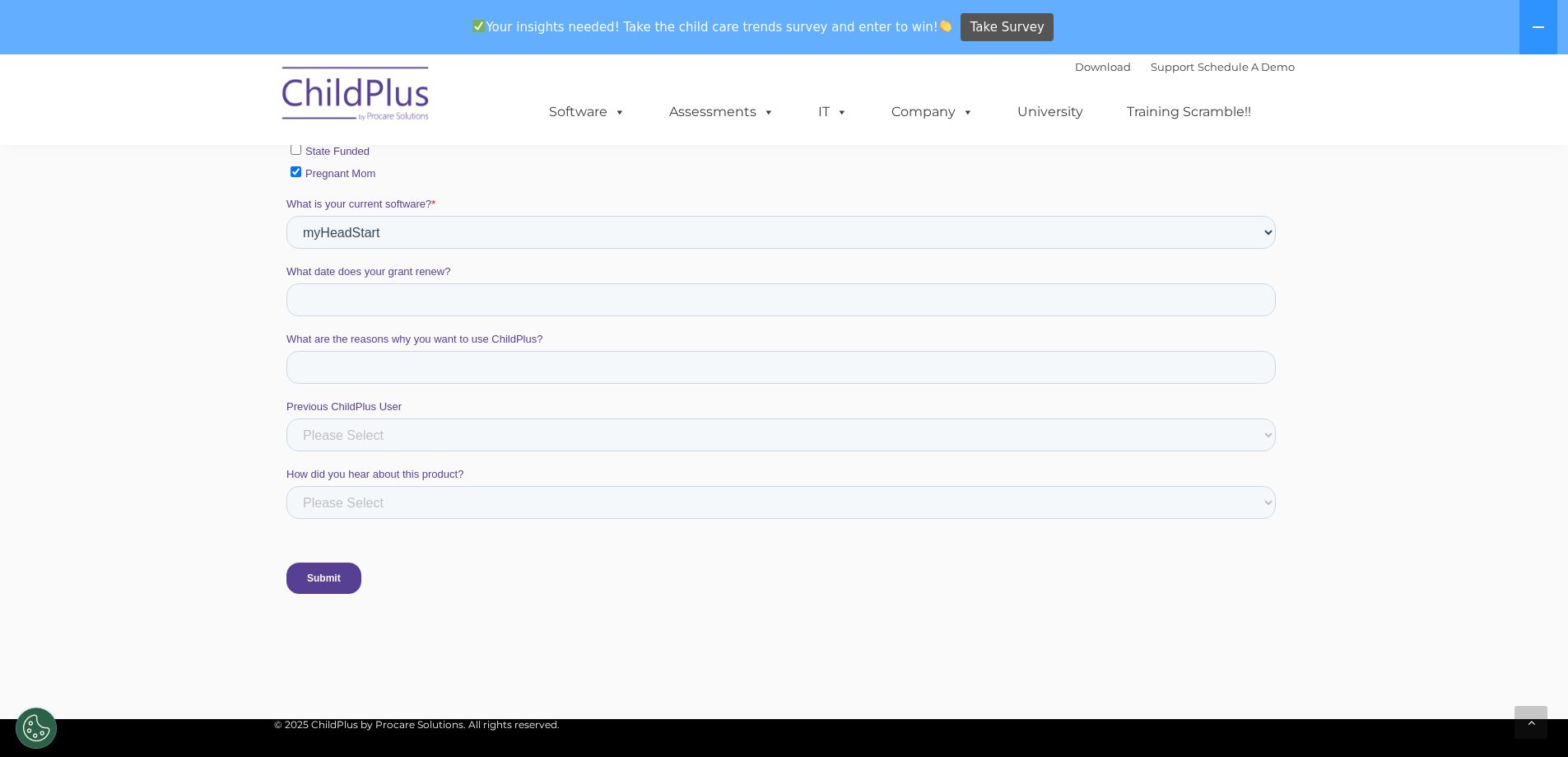
scroll to position [1348, 0]
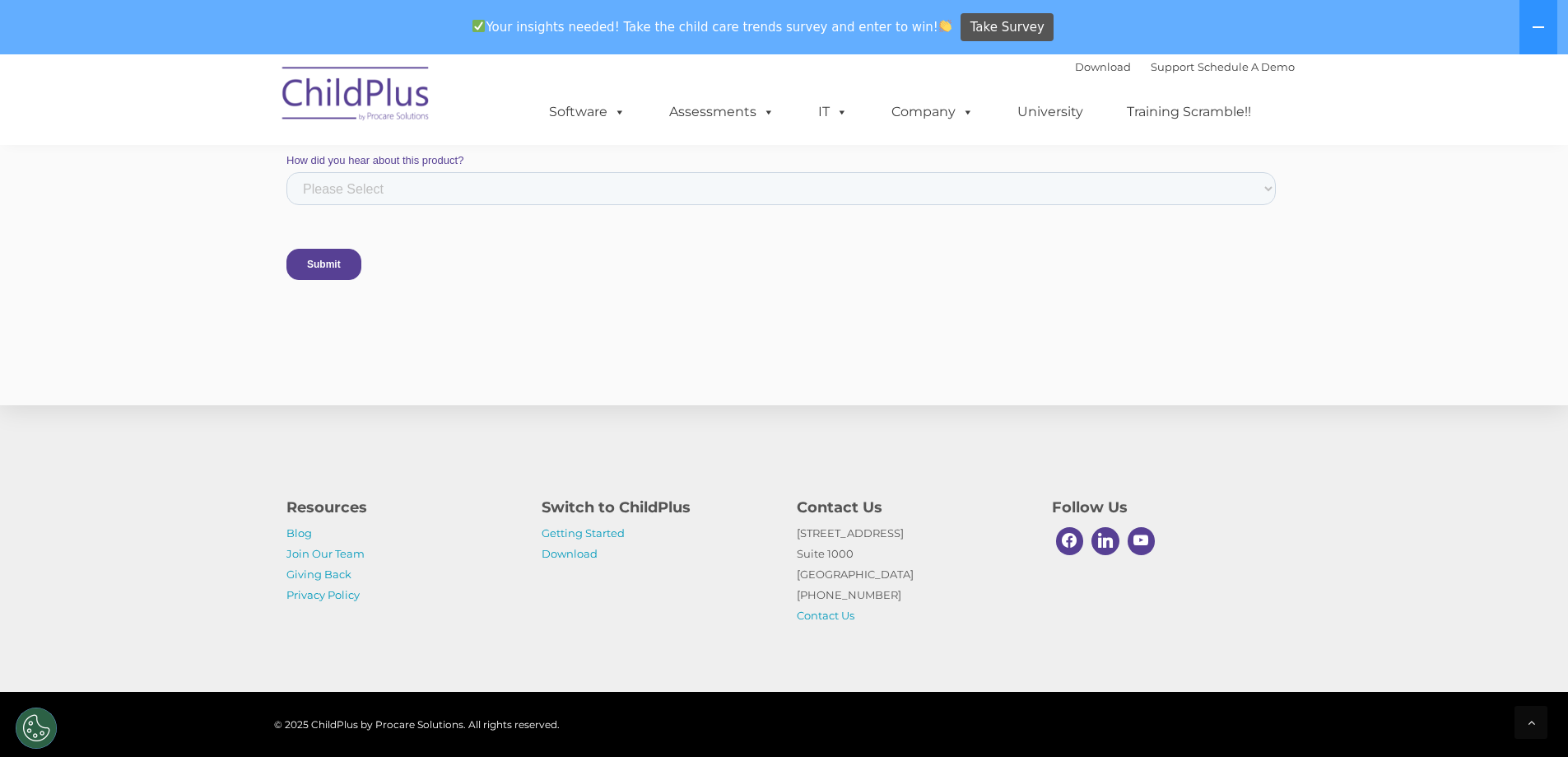
drag, startPoint x: 331, startPoint y: 255, endPoint x: 346, endPoint y: 254, distance: 15.0
click at [332, 254] on input "Submit" at bounding box center [323, 263] width 75 height 31
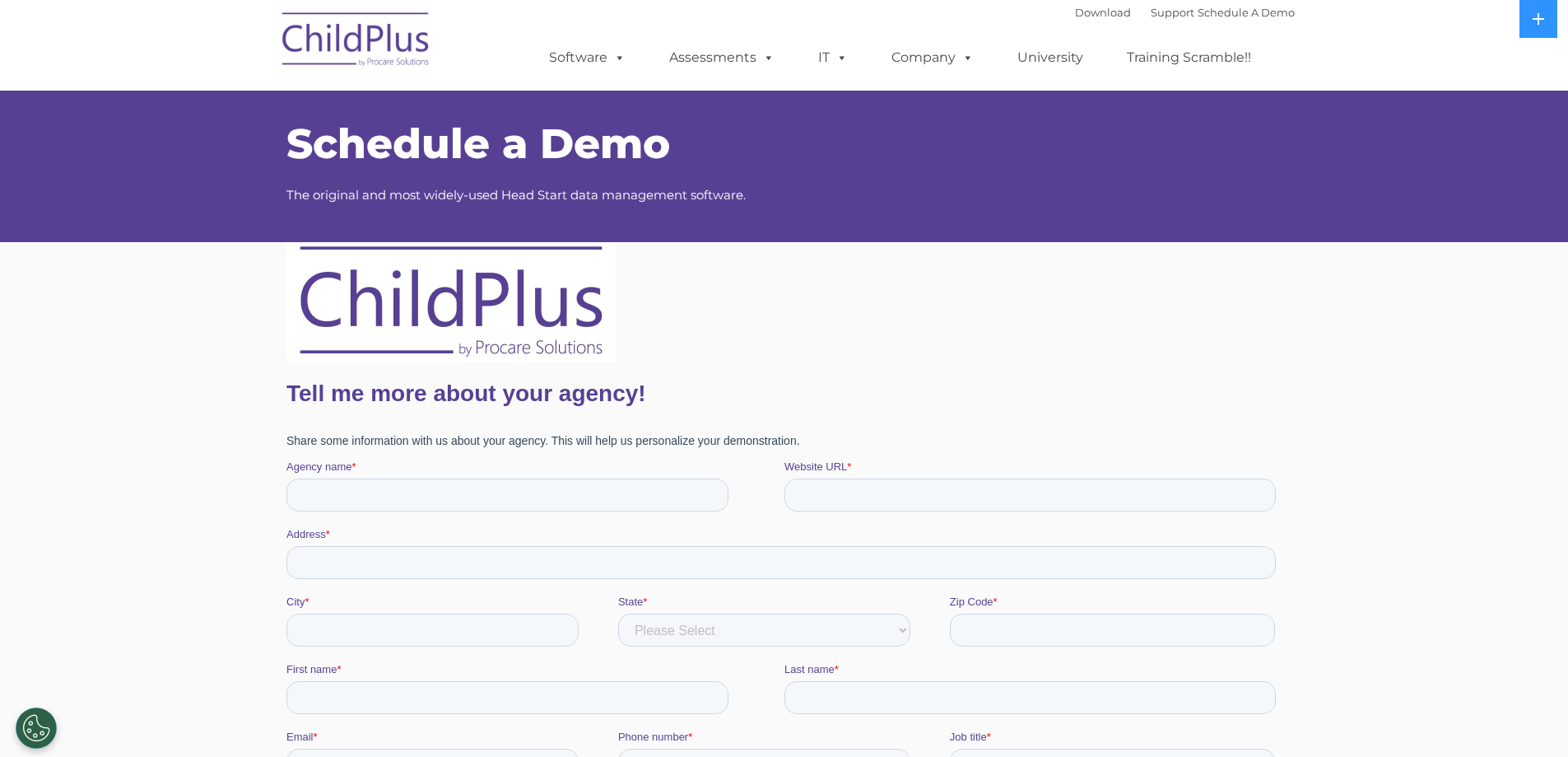
scroll to position [1294, 0]
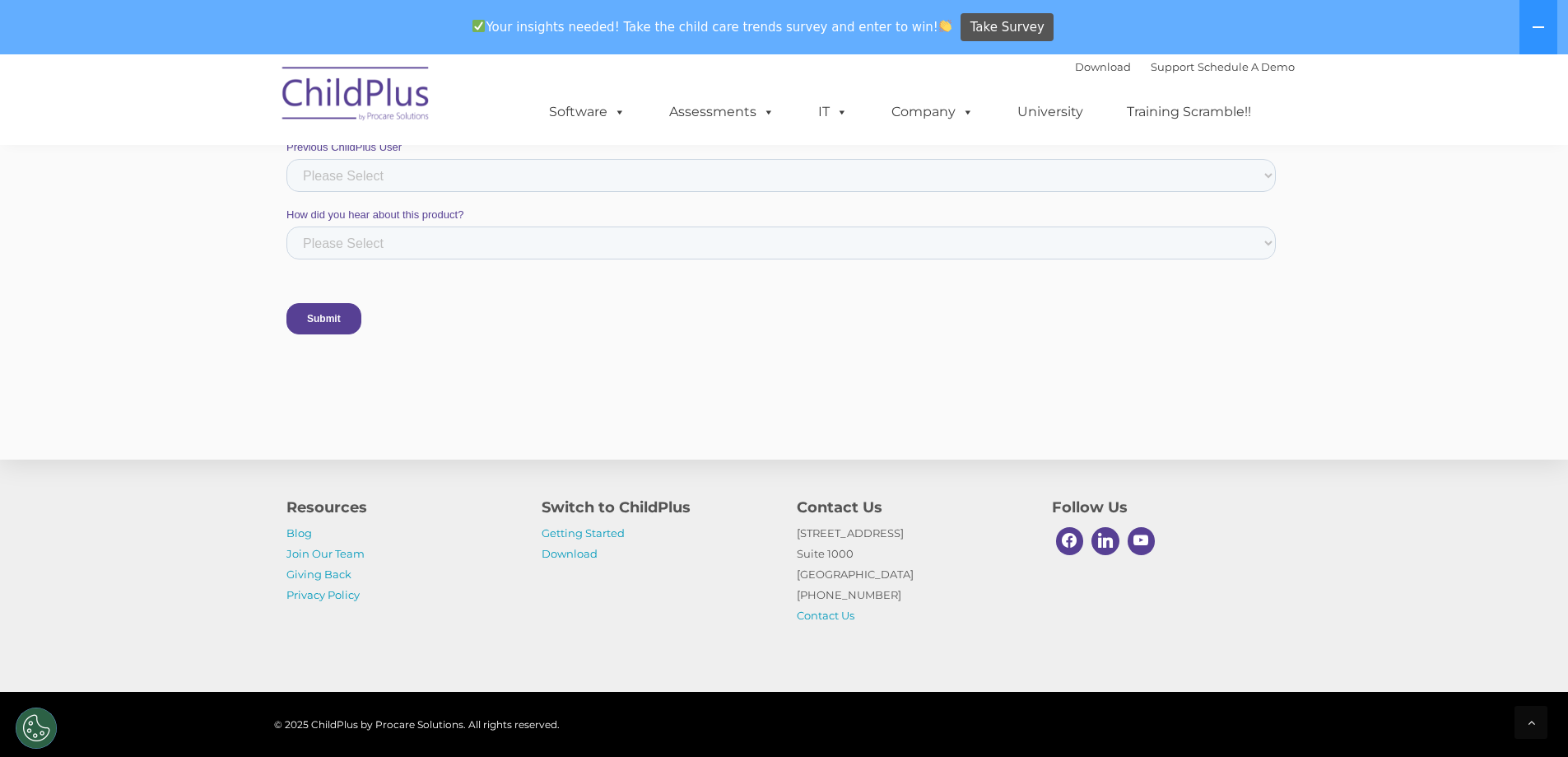
click at [359, 88] on img at bounding box center [356, 96] width 164 height 83
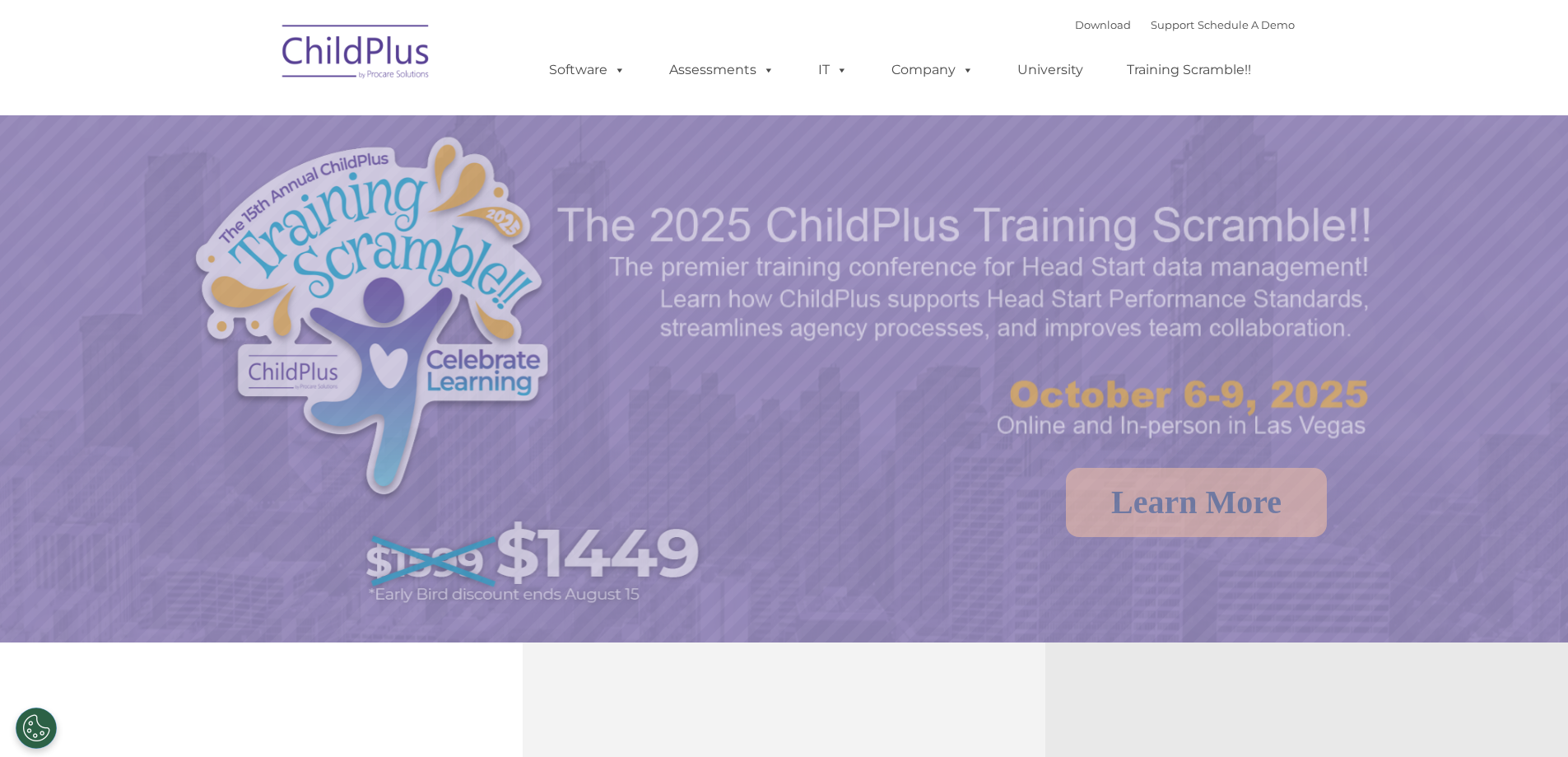
select select "MEDIUM"
